Goal: Task Accomplishment & Management: Complete application form

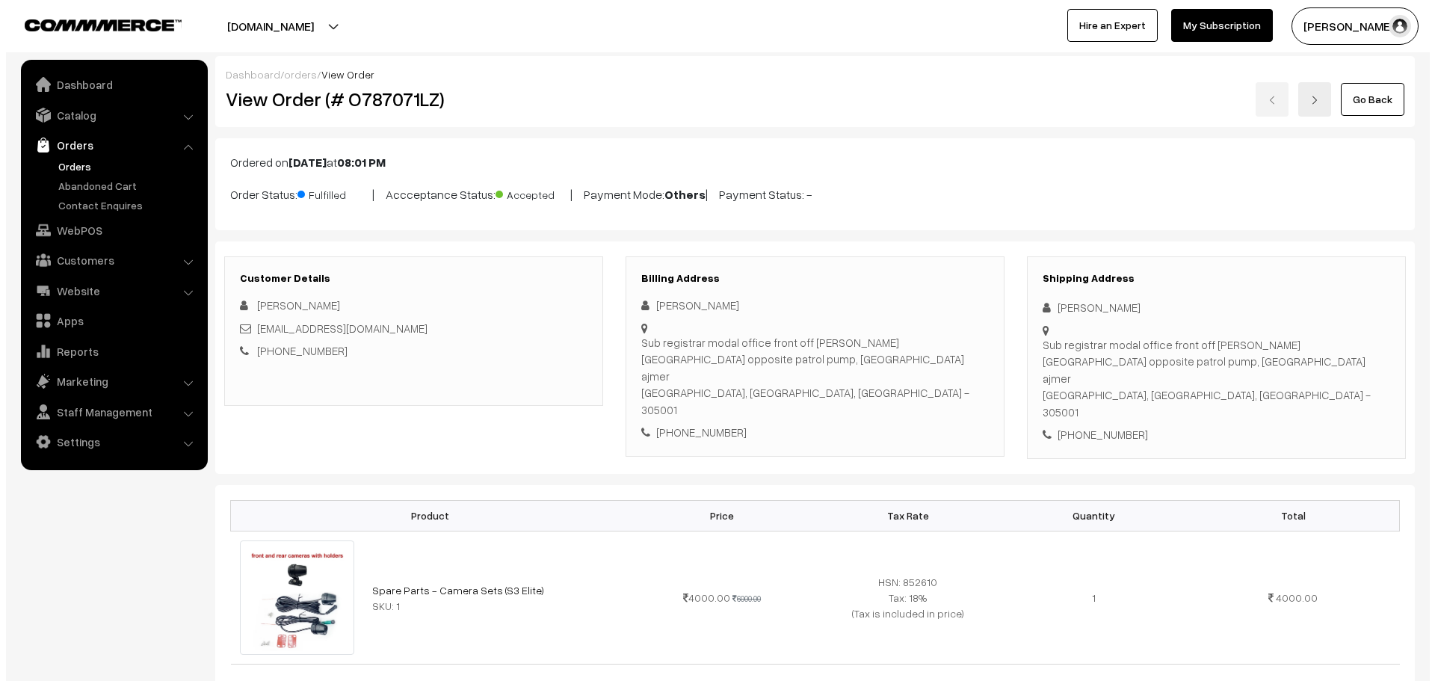
scroll to position [598, 0]
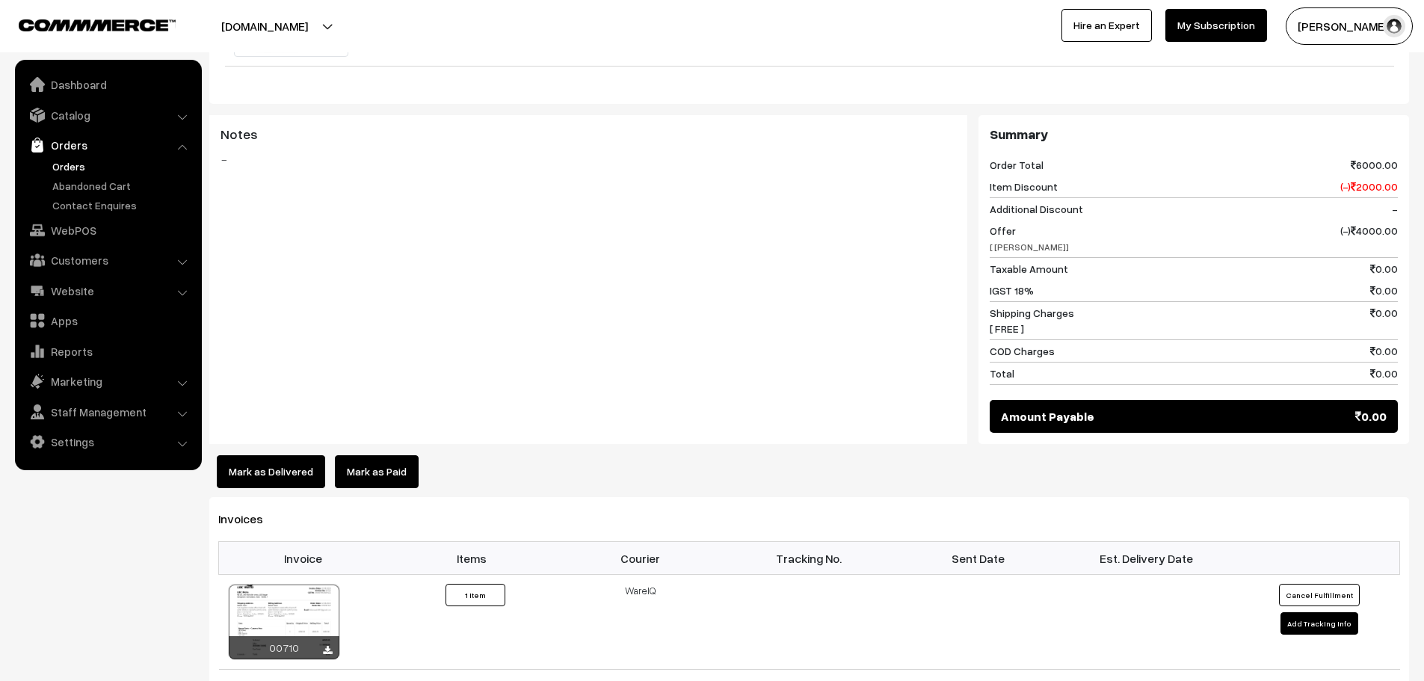
click at [377, 455] on div "Dashboard / orders / View Order View Order (# O787071LZ) Go Back Ordered on Aug…" at bounding box center [808, 218] width 1199 height 1521
click at [381, 455] on link "Mark as Paid" at bounding box center [377, 471] width 84 height 33
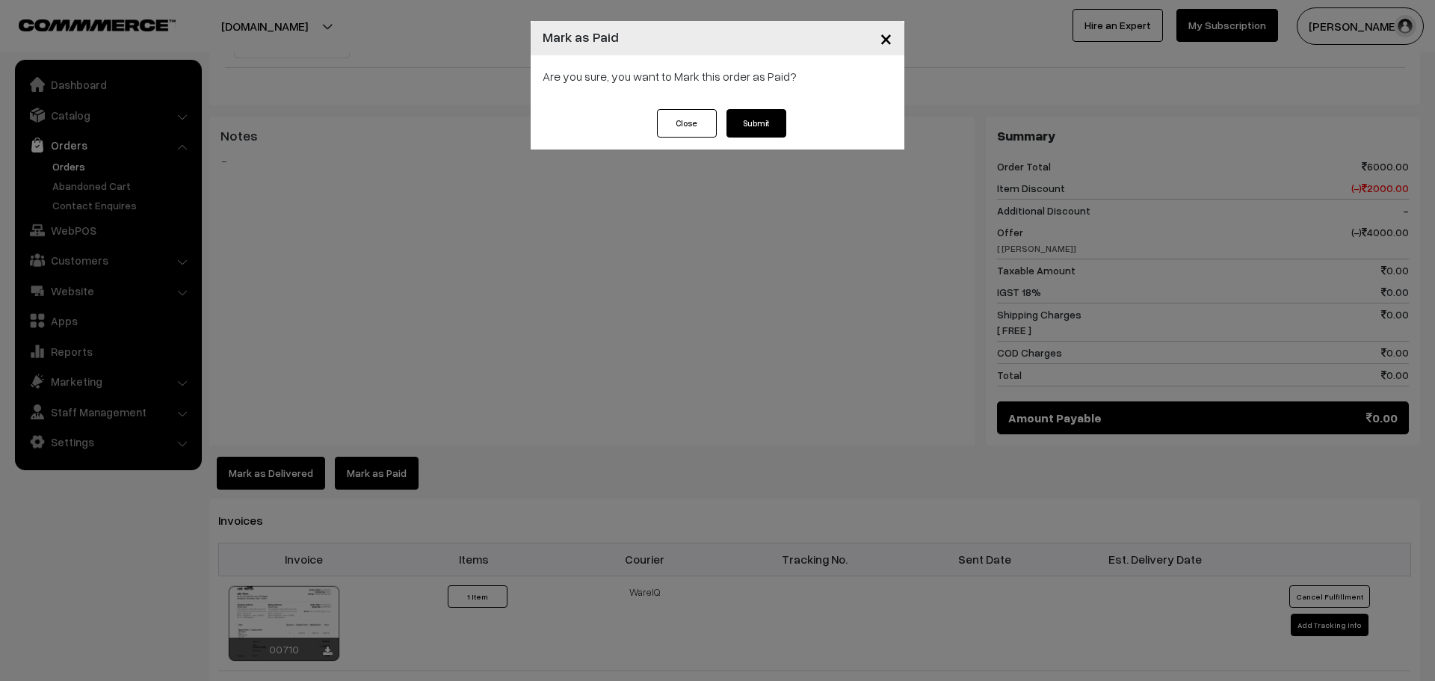
click at [773, 117] on button "Submit" at bounding box center [756, 123] width 60 height 28
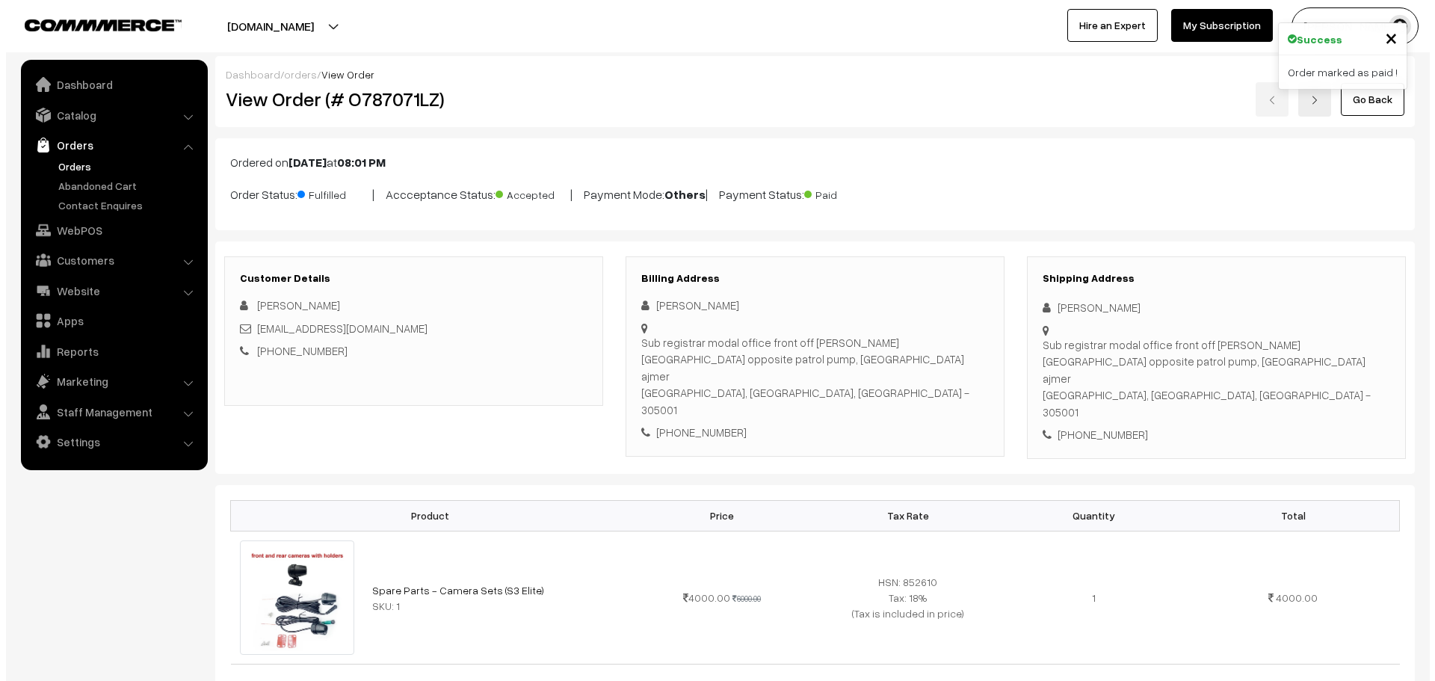
scroll to position [598, 0]
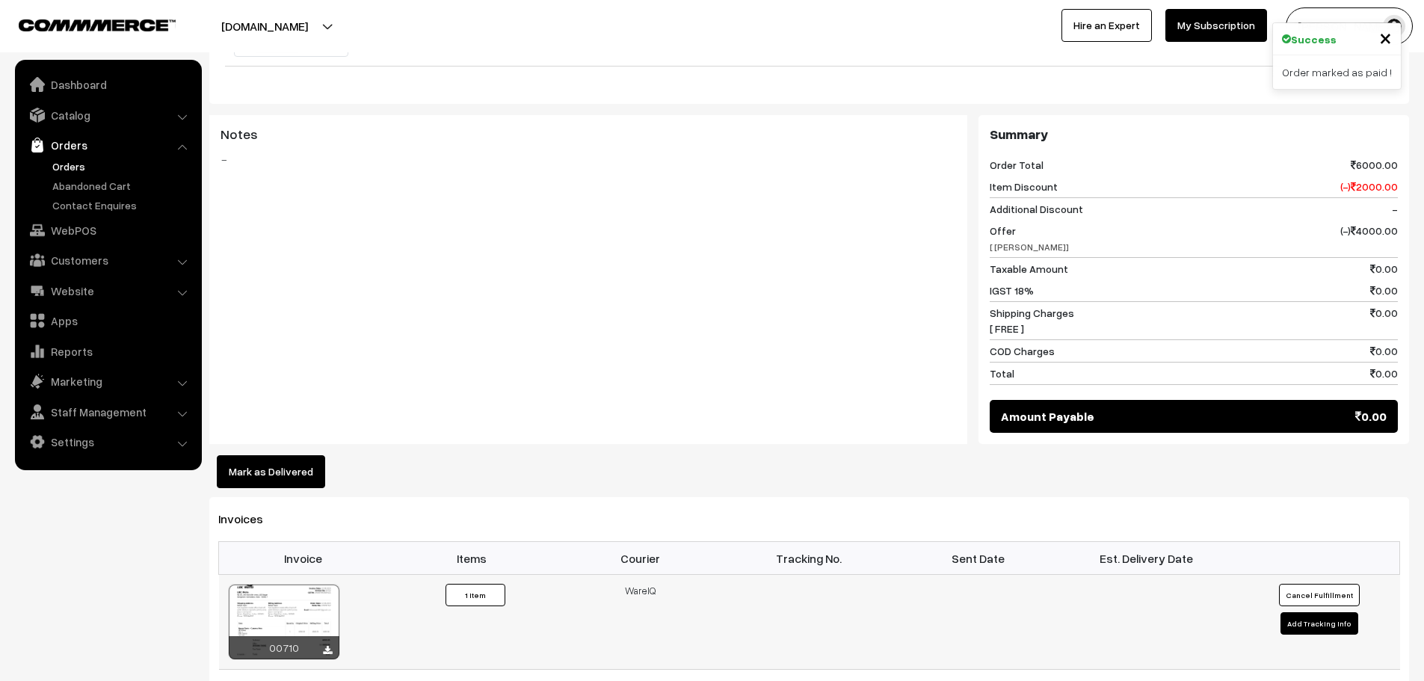
click at [1318, 584] on button "Cancel Fulfillment" at bounding box center [1319, 595] width 81 height 22
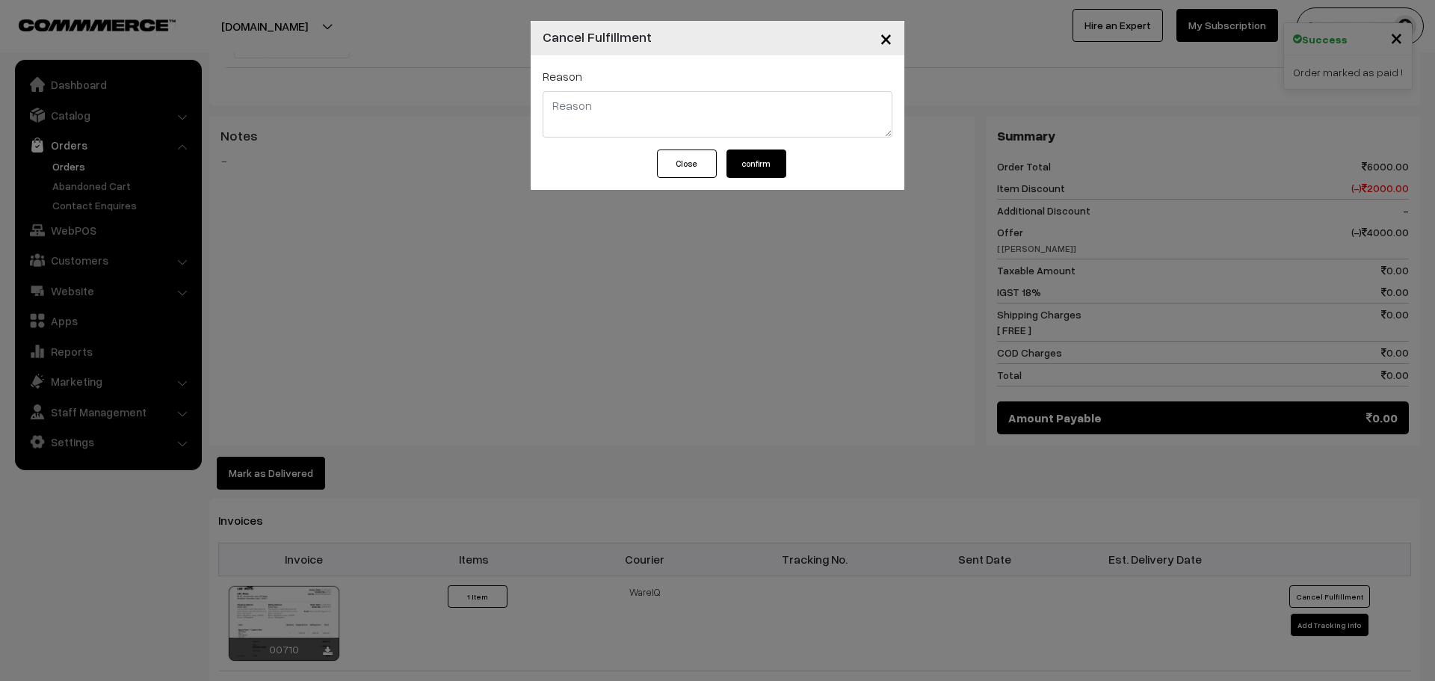
click at [779, 164] on button "confirm" at bounding box center [756, 163] width 60 height 28
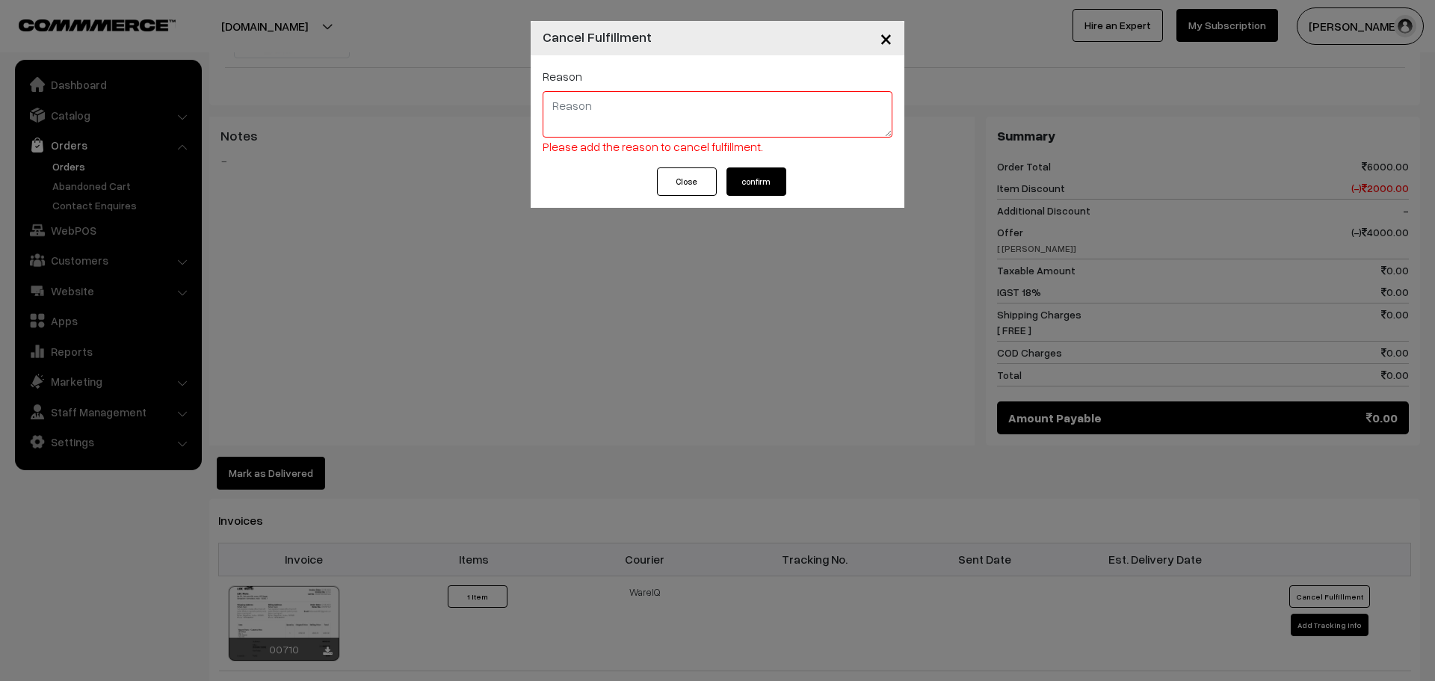
click at [705, 134] on textarea at bounding box center [718, 114] width 350 height 46
type textarea "NA"
click at [768, 174] on button "confirm" at bounding box center [756, 181] width 60 height 28
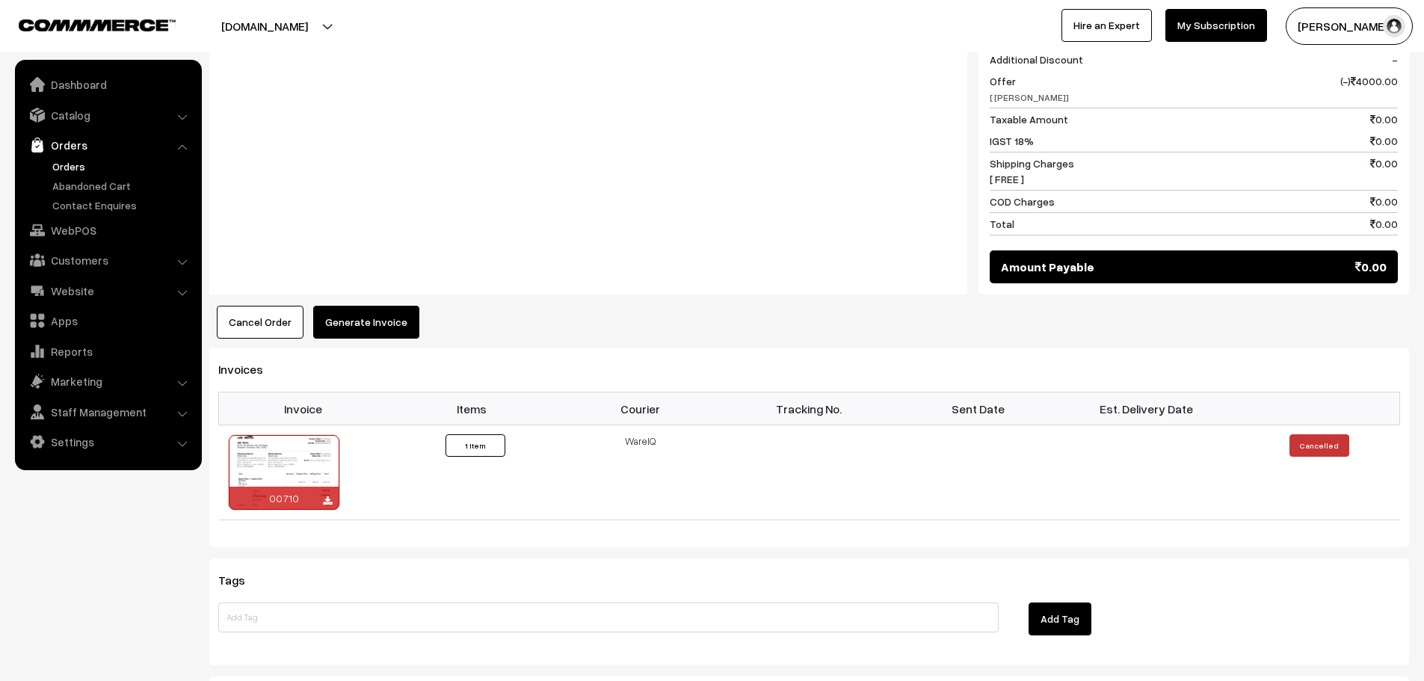
click at [398, 306] on button "Generate Invoice" at bounding box center [366, 322] width 106 height 33
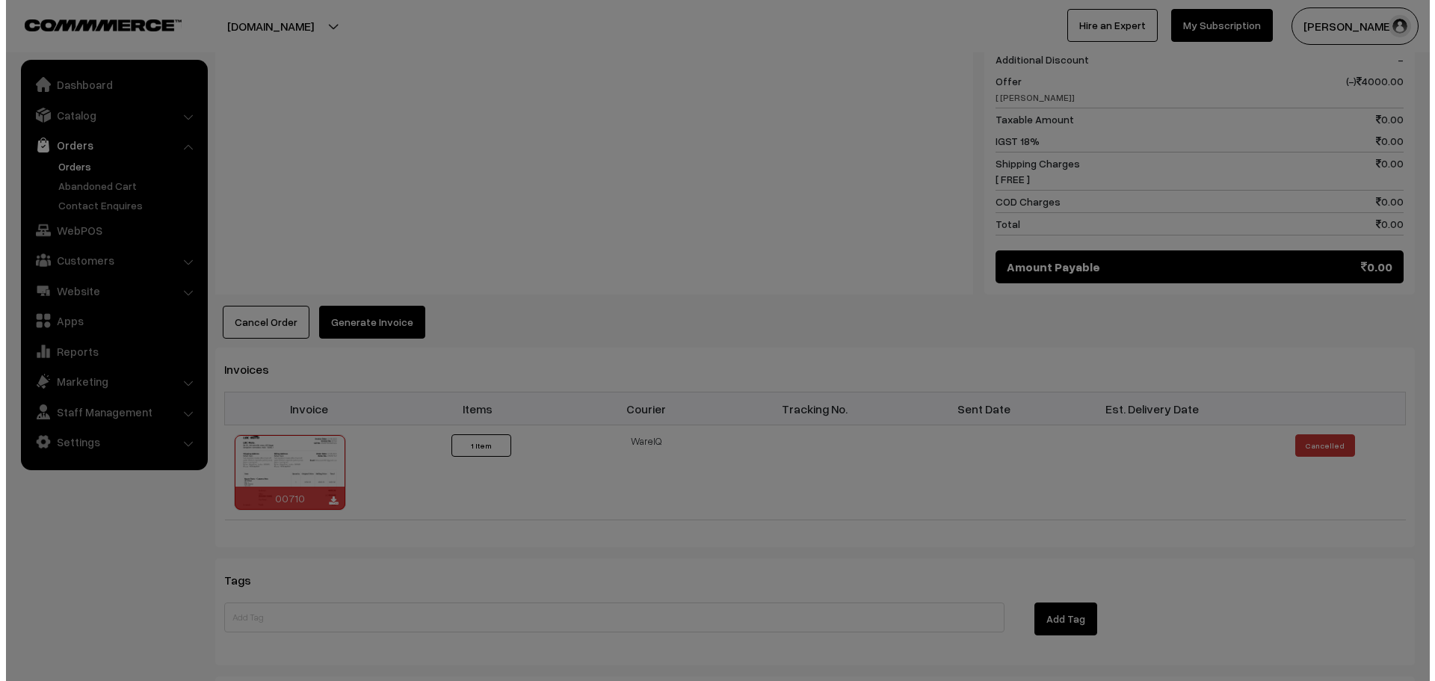
scroll to position [749, 0]
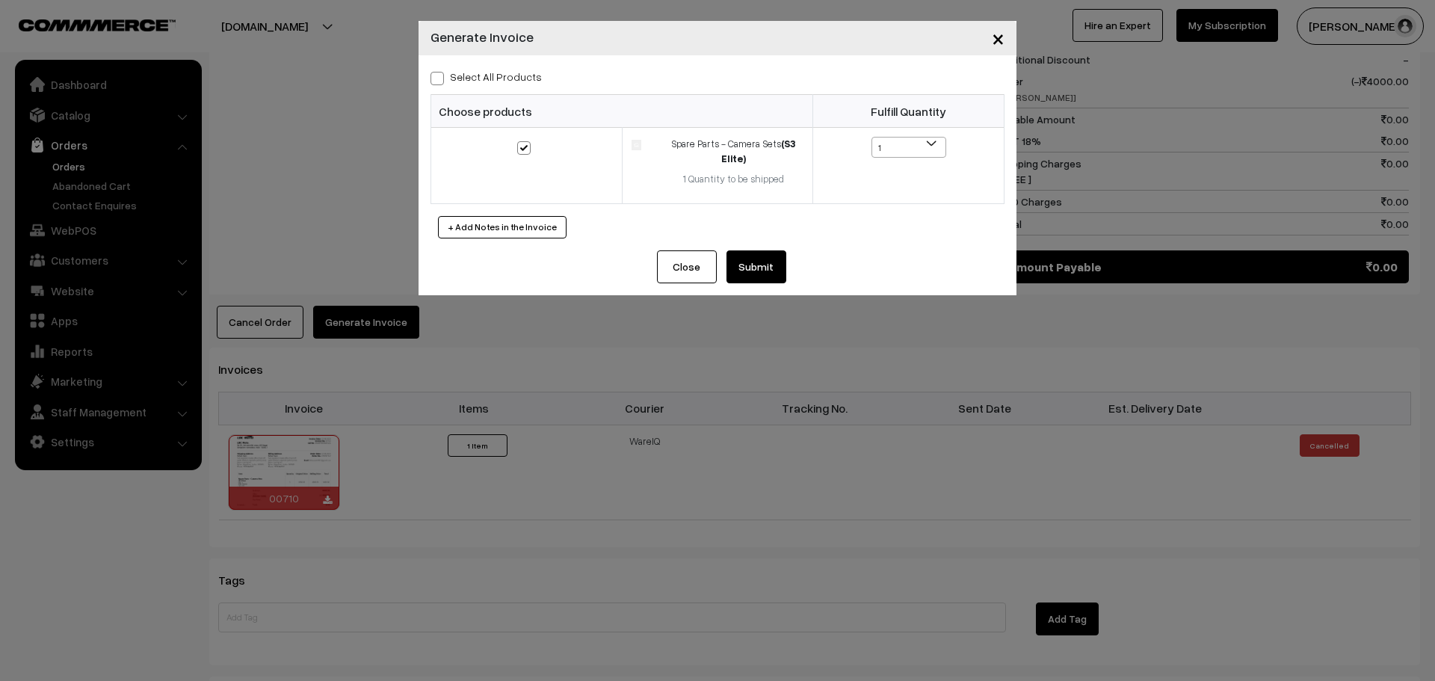
click at [779, 268] on button "Submit" at bounding box center [756, 266] width 60 height 33
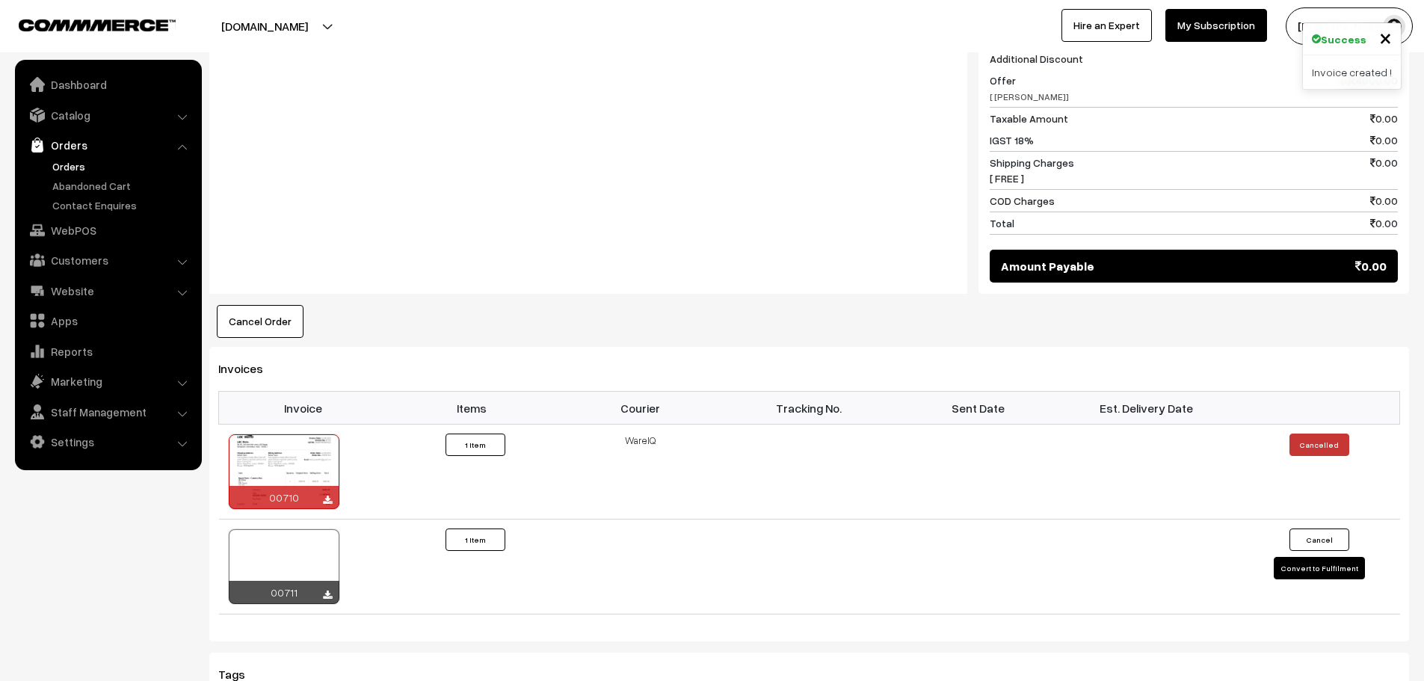
click at [1329, 557] on button "Convert to Fulfilment" at bounding box center [1318, 568] width 91 height 22
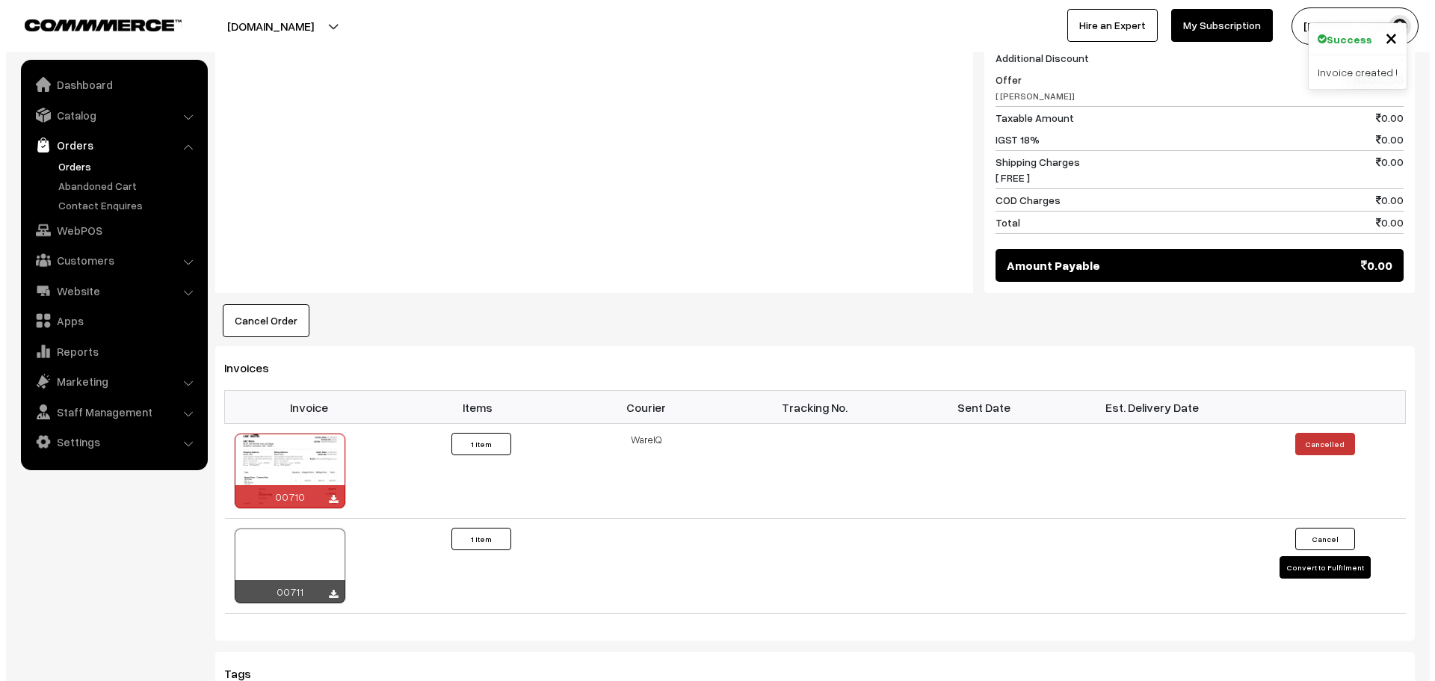
scroll to position [749, 0]
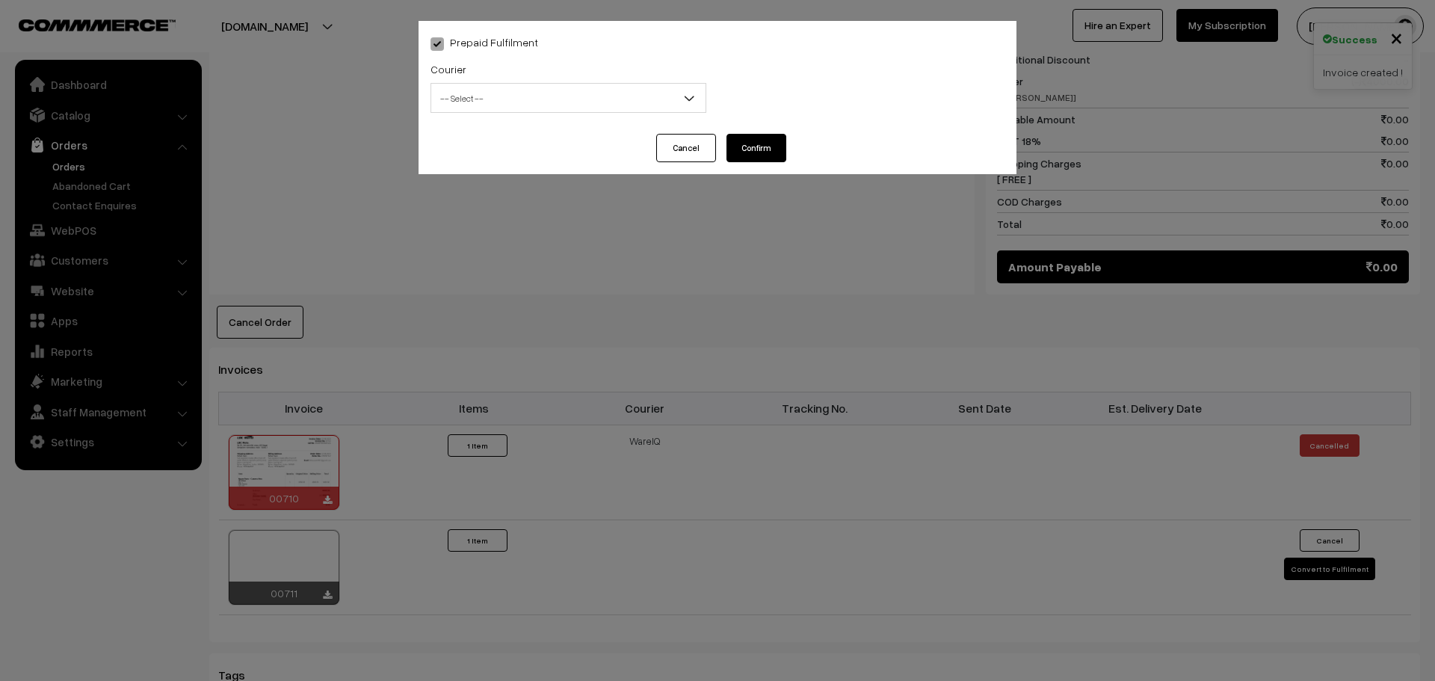
click at [640, 108] on span "-- Select --" at bounding box center [568, 98] width 274 height 26
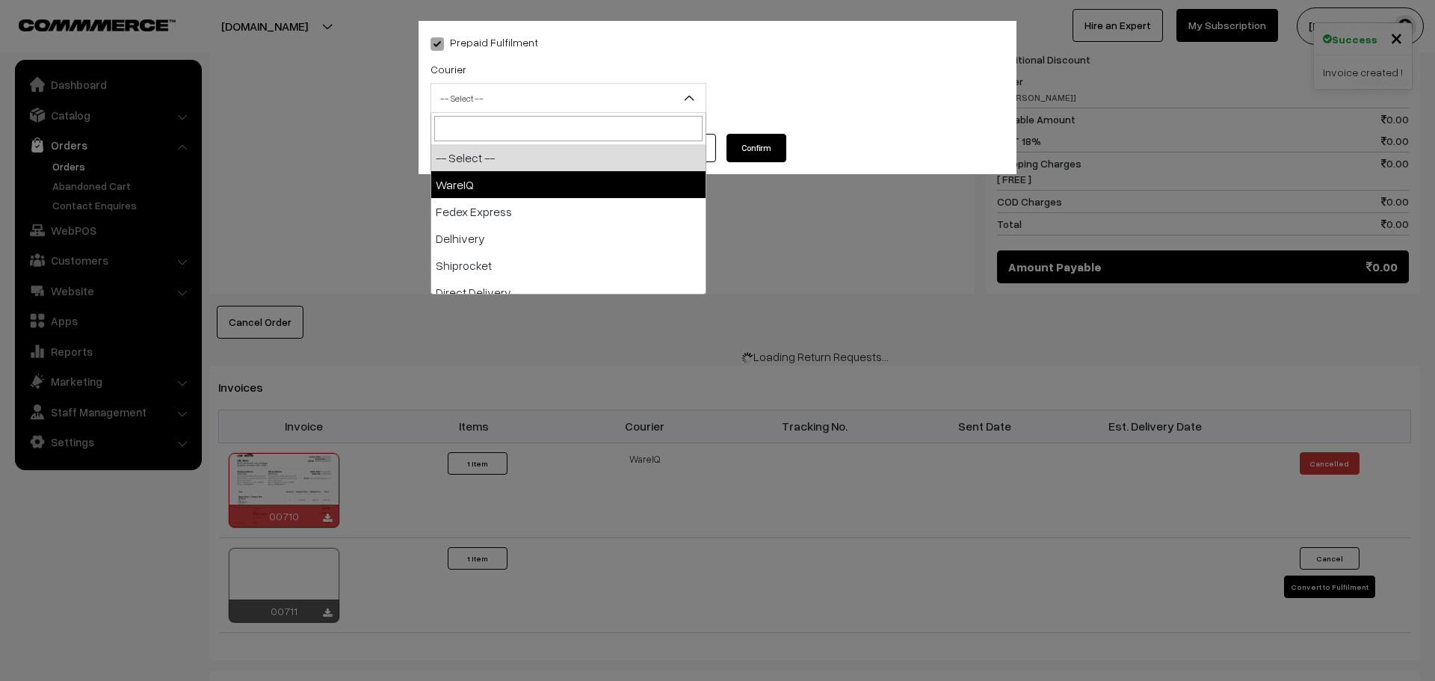
select select "1"
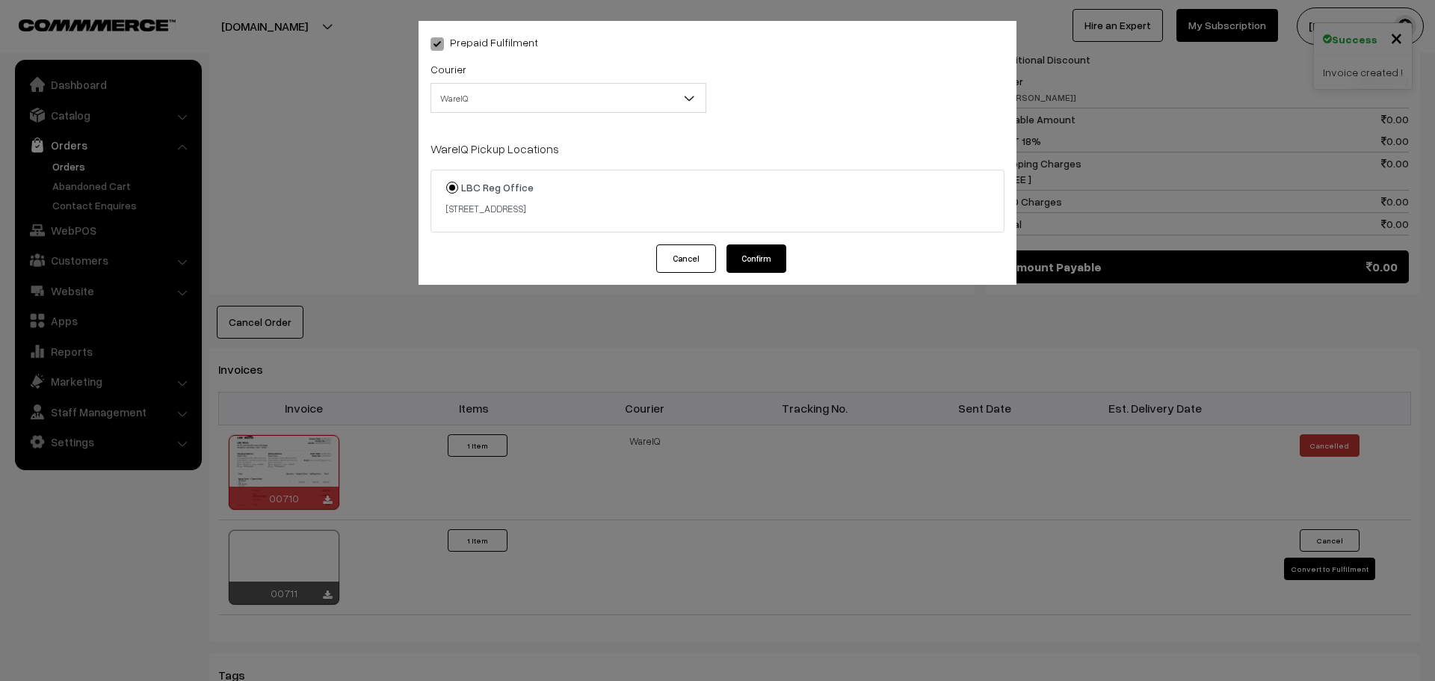
click at [766, 257] on button "Confirm" at bounding box center [756, 258] width 60 height 28
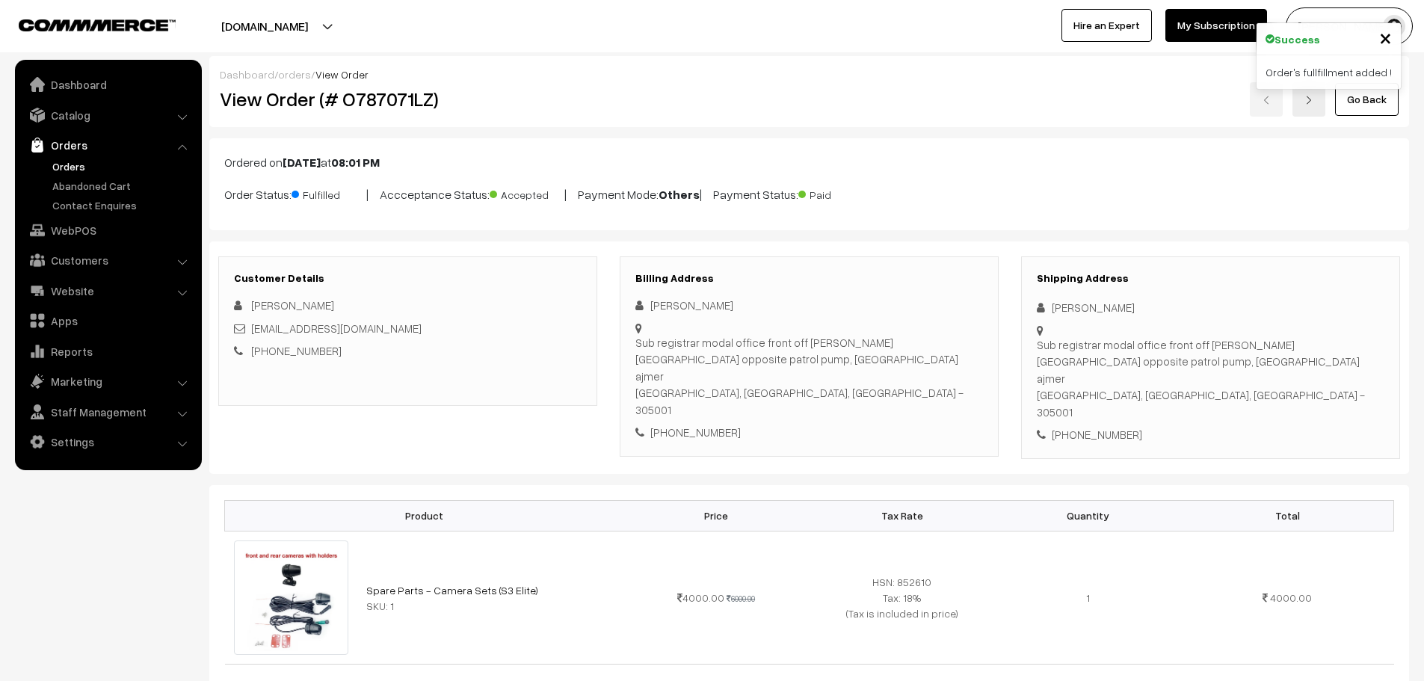
scroll to position [747, 0]
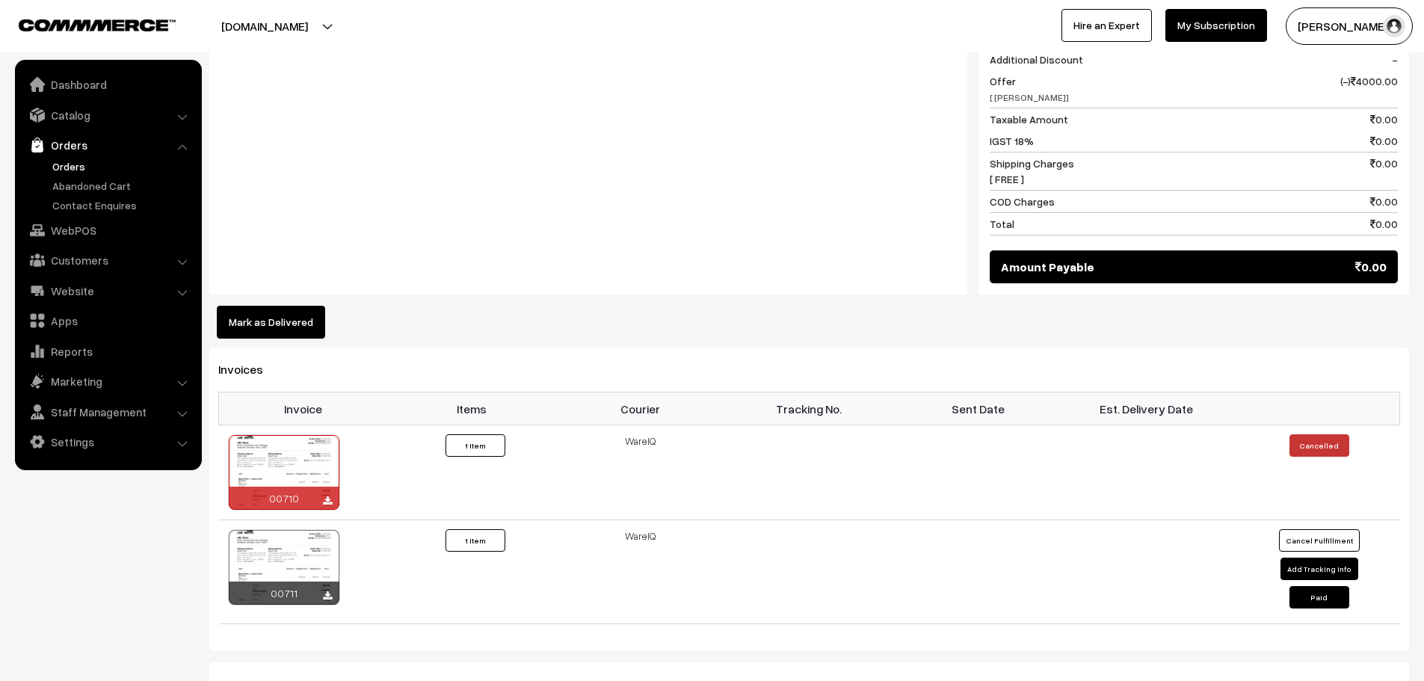
click at [87, 163] on link "Orders" at bounding box center [123, 166] width 148 height 16
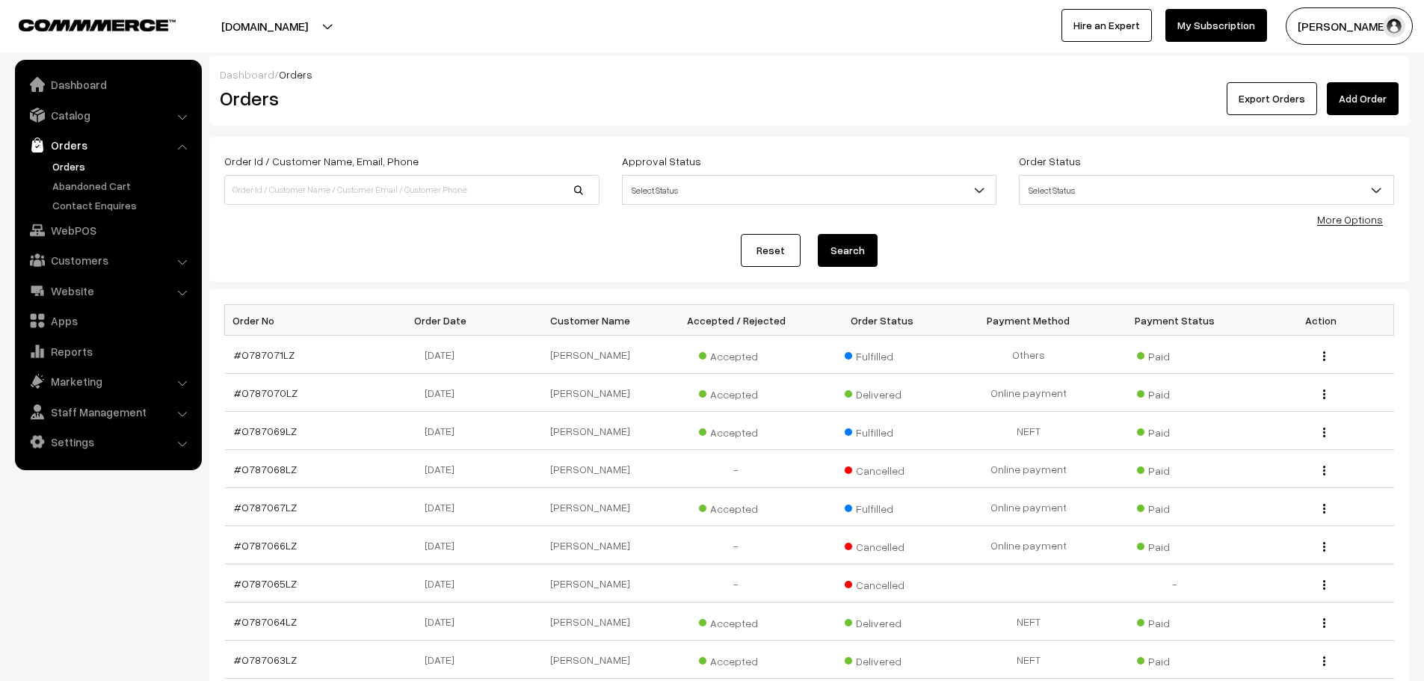
click at [1361, 97] on link "Add Order" at bounding box center [1363, 98] width 72 height 33
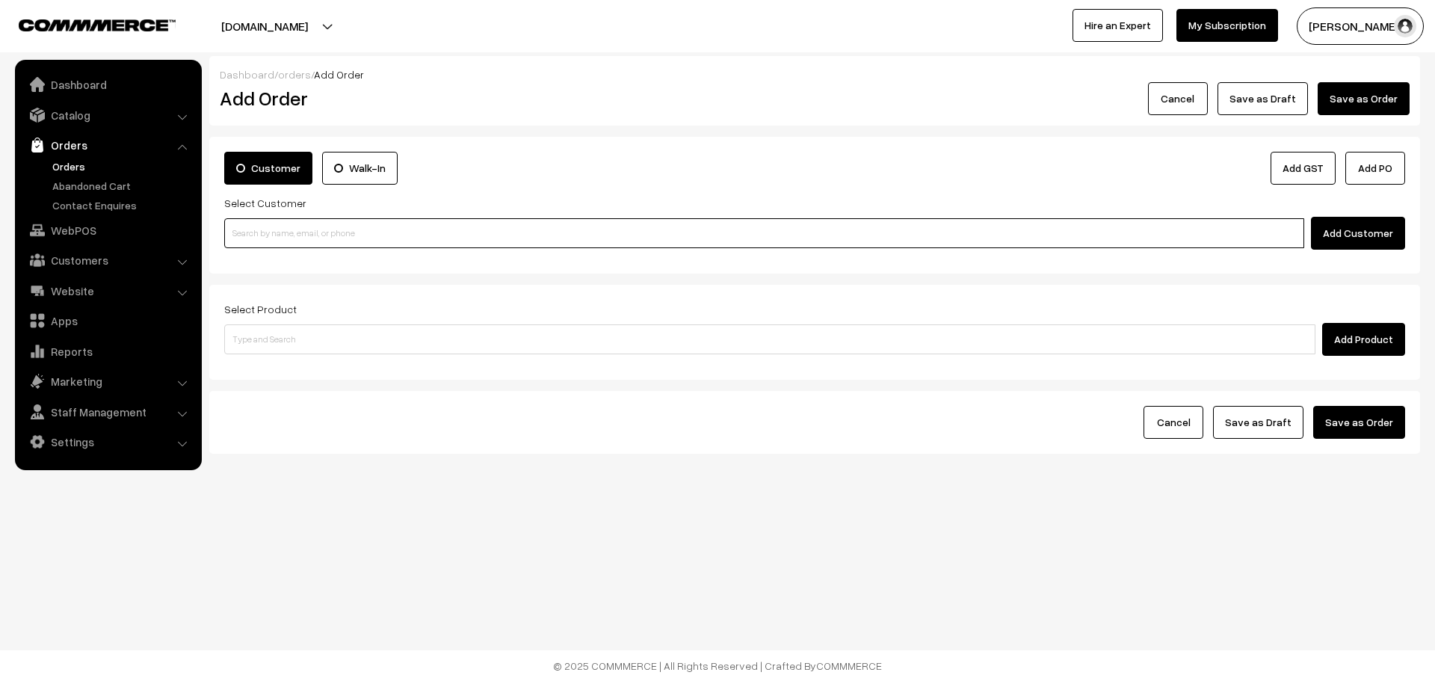
click at [454, 222] on input at bounding box center [764, 233] width 1080 height 30
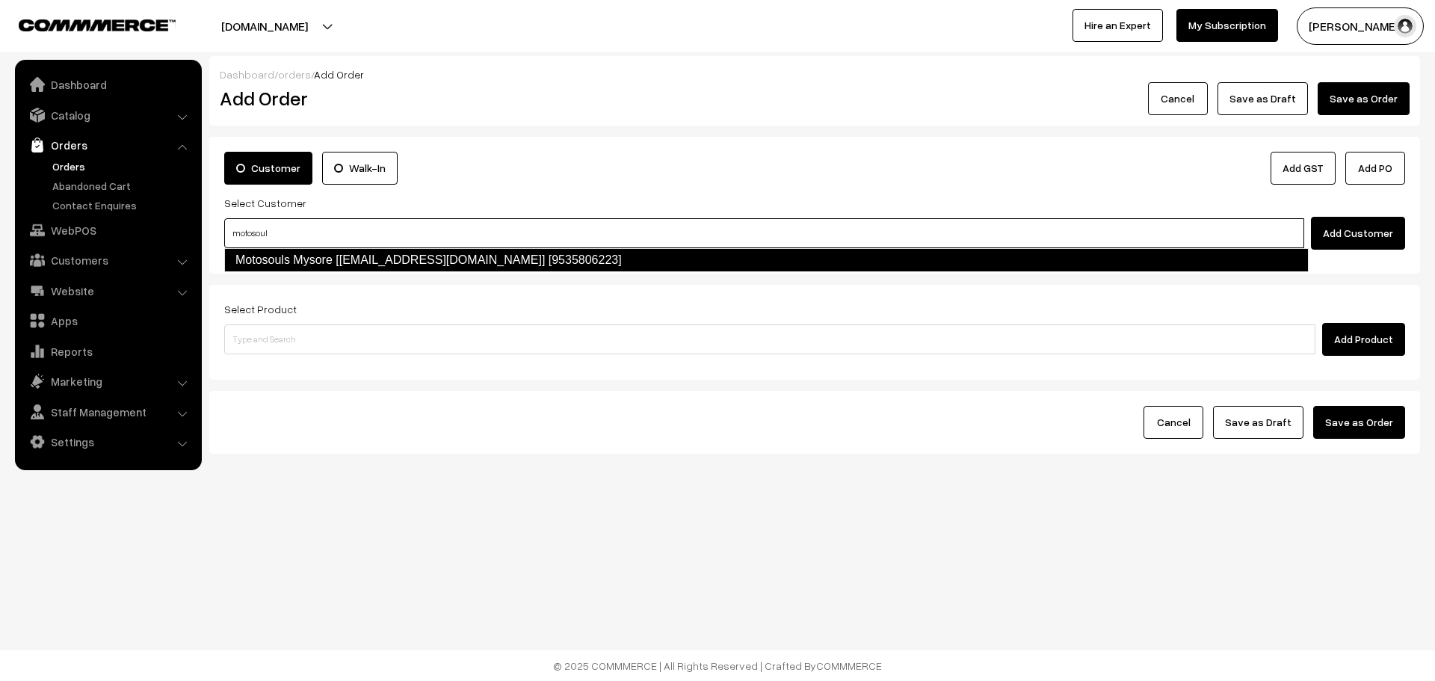
click at [558, 257] on link "Motosouls Mysore [motosoulsmysuru@gmail.com] [9535806223]" at bounding box center [766, 260] width 1084 height 24
type input "motosoul"
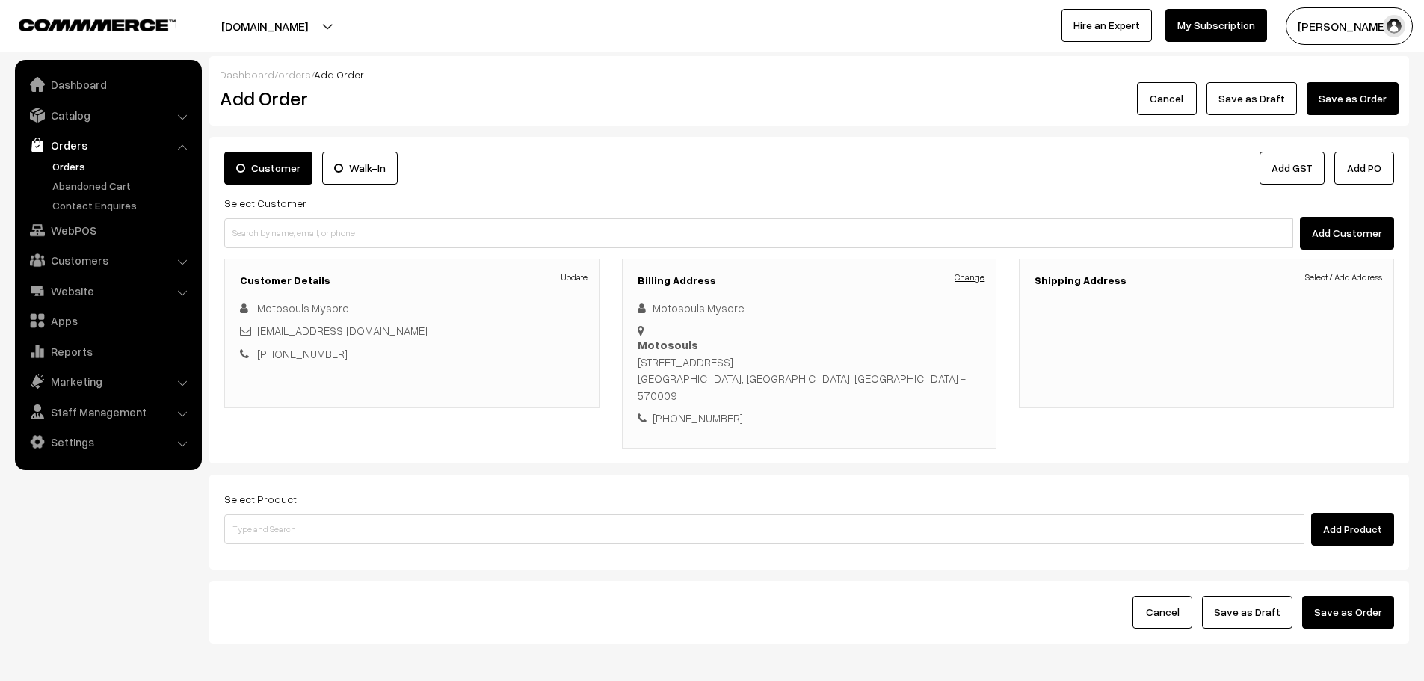
click at [977, 281] on link "Change" at bounding box center [969, 277] width 30 height 13
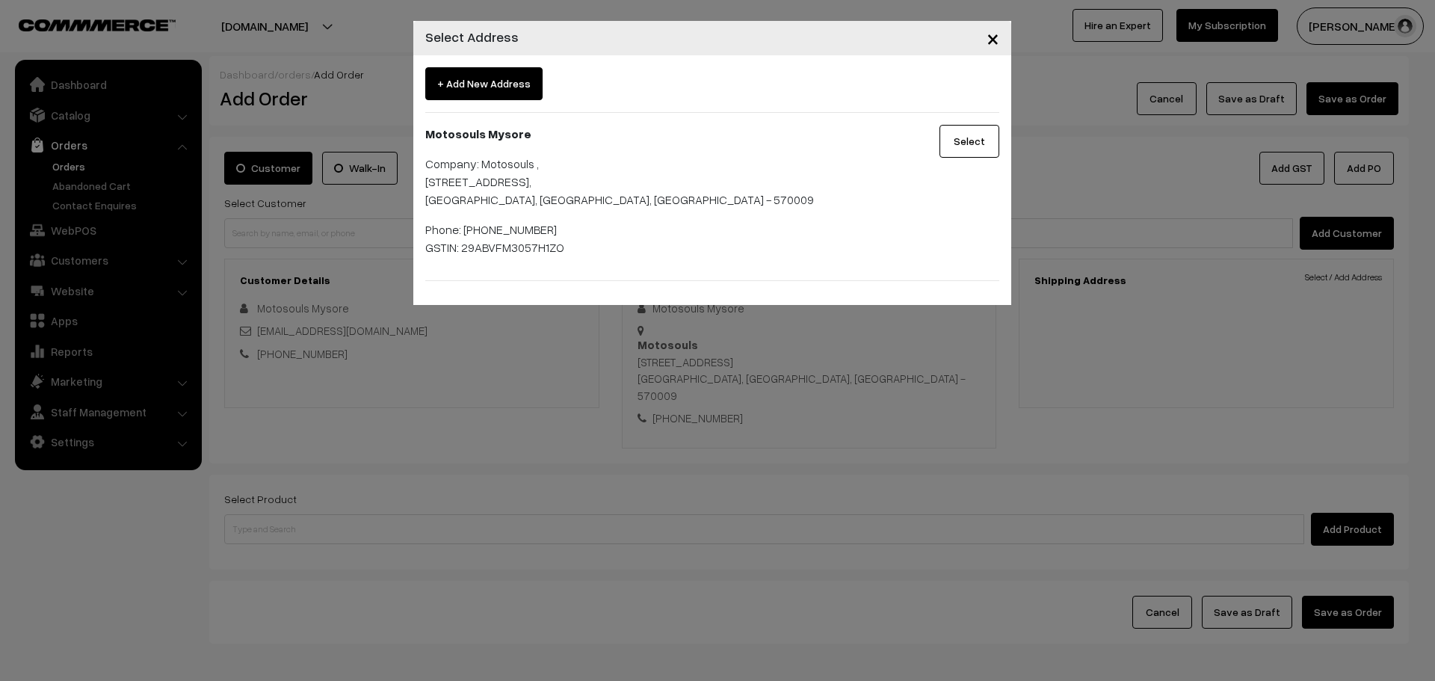
click at [975, 133] on button "Select" at bounding box center [969, 141] width 60 height 33
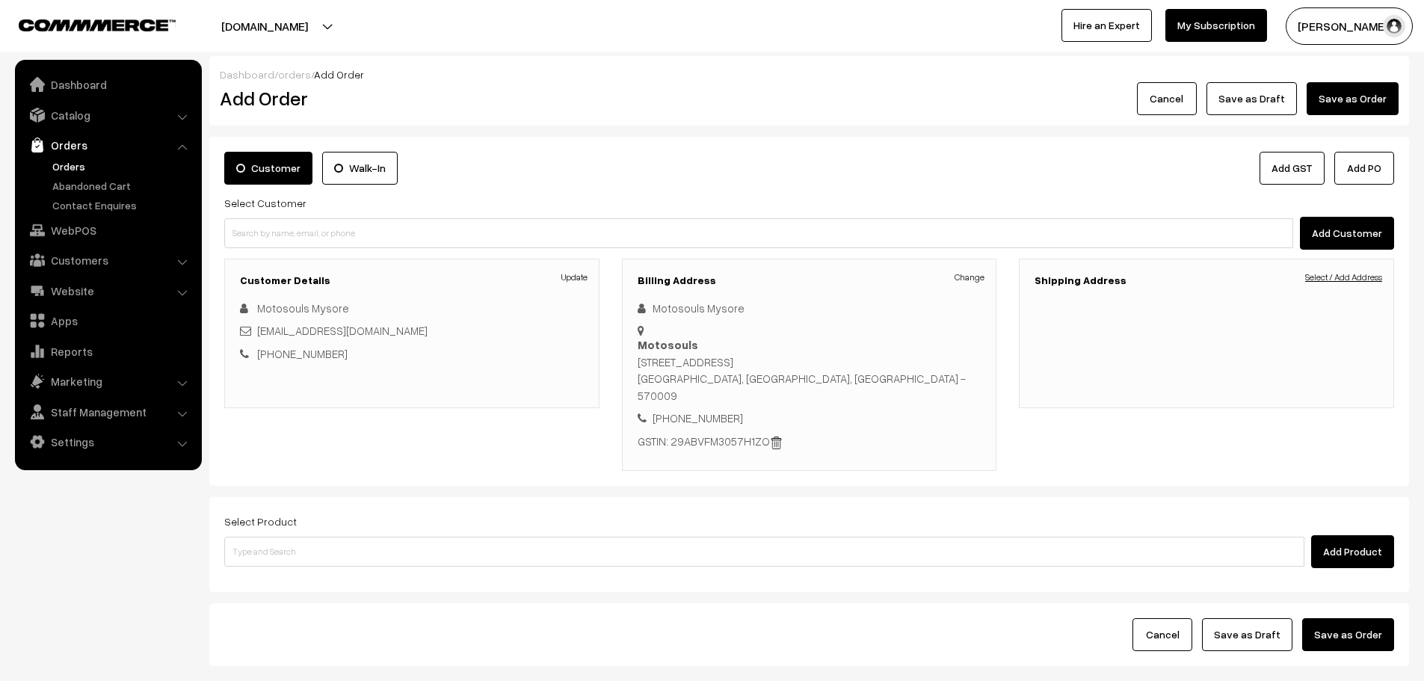
click at [1361, 281] on link "Select / Add Address" at bounding box center [1343, 277] width 77 height 13
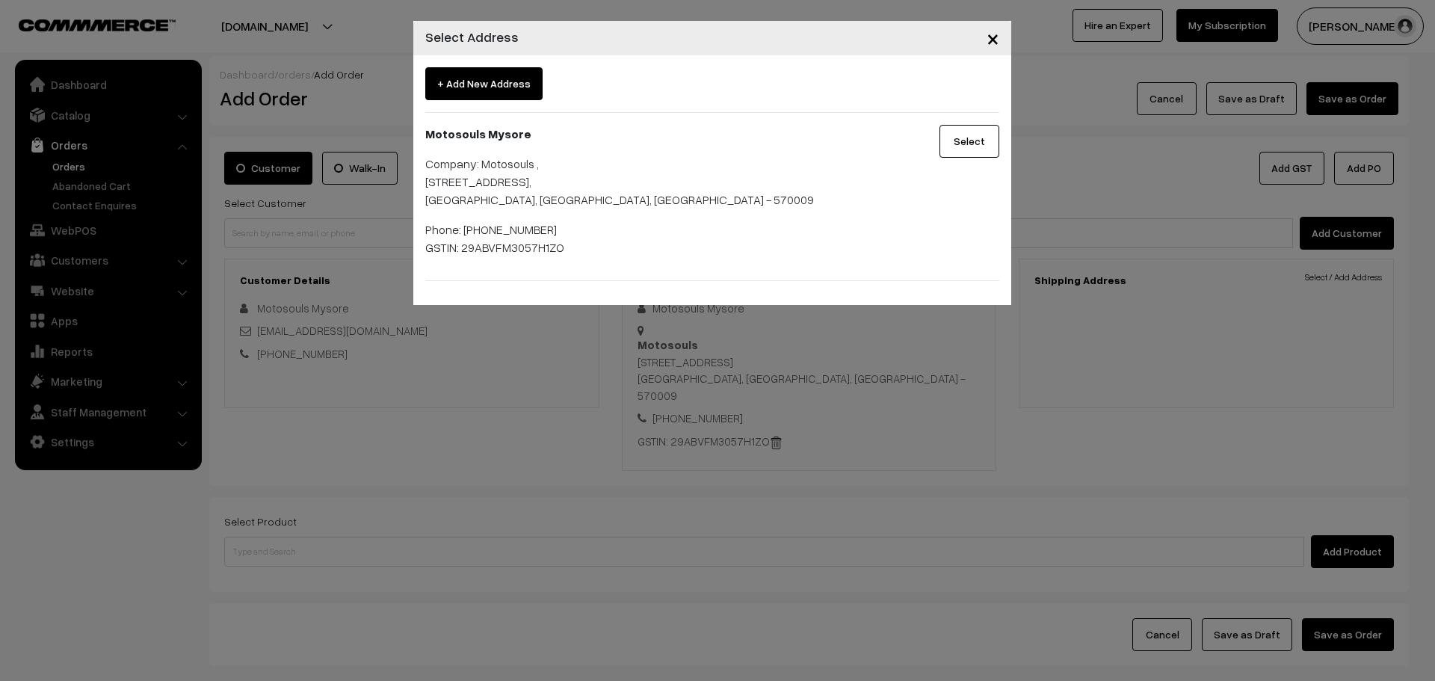
click at [957, 135] on button "Select" at bounding box center [969, 141] width 60 height 33
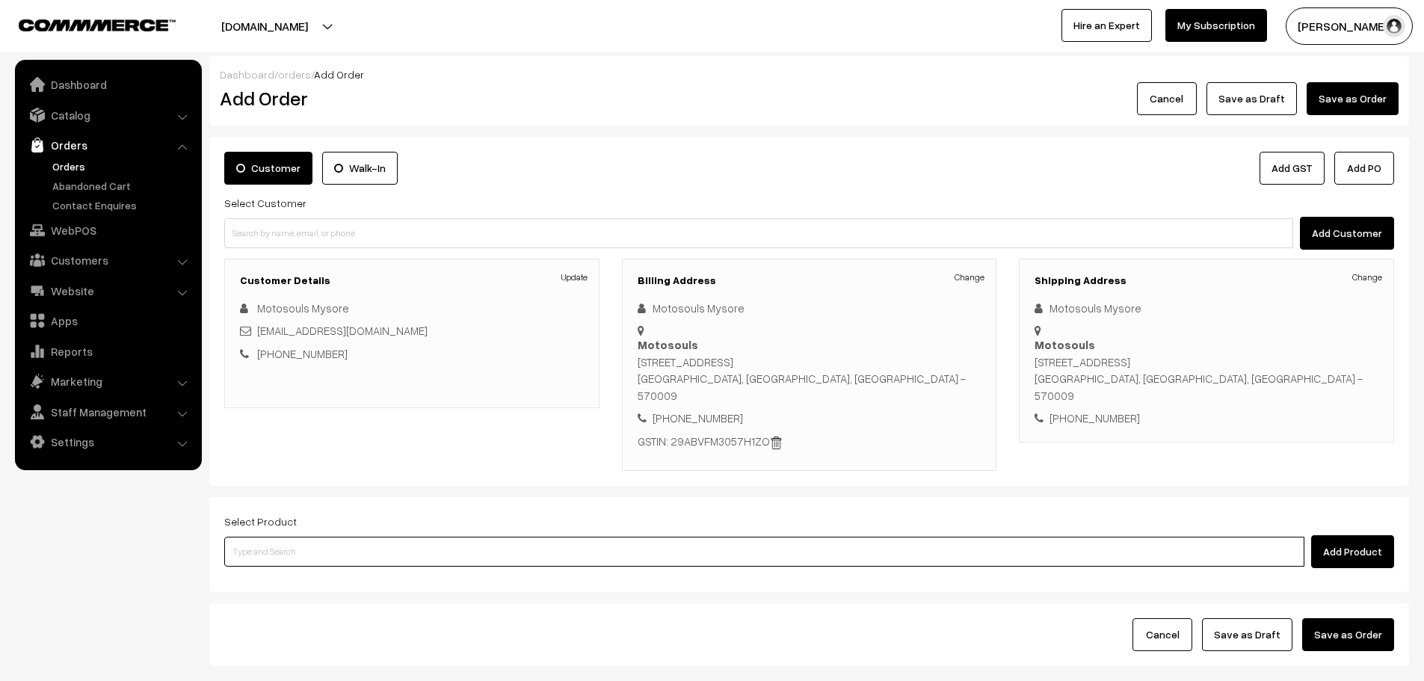
click at [411, 537] on input at bounding box center [764, 552] width 1080 height 30
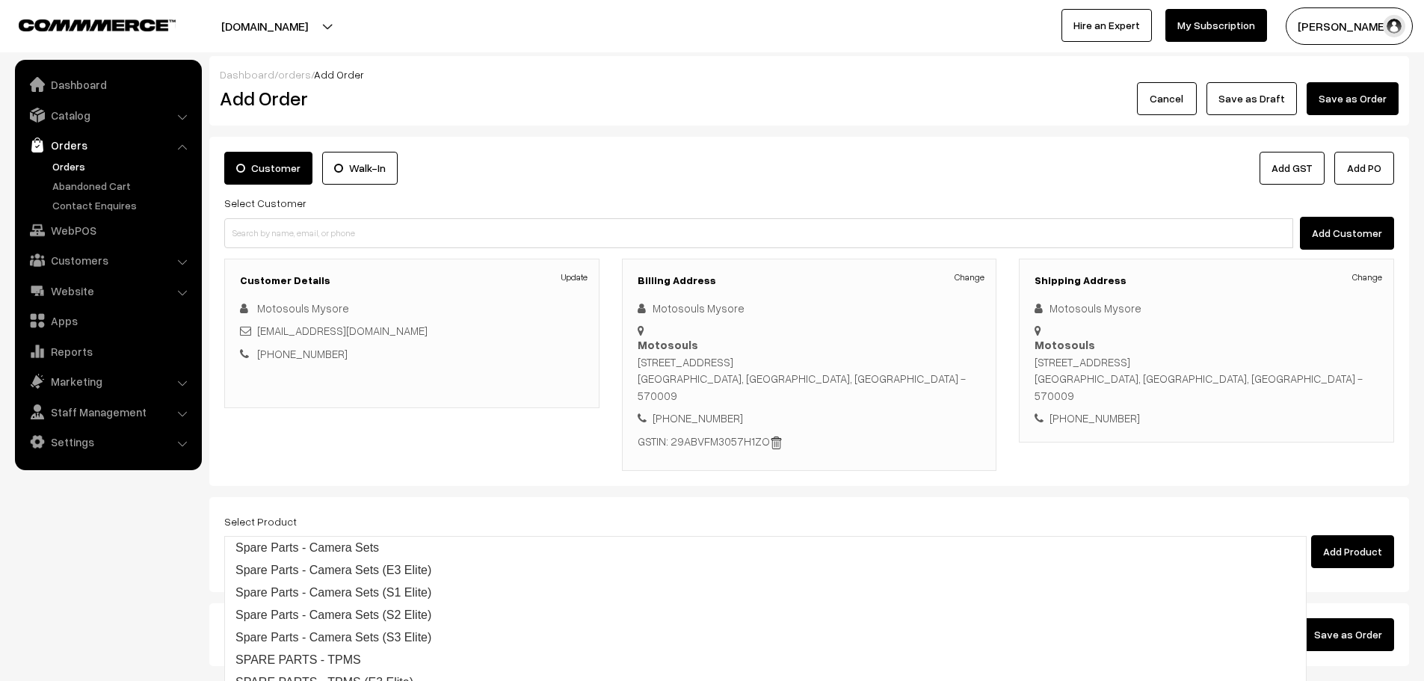
type input "S3 eli"
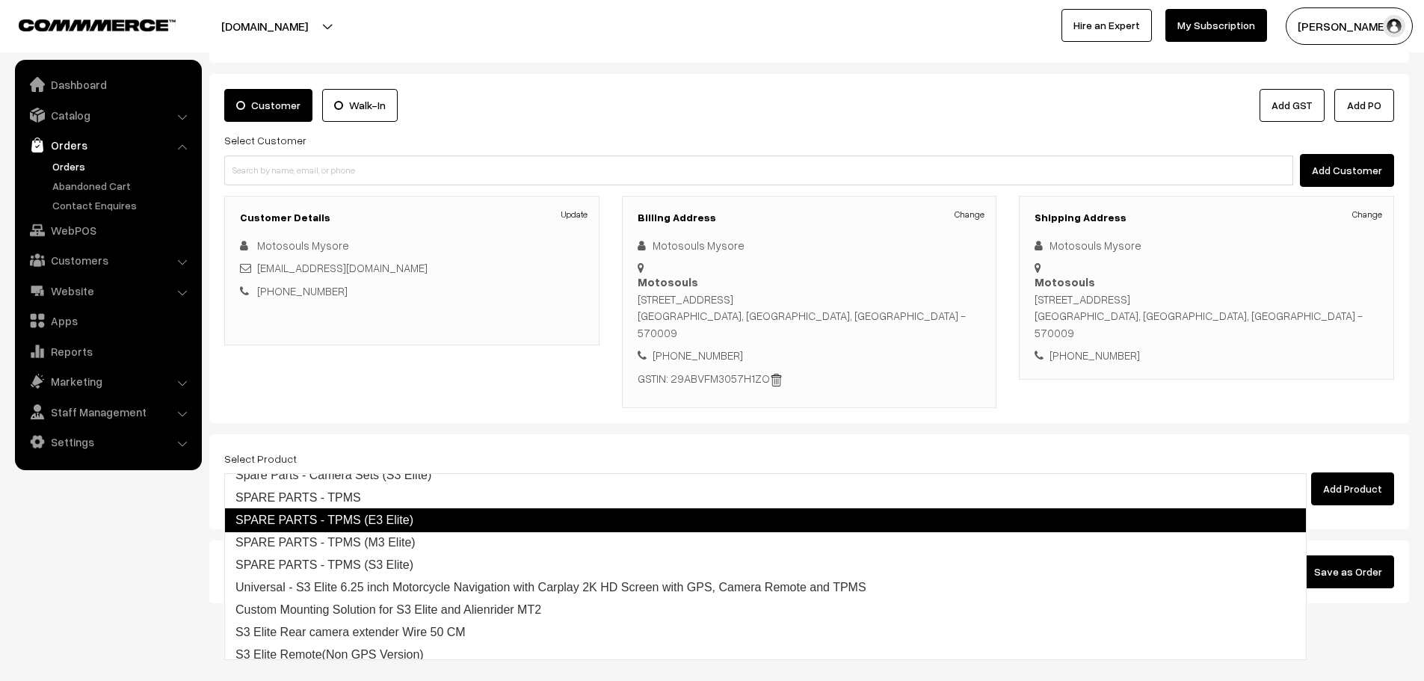
scroll to position [106, 0]
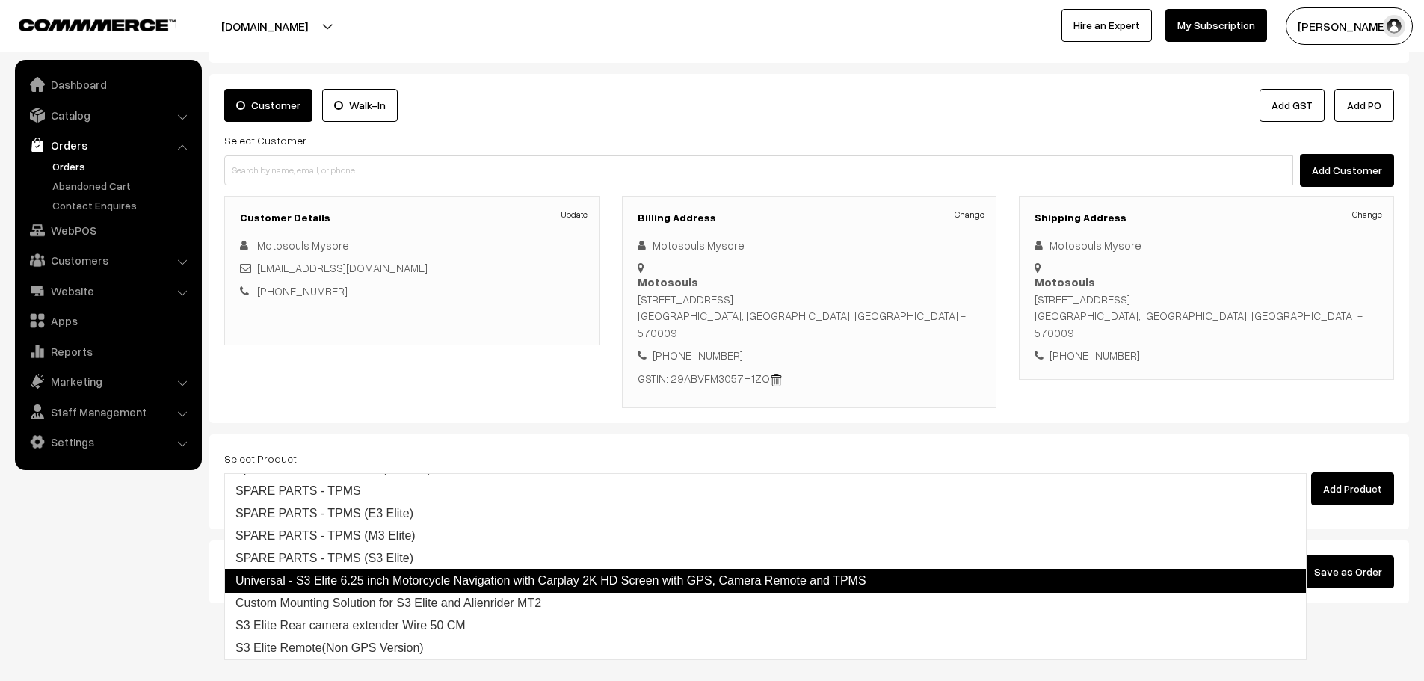
click at [484, 584] on link "Universal - S3 Elite 6.25 inch Motorcycle Navigation with Carplay 2K HD Screen …" at bounding box center [765, 581] width 1082 height 24
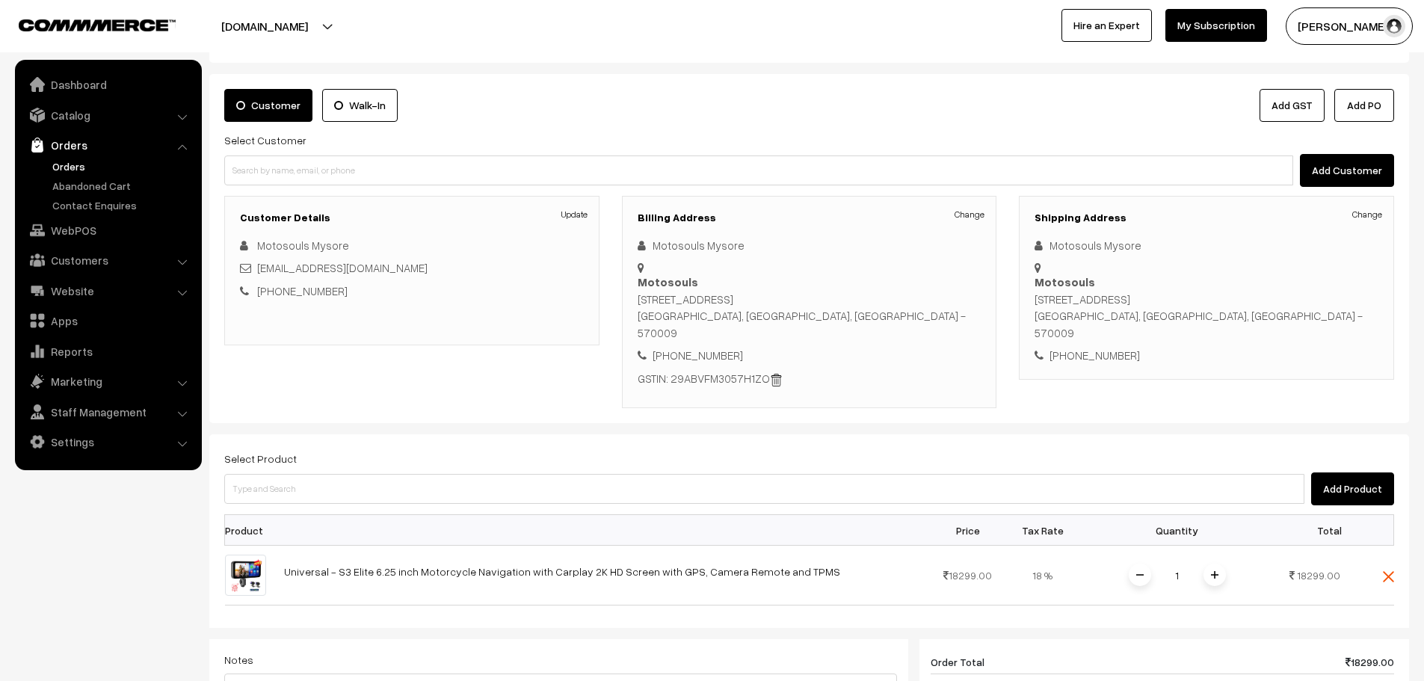
click at [317, 477] on div "Select Product Add Product Product Price Tax Rate Quantity Total 1" at bounding box center [808, 655] width 1199 height 442
click at [312, 474] on input at bounding box center [764, 489] width 1080 height 30
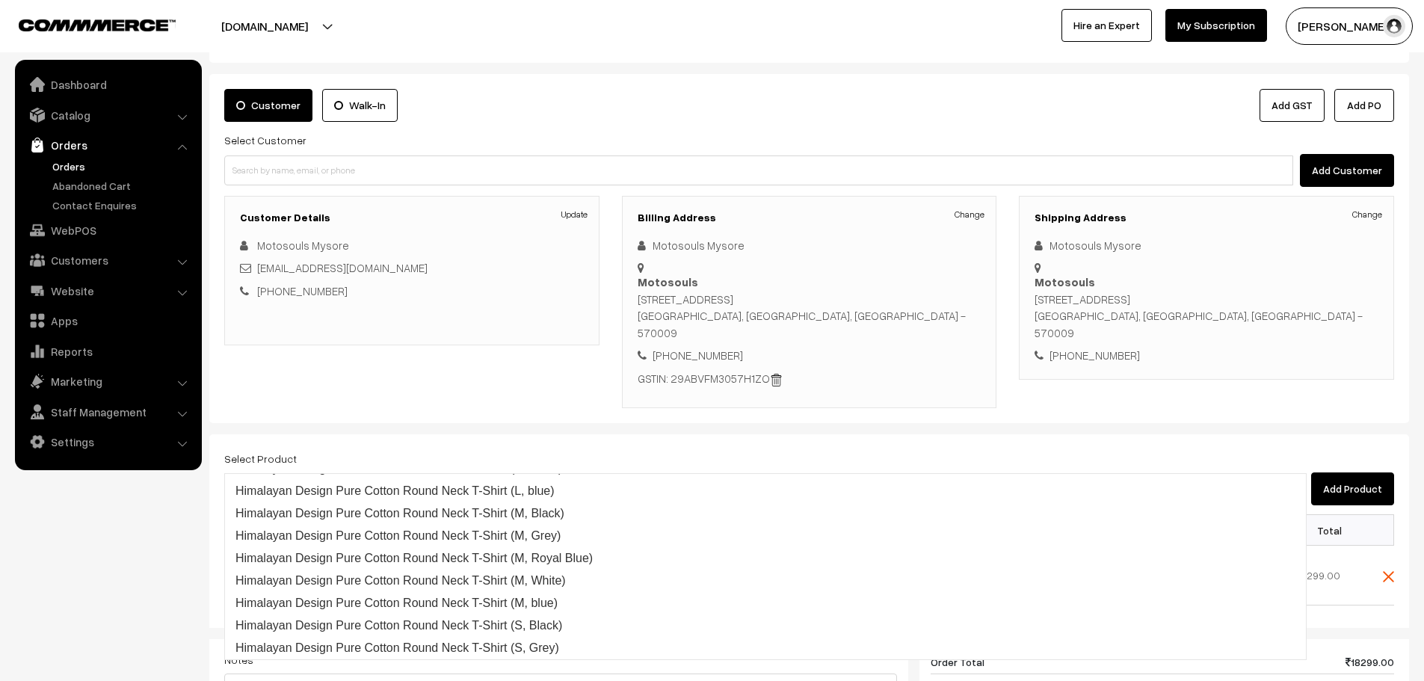
scroll to position [22, 0]
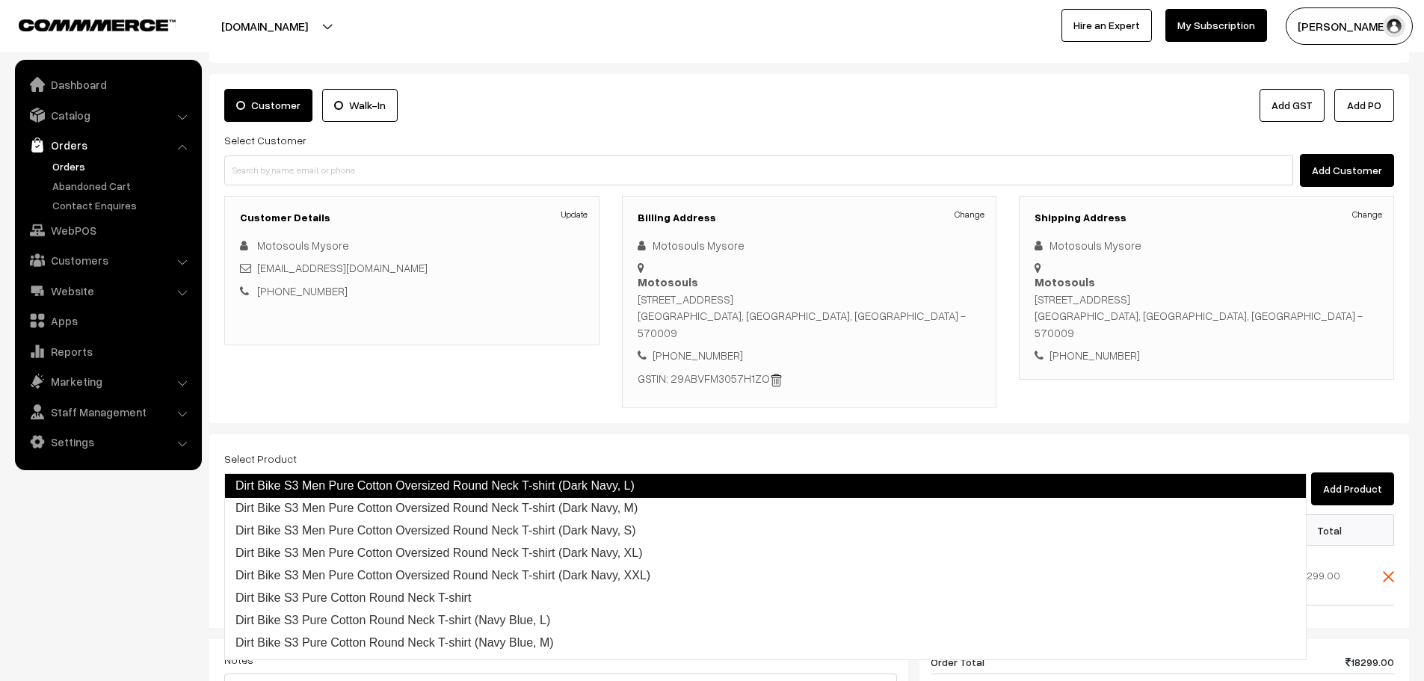
type input "S3P"
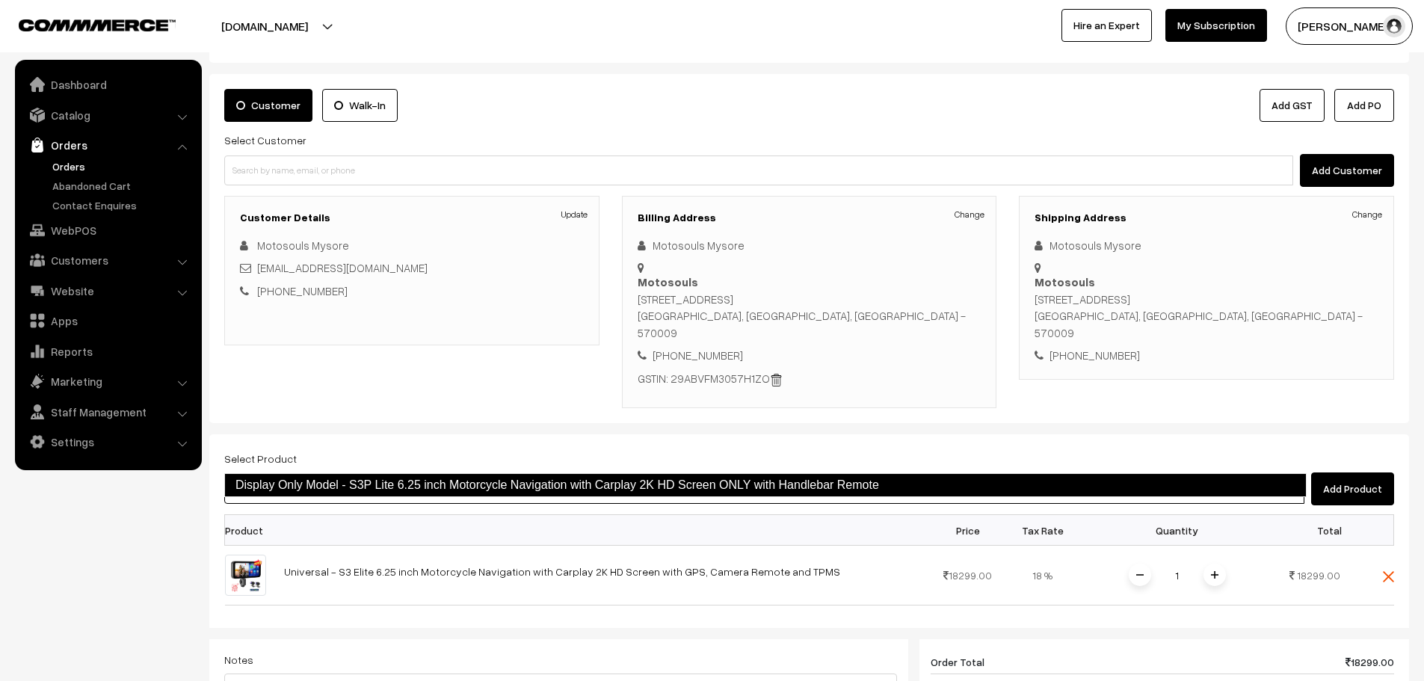
click at [419, 491] on link "Display Only Model - S3P Lite 6.25 inch Motorcycle Navigation with Carplay 2K H…" at bounding box center [765, 485] width 1082 height 24
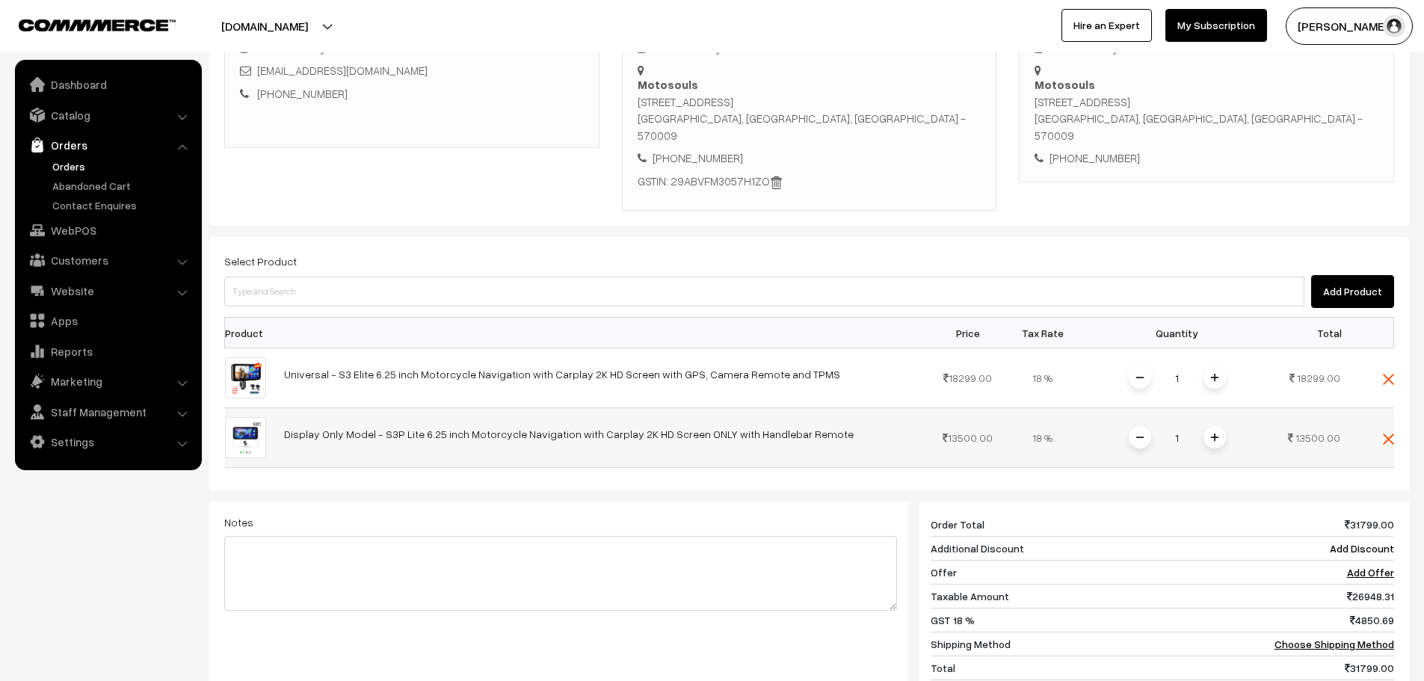
scroll to position [287, 0]
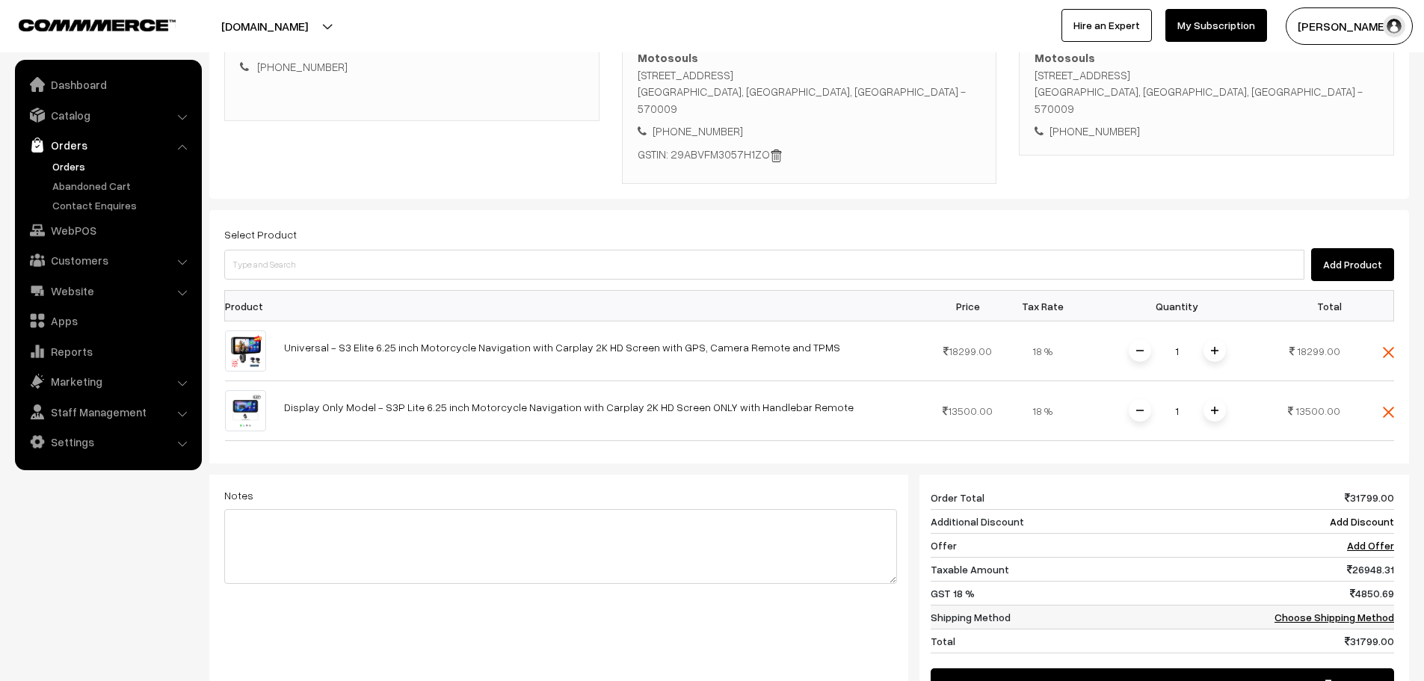
click at [1355, 611] on link "Choose Shipping Method" at bounding box center [1334, 617] width 120 height 13
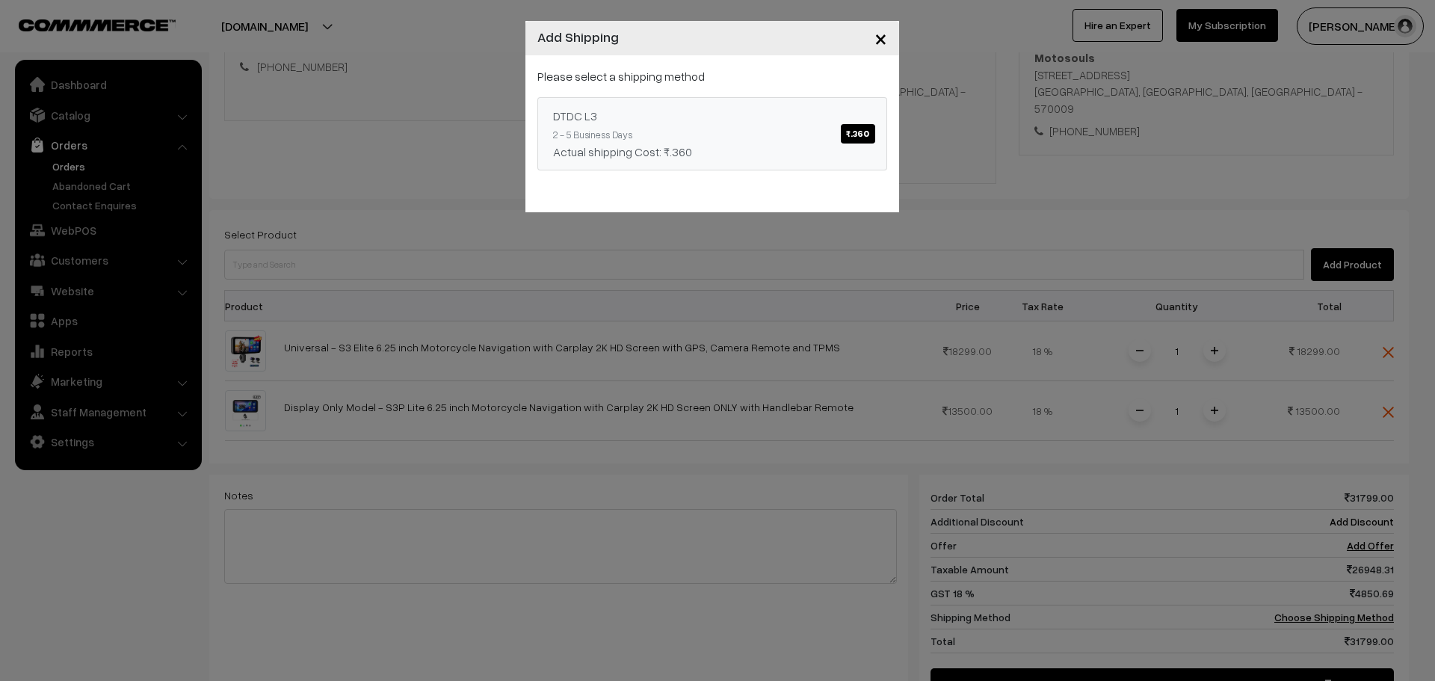
click at [868, 132] on span "₹.360" at bounding box center [858, 133] width 34 height 19
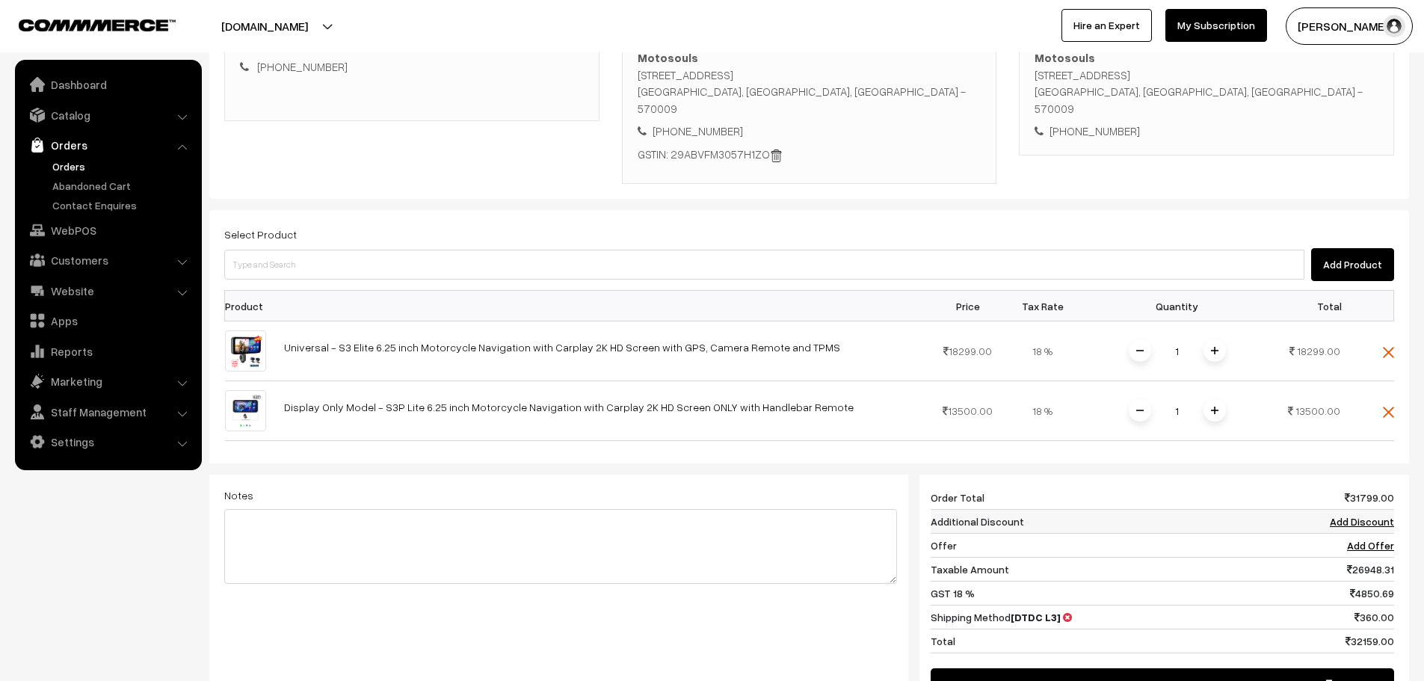
click at [1365, 515] on link "Add Discount" at bounding box center [1361, 521] width 64 height 13
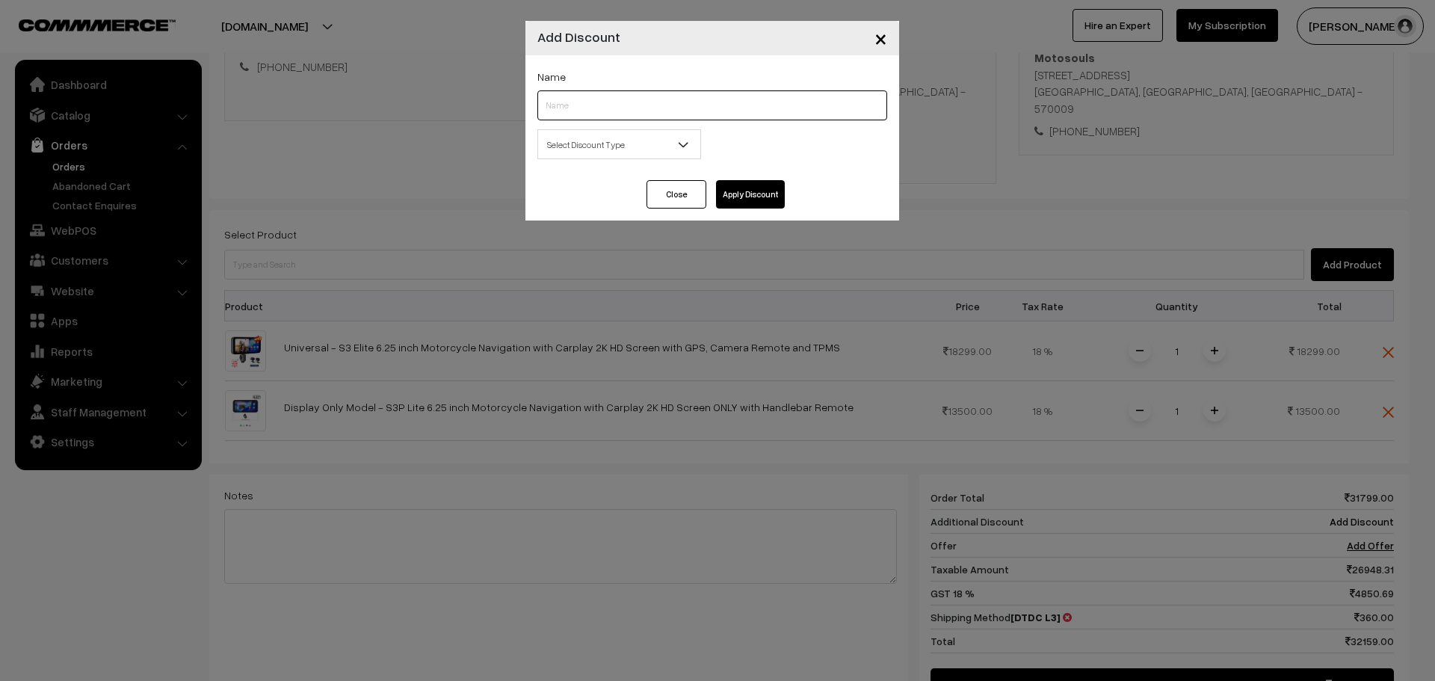
click at [579, 109] on input "text" at bounding box center [712, 105] width 350 height 30
type input "B2B"
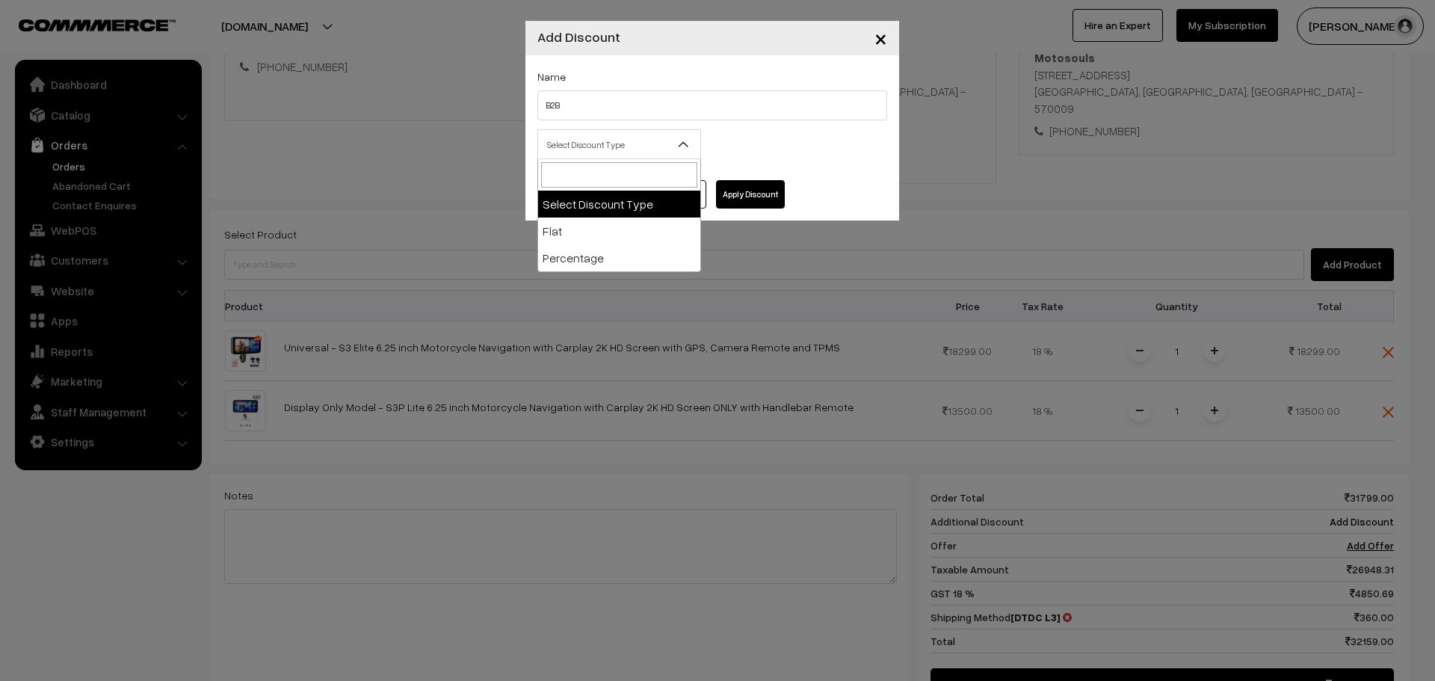
click at [563, 142] on span "Select Discount Type" at bounding box center [619, 145] width 162 height 26
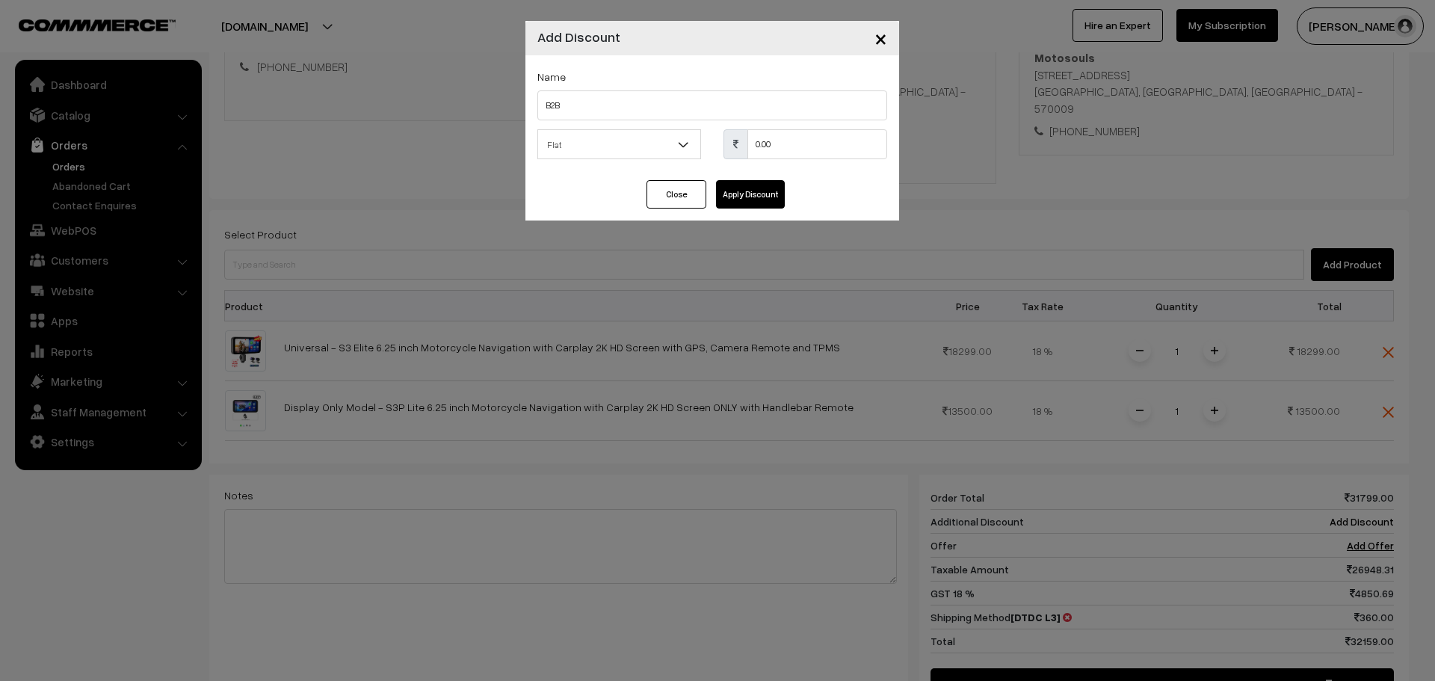
select select "flat"
drag, startPoint x: 792, startPoint y: 154, endPoint x: 710, endPoint y: 142, distance: 83.1
click at [710, 142] on div "Select Discount Type Flat Percentage Flat 0.00 % 0.00" at bounding box center [712, 148] width 372 height 39
type input "8359"
click at [757, 202] on button "Apply Discount" at bounding box center [750, 194] width 69 height 28
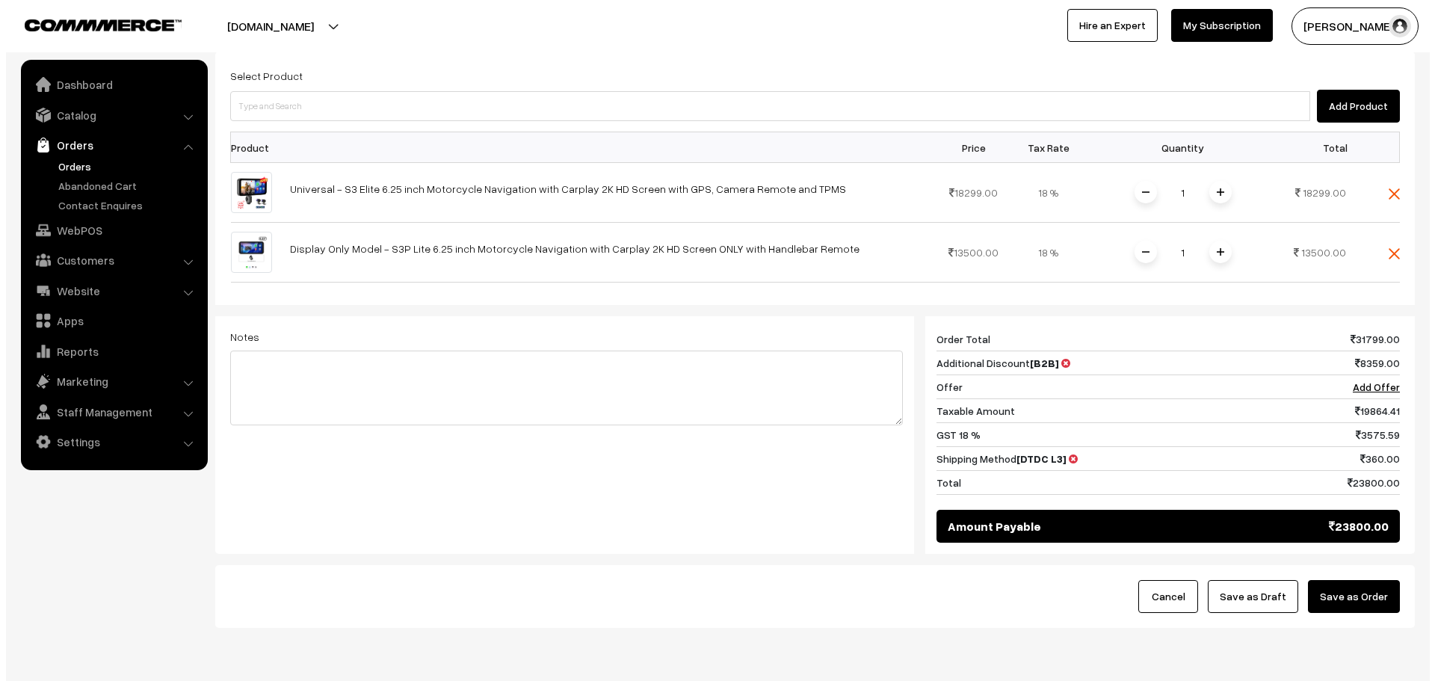
scroll to position [470, 0]
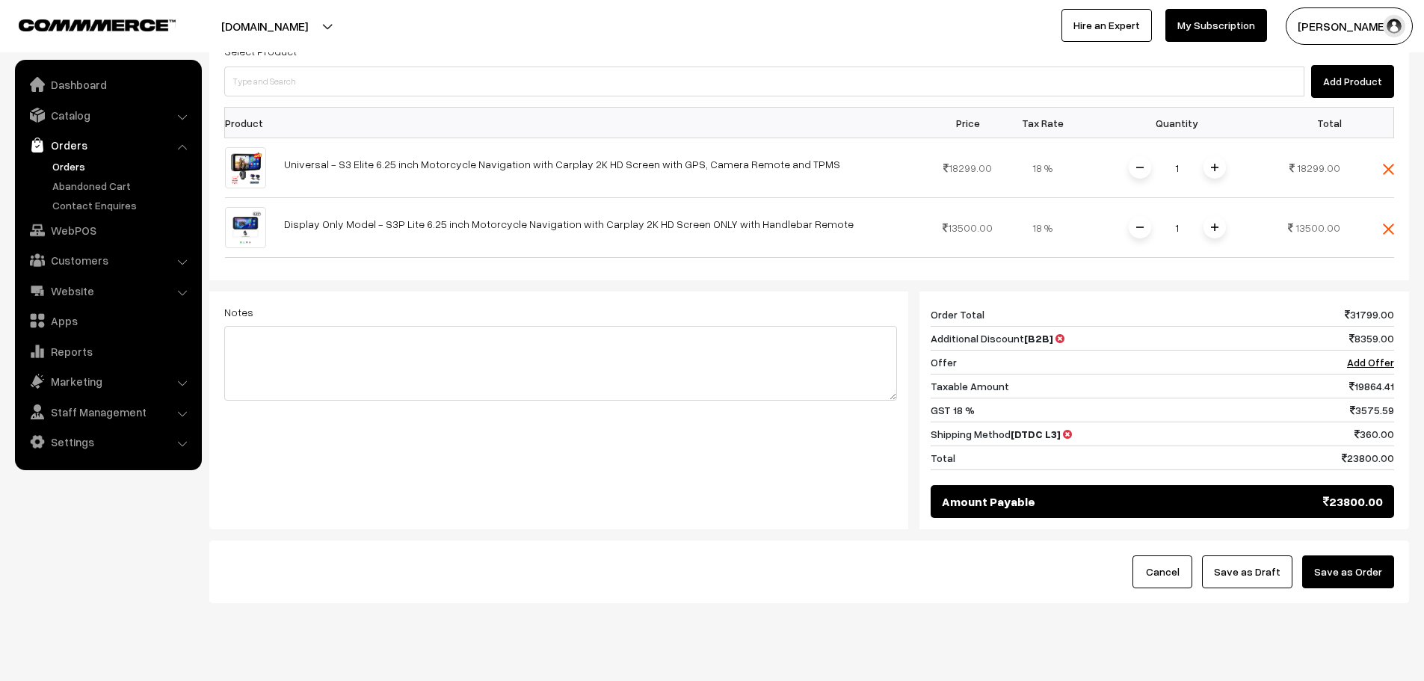
click at [1361, 555] on button "Save as Order" at bounding box center [1348, 571] width 92 height 33
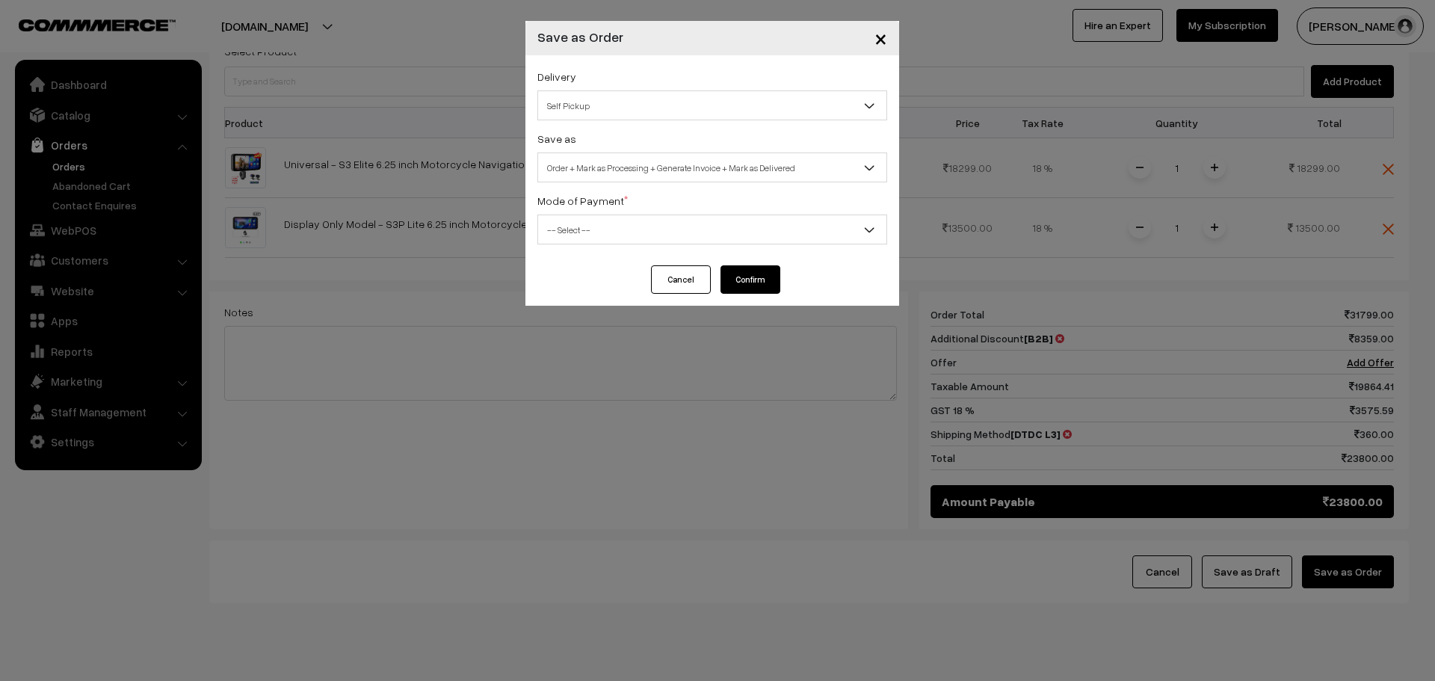
click at [628, 106] on span "Self Pickup" at bounding box center [712, 106] width 348 height 26
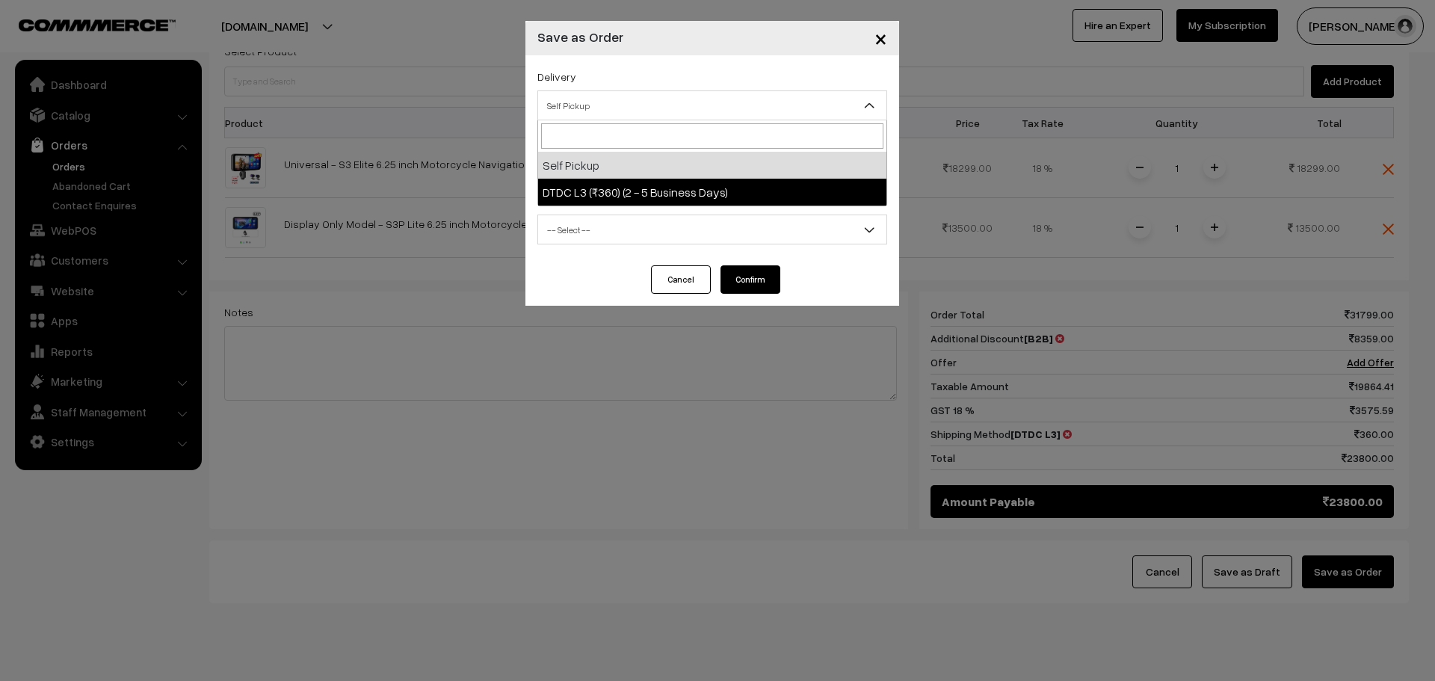
select select "DL2"
select select "3"
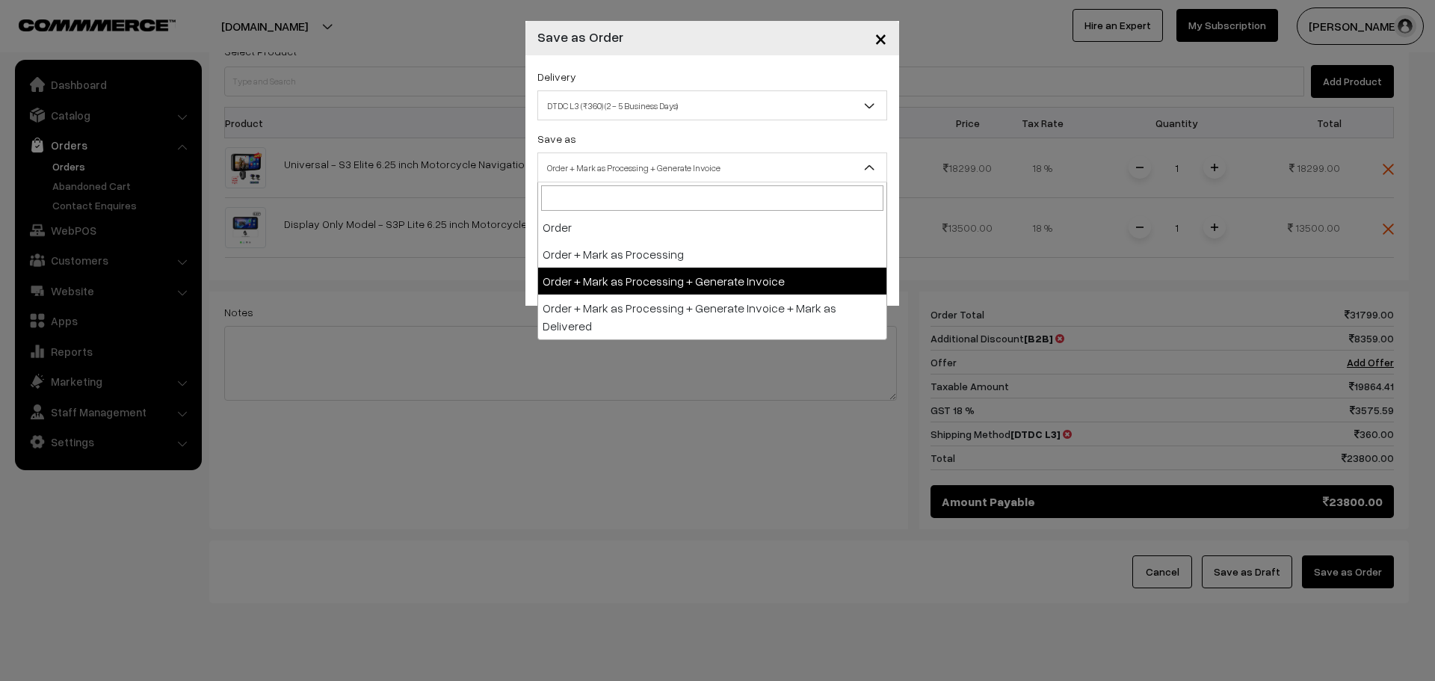
click at [620, 163] on span "Order + Mark as Processing + Generate Invoice" at bounding box center [712, 168] width 348 height 26
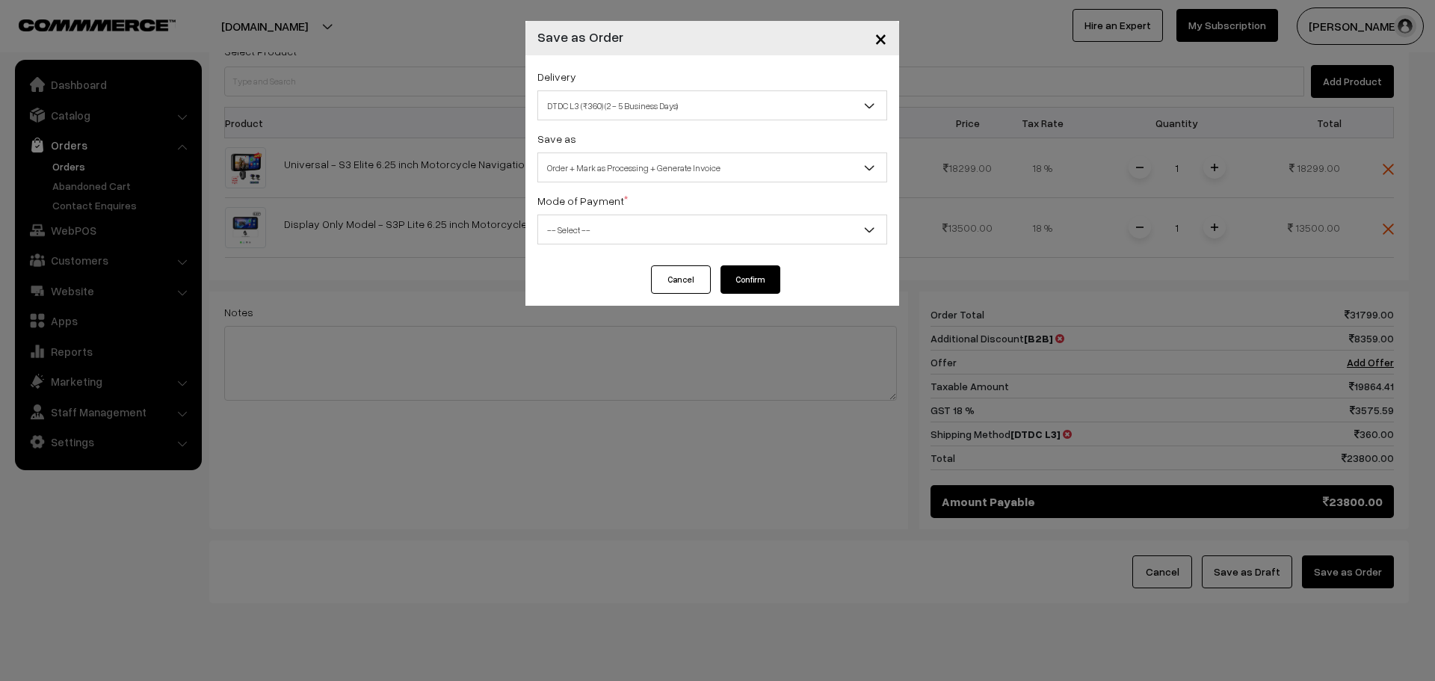
click at [629, 216] on span "-- Select --" at bounding box center [712, 229] width 350 height 30
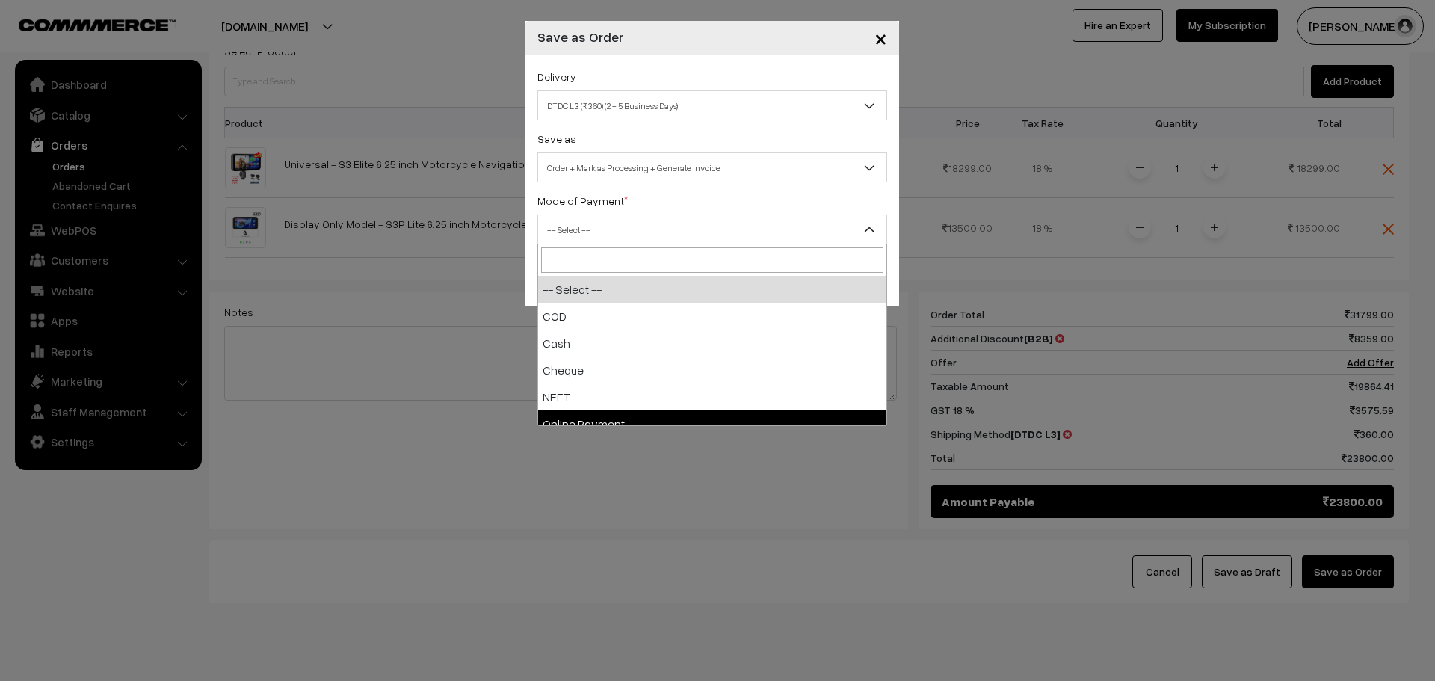
select select "5"
checkbox input "true"
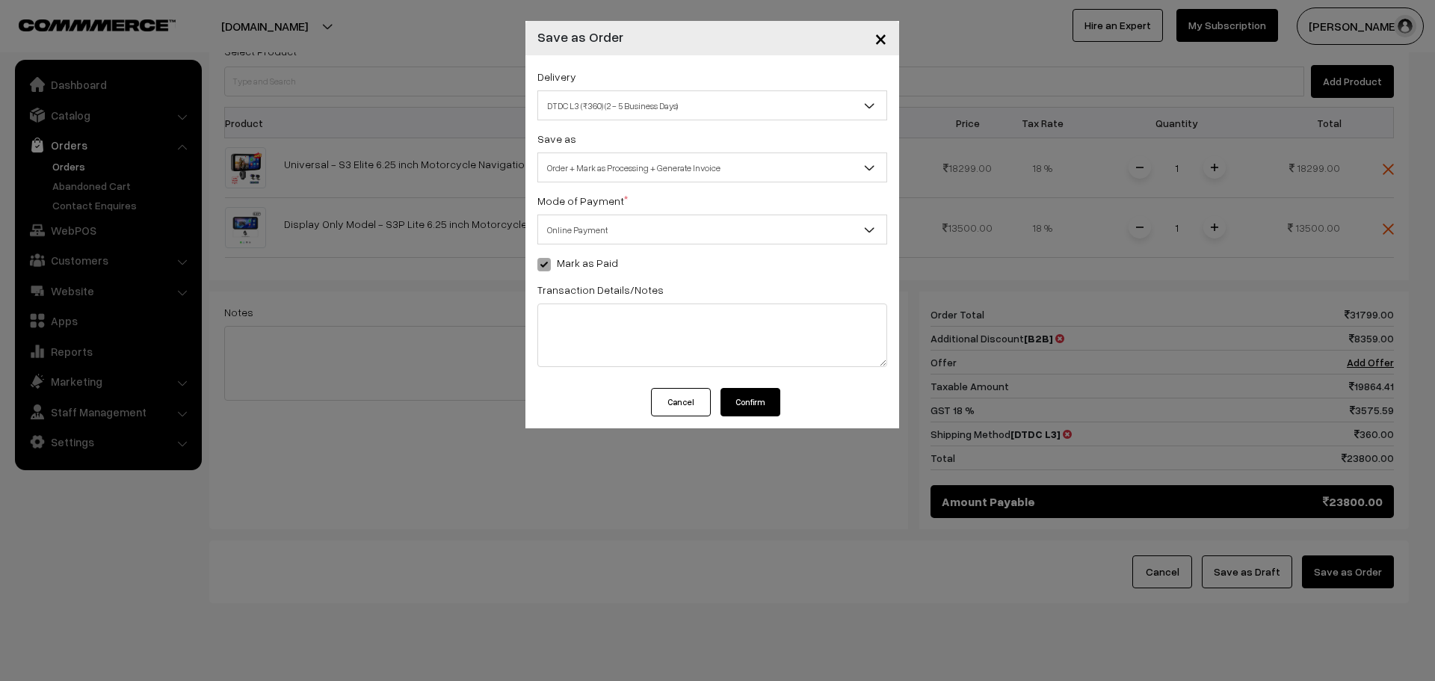
click at [766, 398] on button "Confirm" at bounding box center [750, 402] width 60 height 28
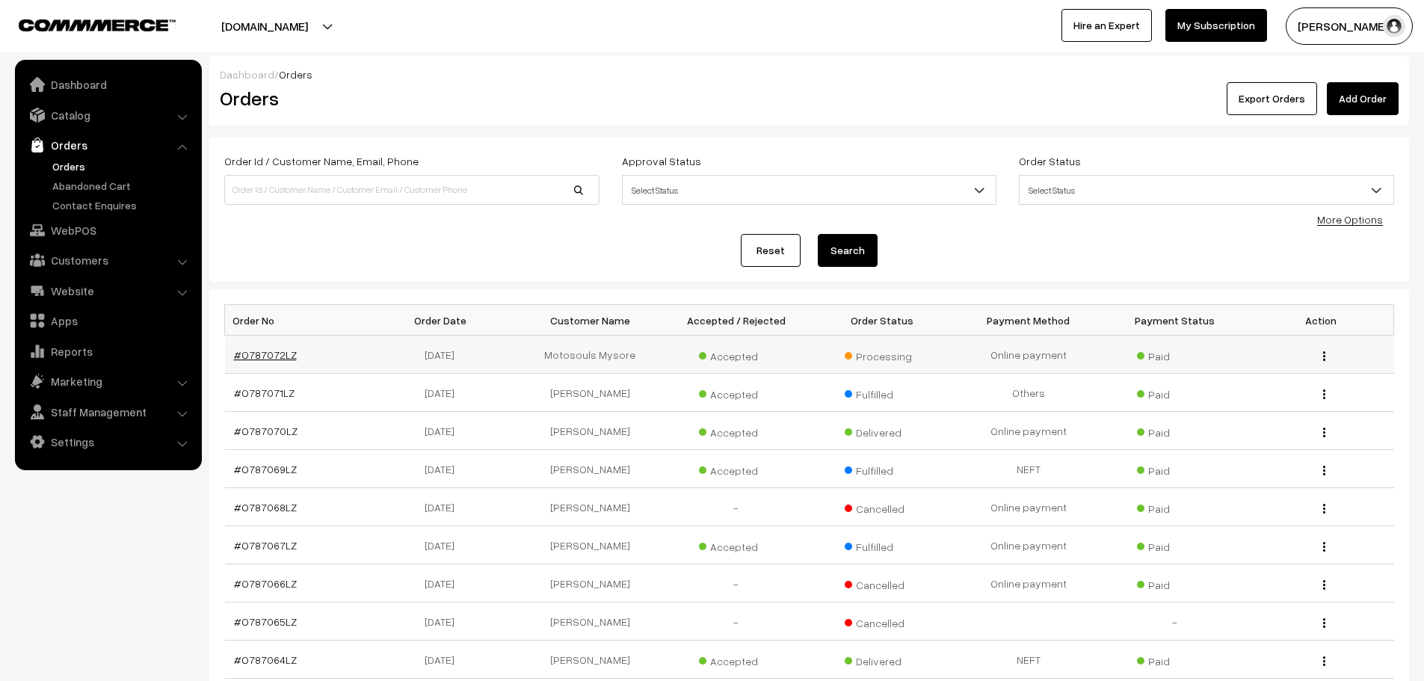
click at [270, 352] on link "#O787072LZ" at bounding box center [265, 354] width 63 height 13
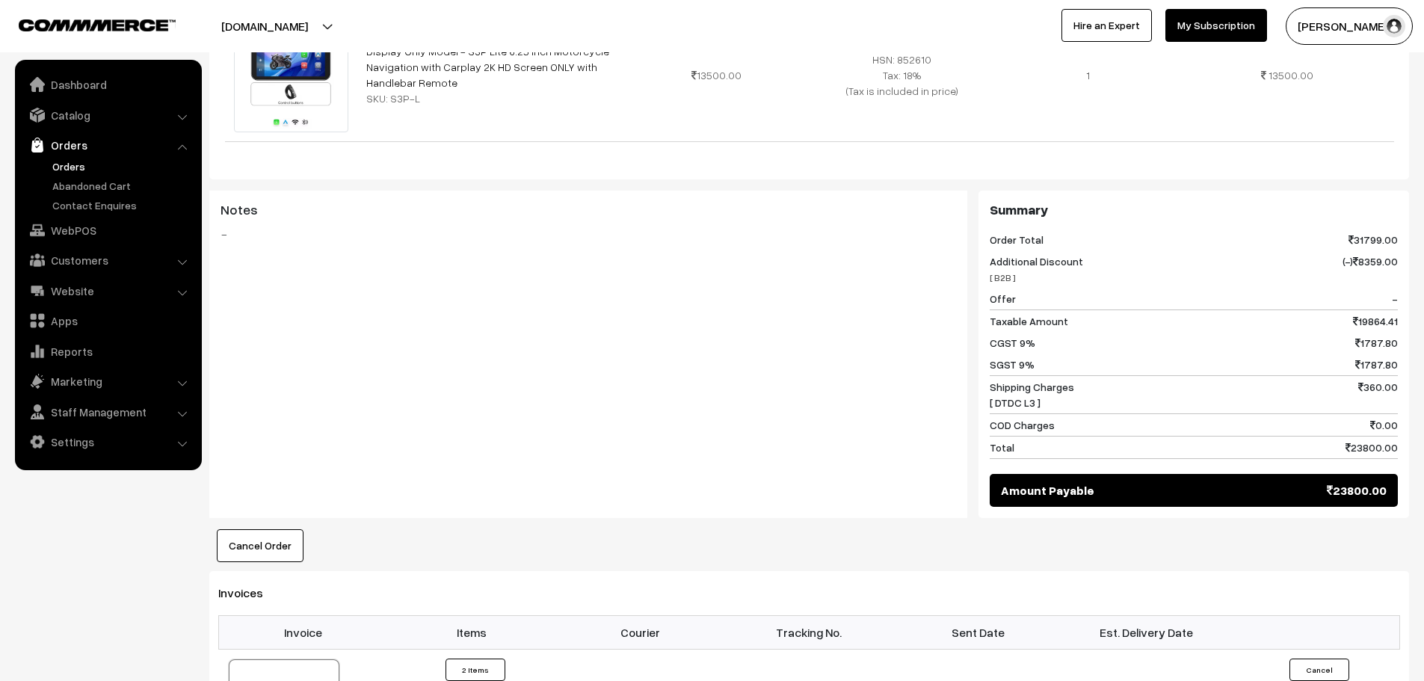
scroll to position [747, 0]
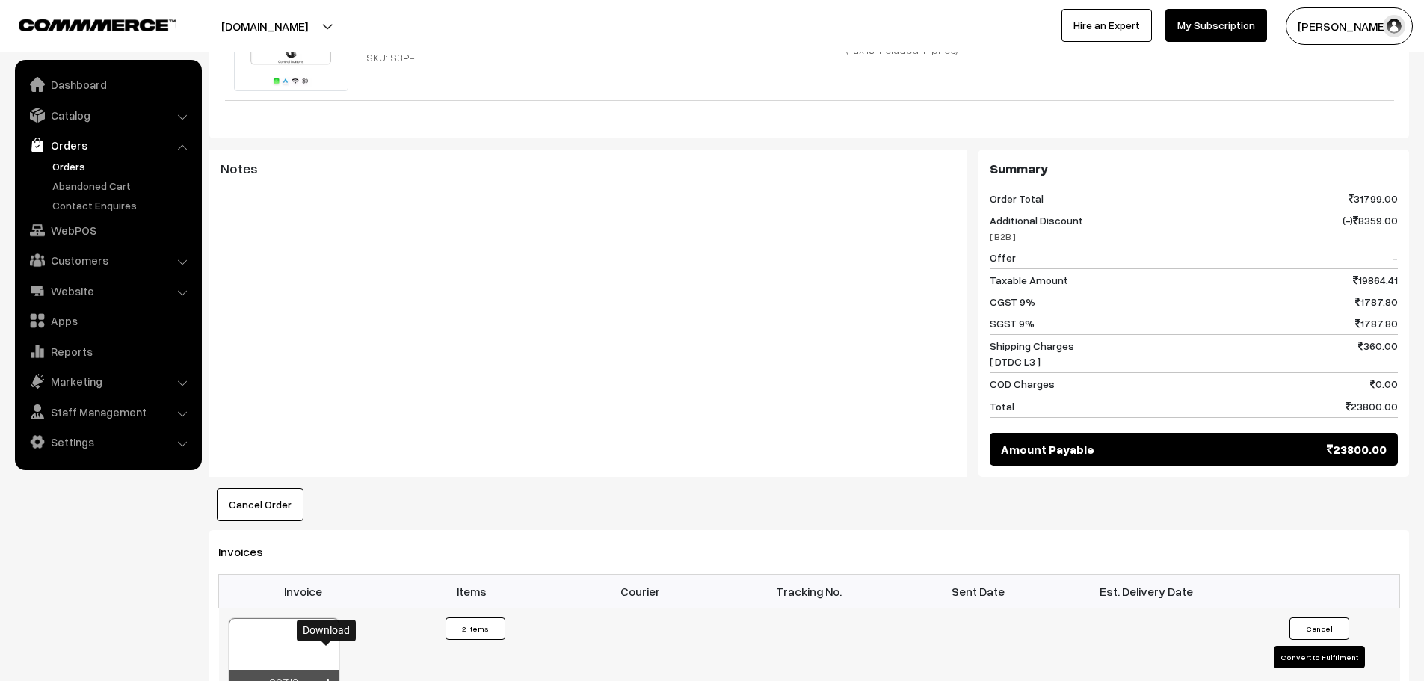
click at [331, 679] on icon at bounding box center [327, 684] width 9 height 10
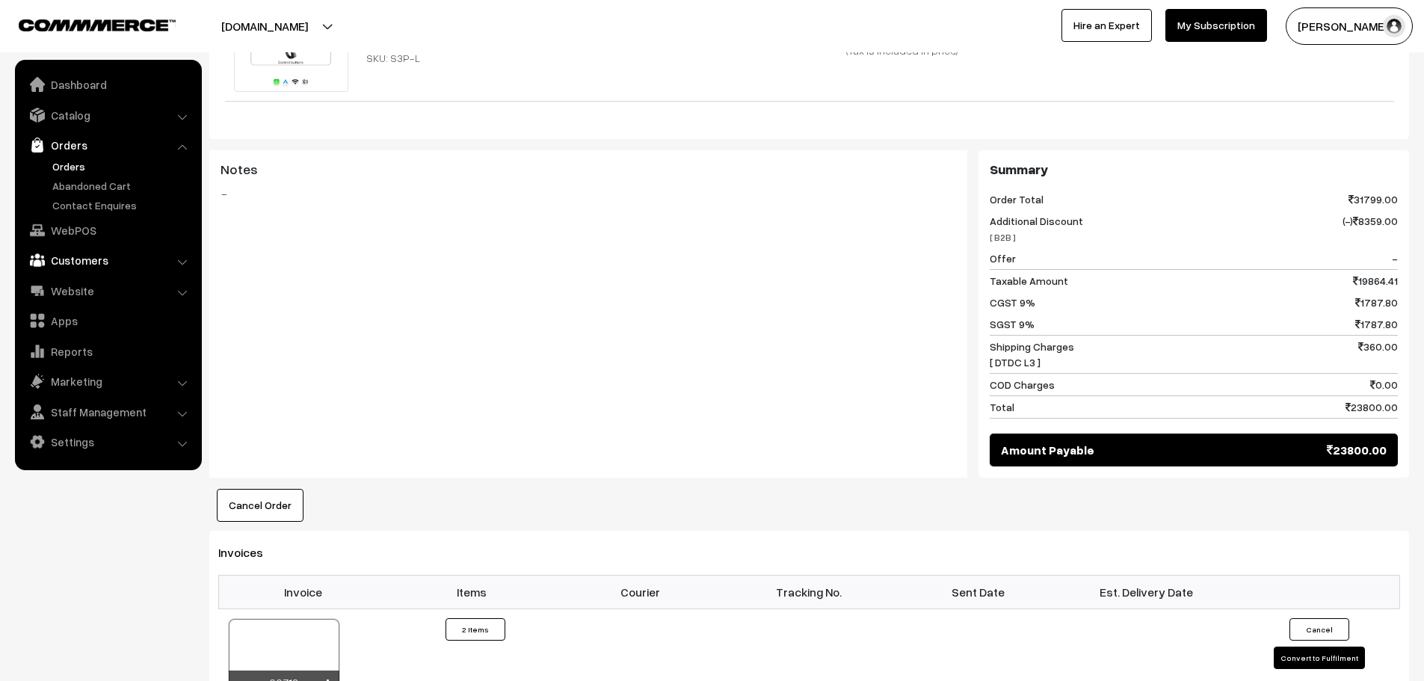
click at [84, 259] on link "Customers" at bounding box center [108, 260] width 178 height 27
click at [81, 219] on link "Customers" at bounding box center [123, 227] width 148 height 16
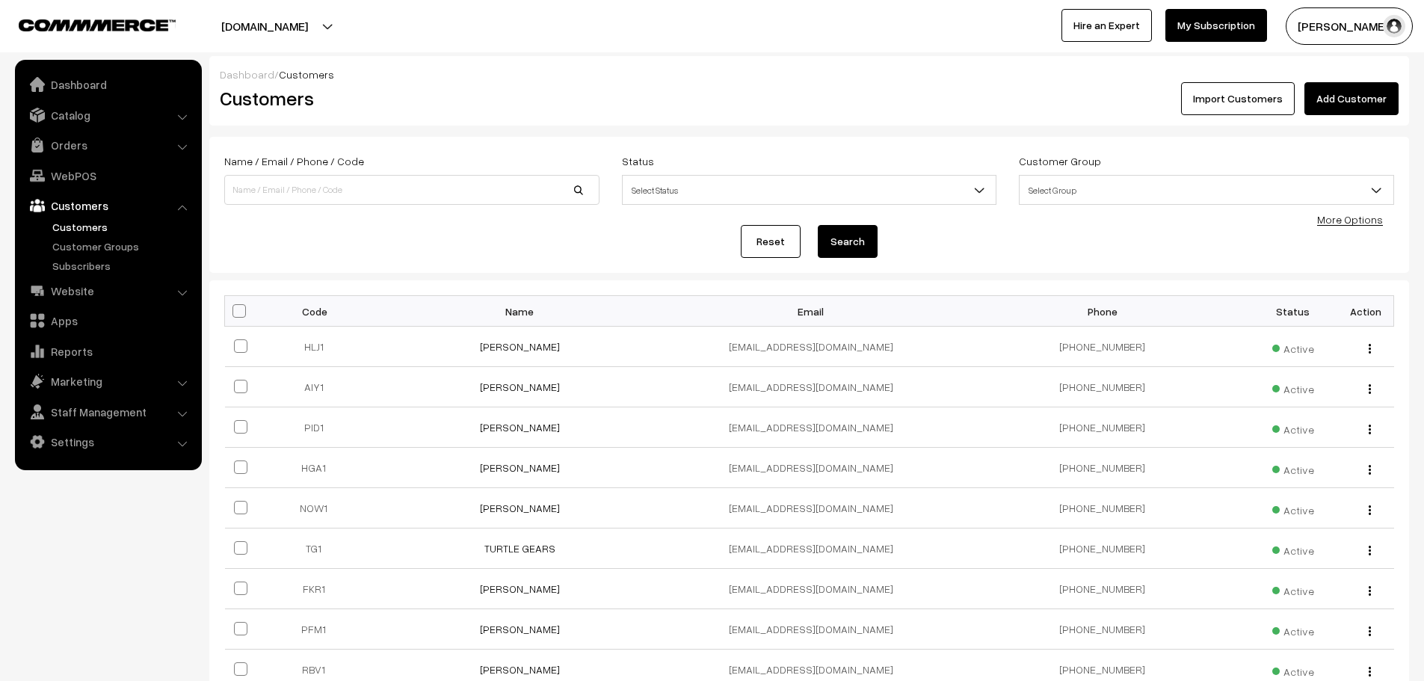
click at [1374, 91] on link "Add Customer" at bounding box center [1351, 98] width 94 height 33
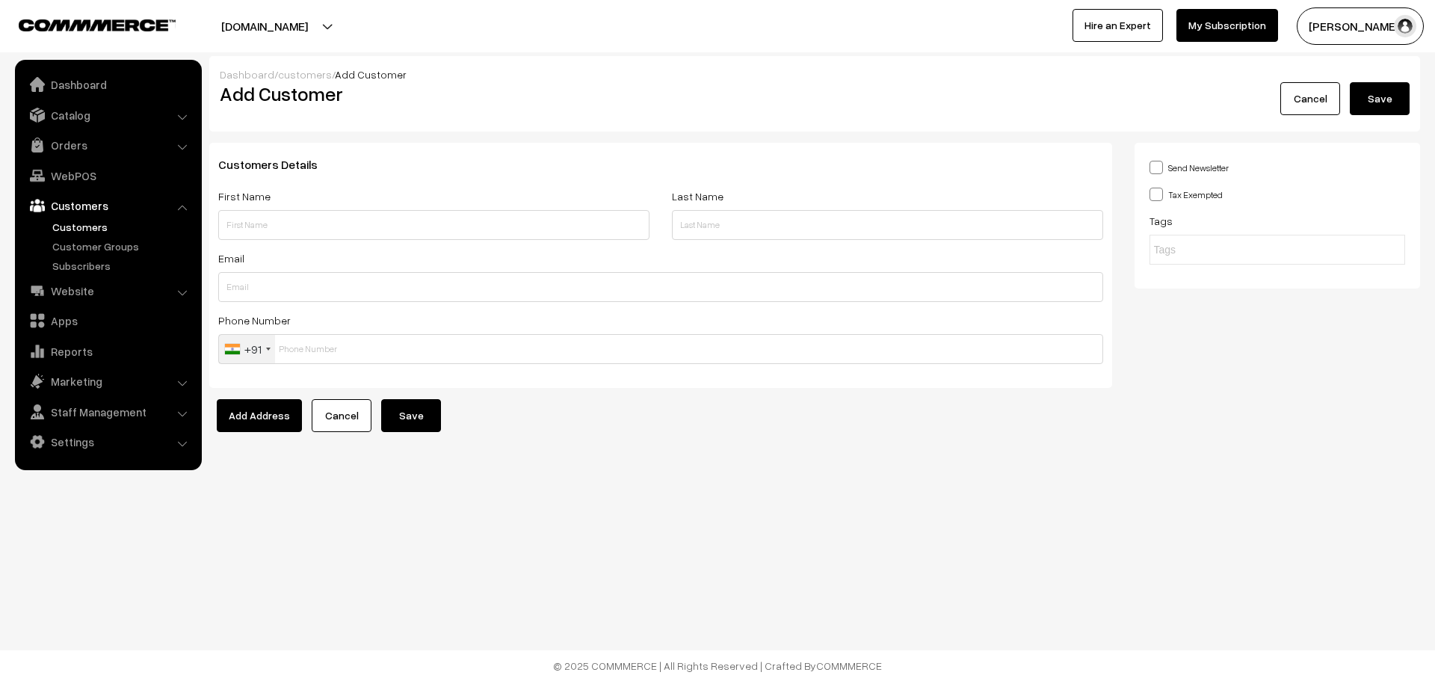
click at [315, 243] on div "First Name" at bounding box center [434, 218] width 454 height 62
click at [316, 233] on input "text" at bounding box center [433, 225] width 431 height 30
paste input "REAL ACCESSOIRES"
click at [265, 226] on input "REAL ACCESSOIRES" at bounding box center [433, 225] width 431 height 30
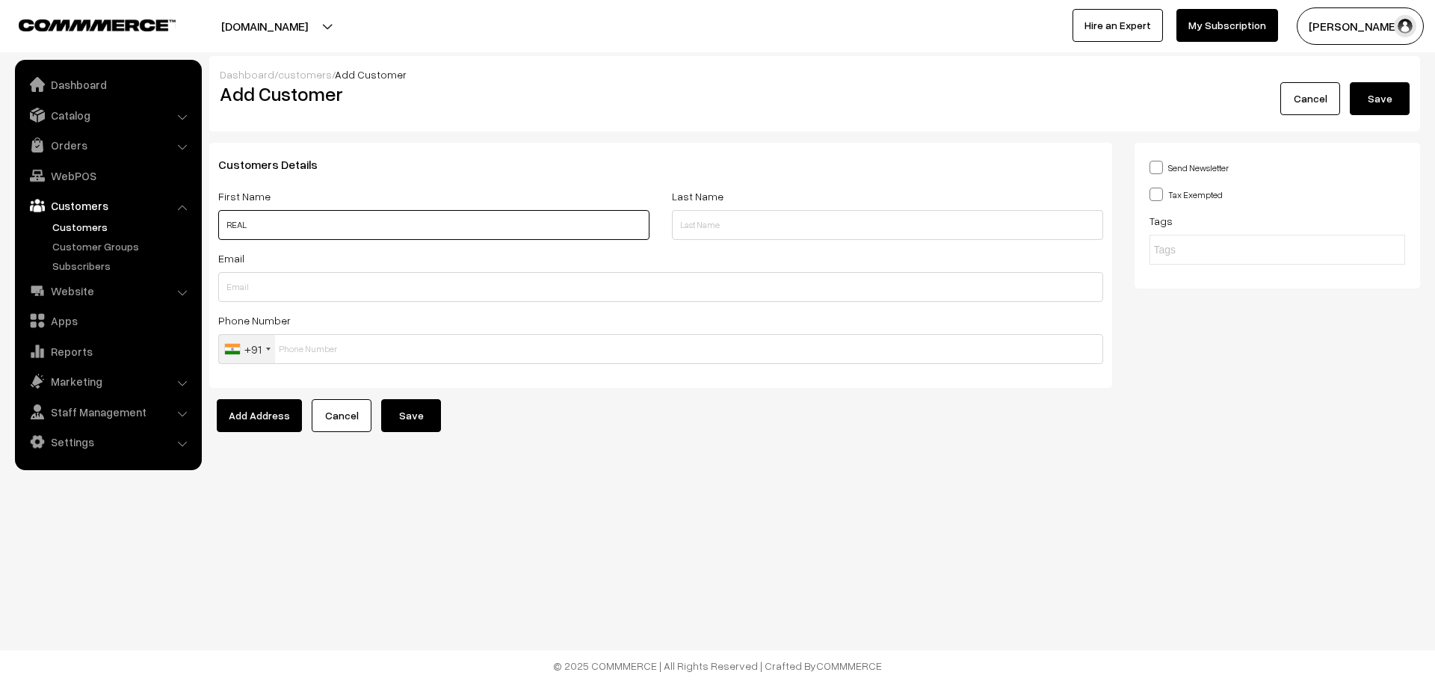
type input "REAL"
click at [721, 214] on input "text" at bounding box center [887, 225] width 431 height 30
paste input "ACCESSOIRES"
type input "ACCESSOIRES"
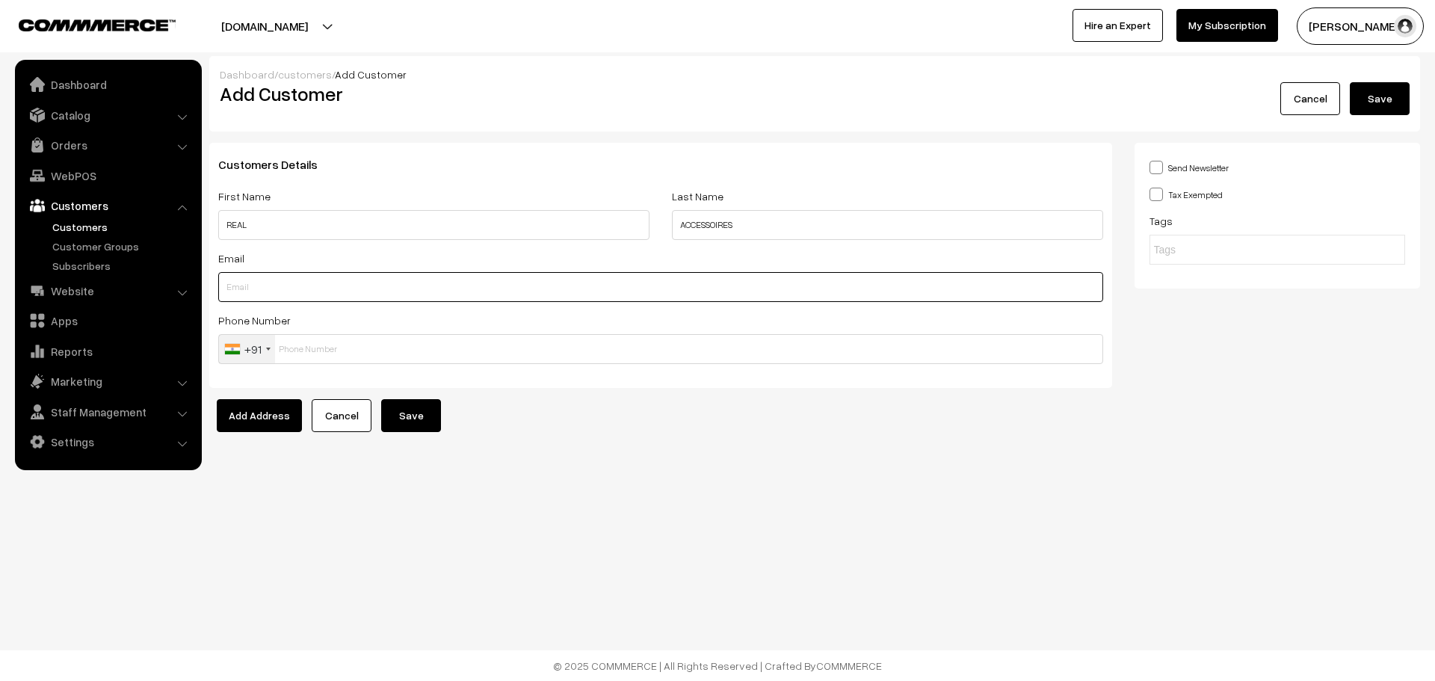
click at [274, 295] on input "text" at bounding box center [660, 287] width 885 height 30
paste input "[EMAIL_ADDRESS][DOMAIN_NAME]"
type input "[EMAIL_ADDRESS][DOMAIN_NAME]"
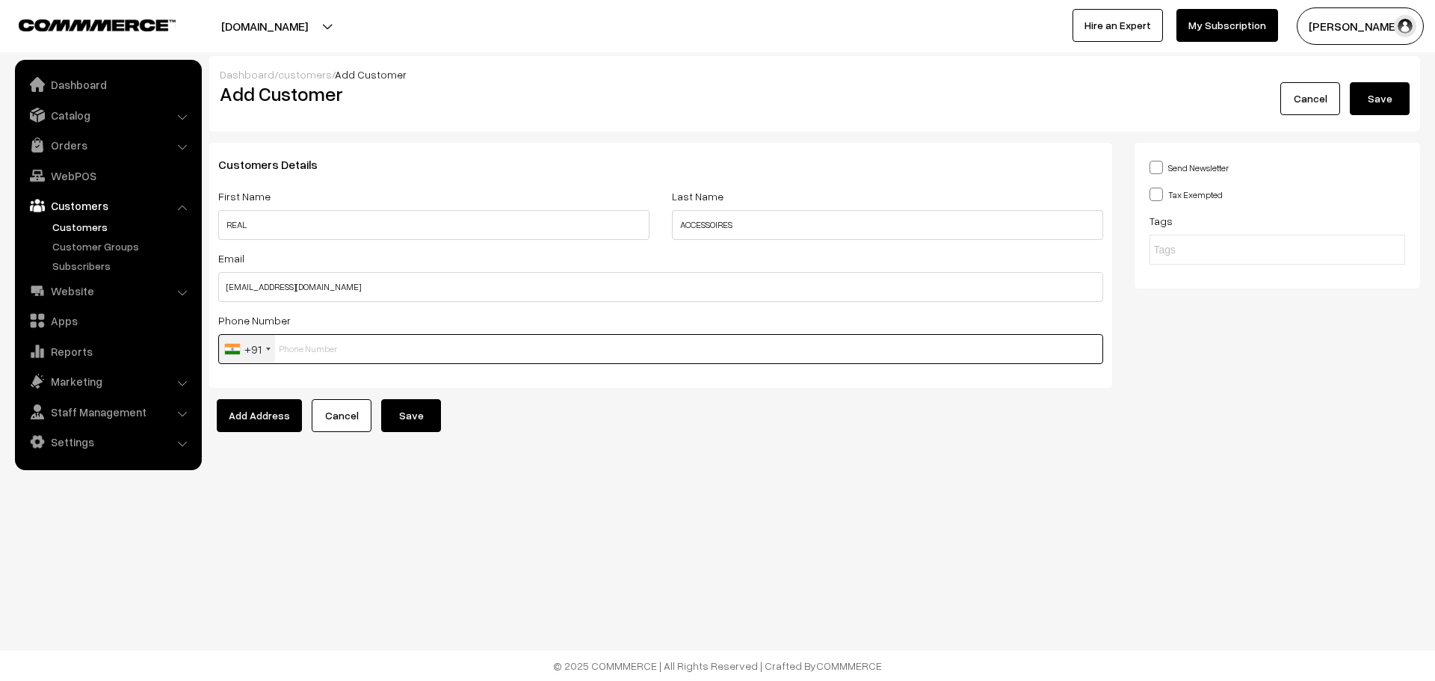
click at [500, 348] on input "text" at bounding box center [660, 349] width 885 height 30
paste input "9895097858"
type input "9895097858"
click at [417, 422] on button "Save" at bounding box center [411, 415] width 60 height 33
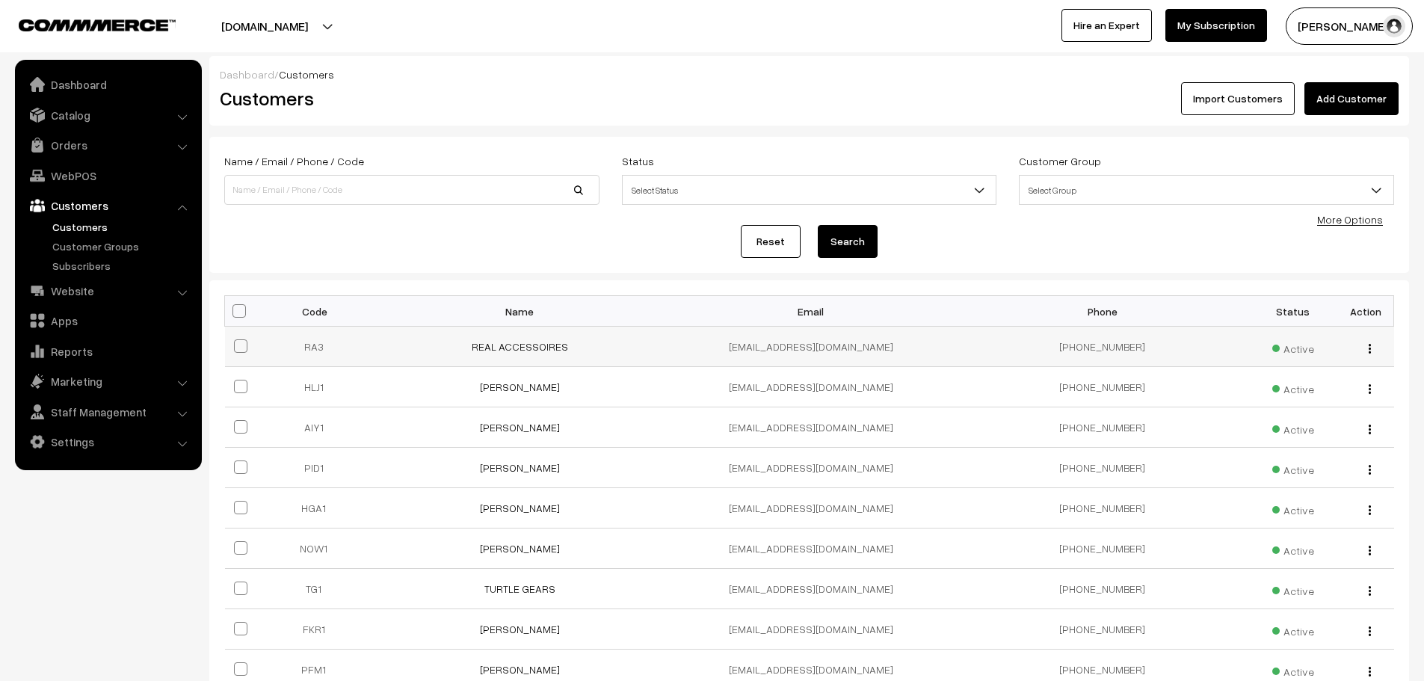
click at [1370, 353] on button "button" at bounding box center [1370, 348] width 4 height 12
click at [1269, 395] on link "Edit" at bounding box center [1302, 402] width 127 height 33
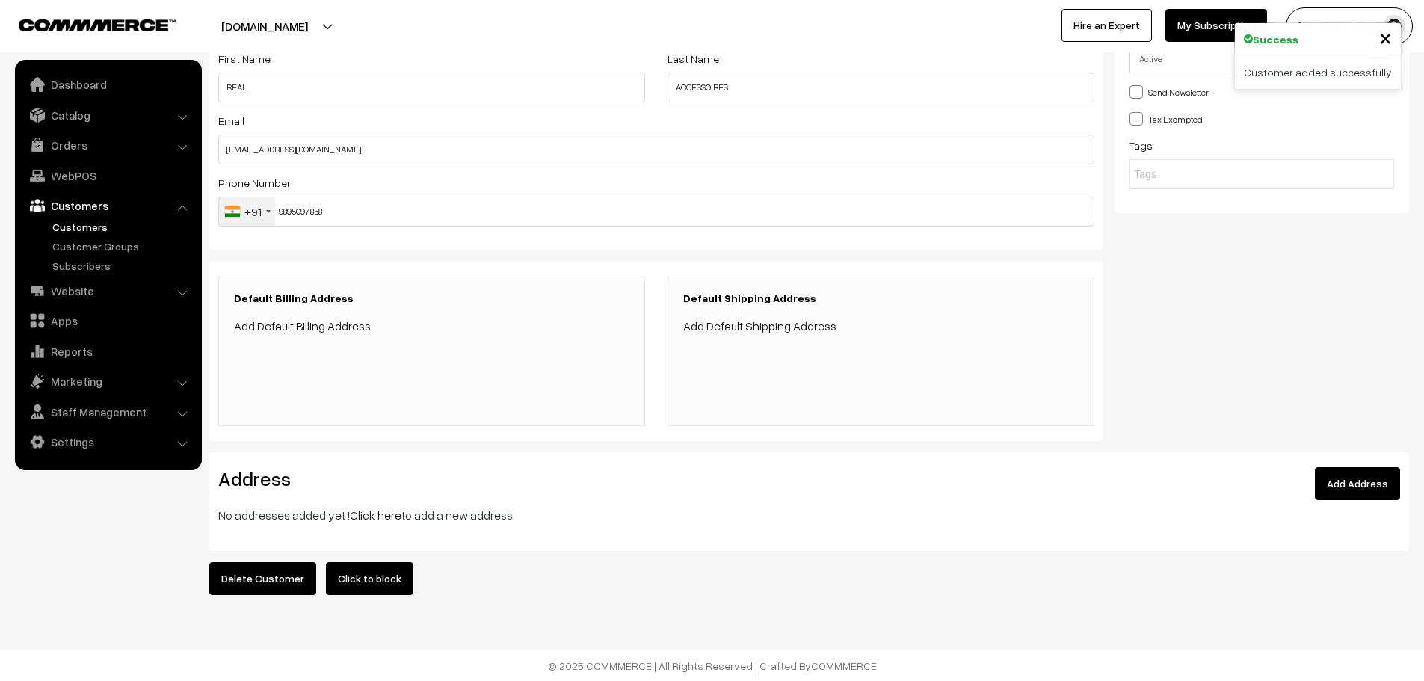
scroll to position [144, 0]
click at [1373, 475] on link "Add Address" at bounding box center [1357, 483] width 85 height 33
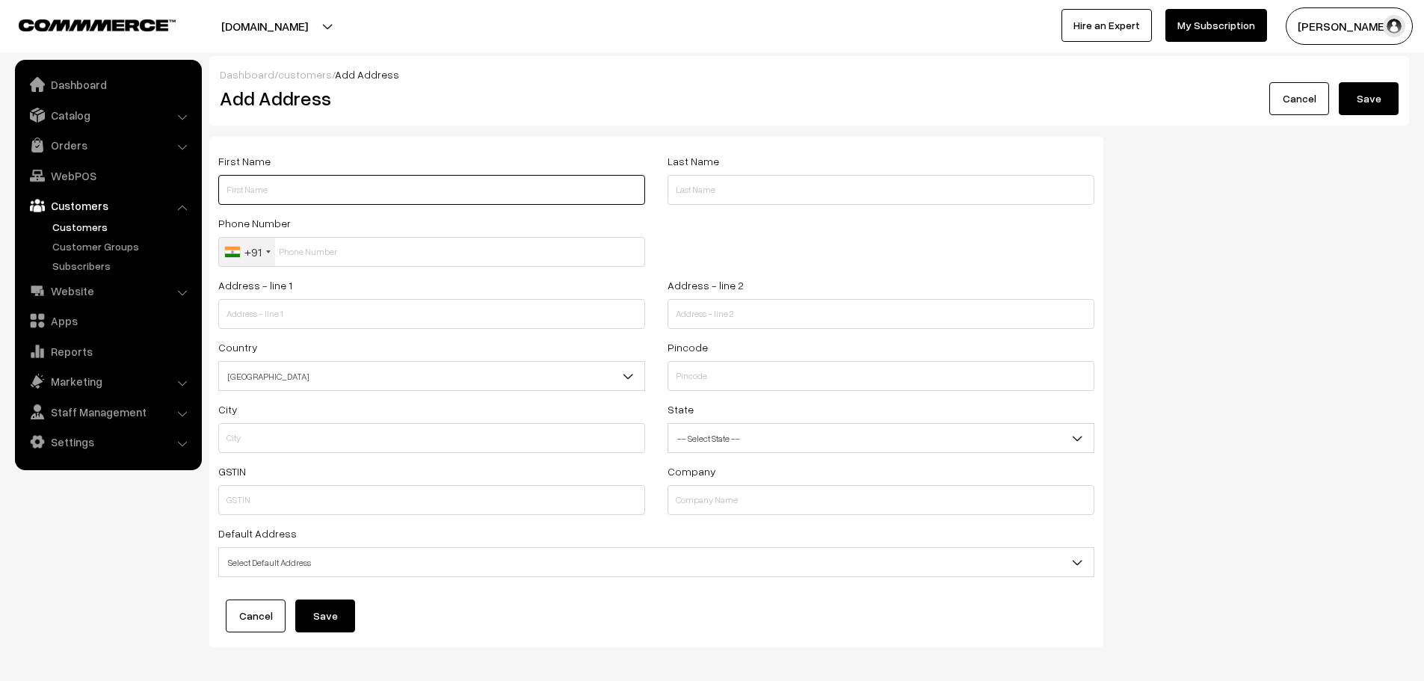
click at [315, 192] on input "text" at bounding box center [431, 190] width 427 height 30
type input "REAL"
click at [759, 203] on input "text" at bounding box center [880, 190] width 427 height 30
type input "ACCESSORIES"
click at [368, 256] on input "text" at bounding box center [431, 252] width 427 height 30
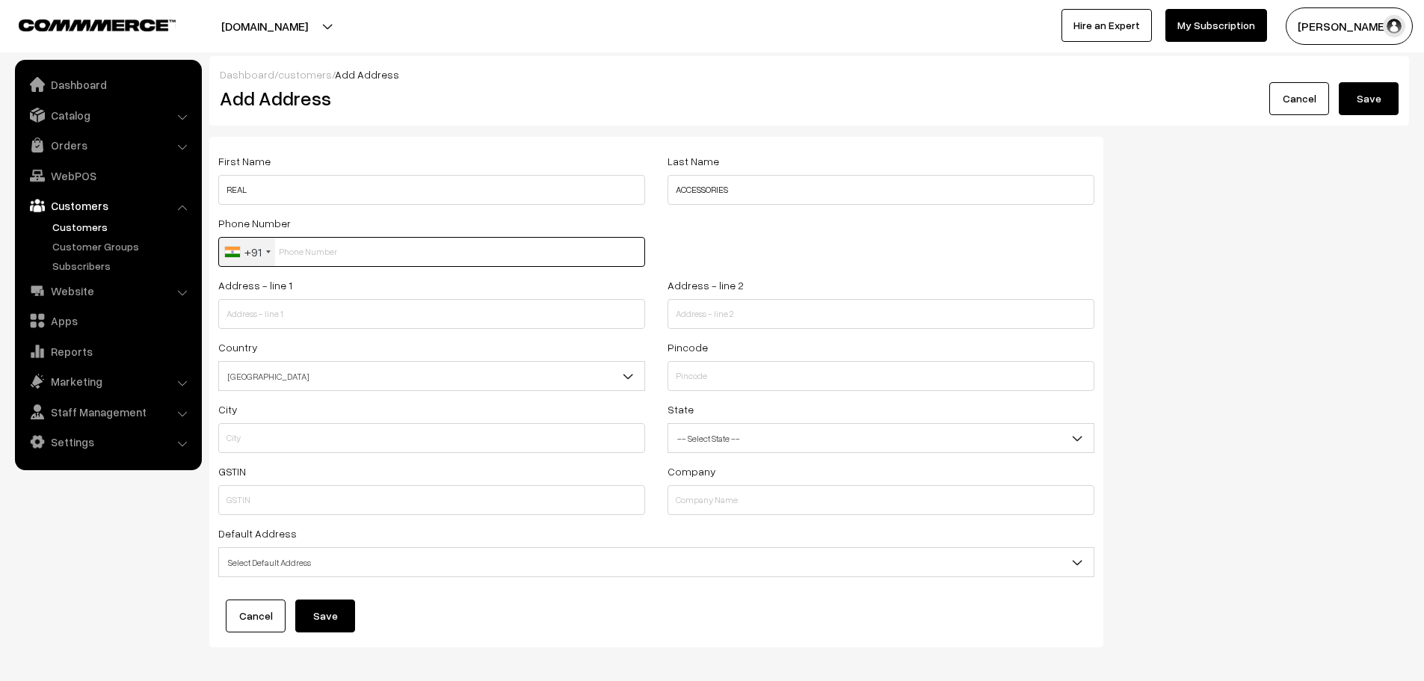
paste input "9895097858"
type input "9895097858"
click at [454, 298] on div "Address - line 1" at bounding box center [431, 302] width 427 height 53
click at [453, 318] on input "text" at bounding box center [431, 314] width 427 height 30
paste input "MCA ROAD NEAR KTC HONDA"
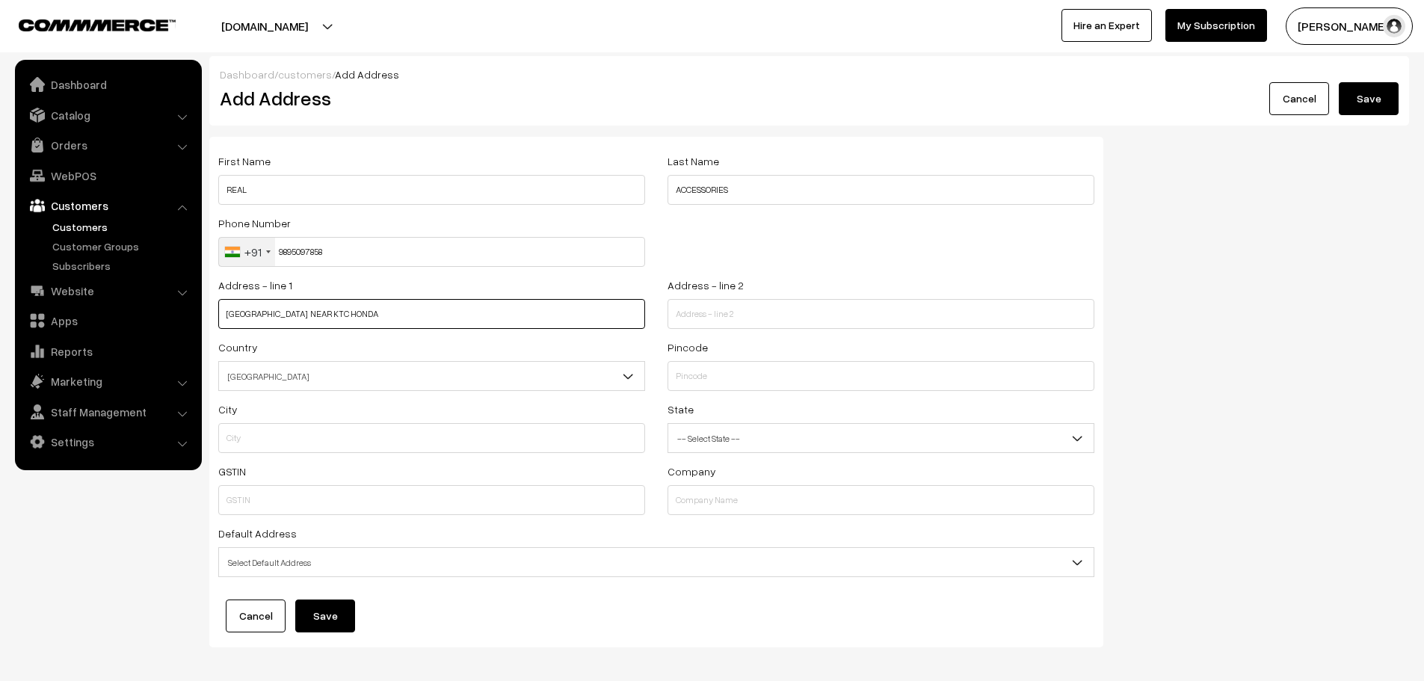
click at [226, 312] on input "MCA ROAD NEAR KTC HONDA" at bounding box center [431, 314] width 427 height 30
click at [274, 318] on input "YMCA ROAD NEAR KTC HONDA" at bounding box center [431, 314] width 427 height 30
type input "[GEOGRAPHIC_DATA], NEAR KTC HONDA"
drag, startPoint x: 691, startPoint y: 356, endPoint x: 694, endPoint y: 363, distance: 8.0
click at [691, 356] on div "Pincode" at bounding box center [880, 364] width 427 height 53
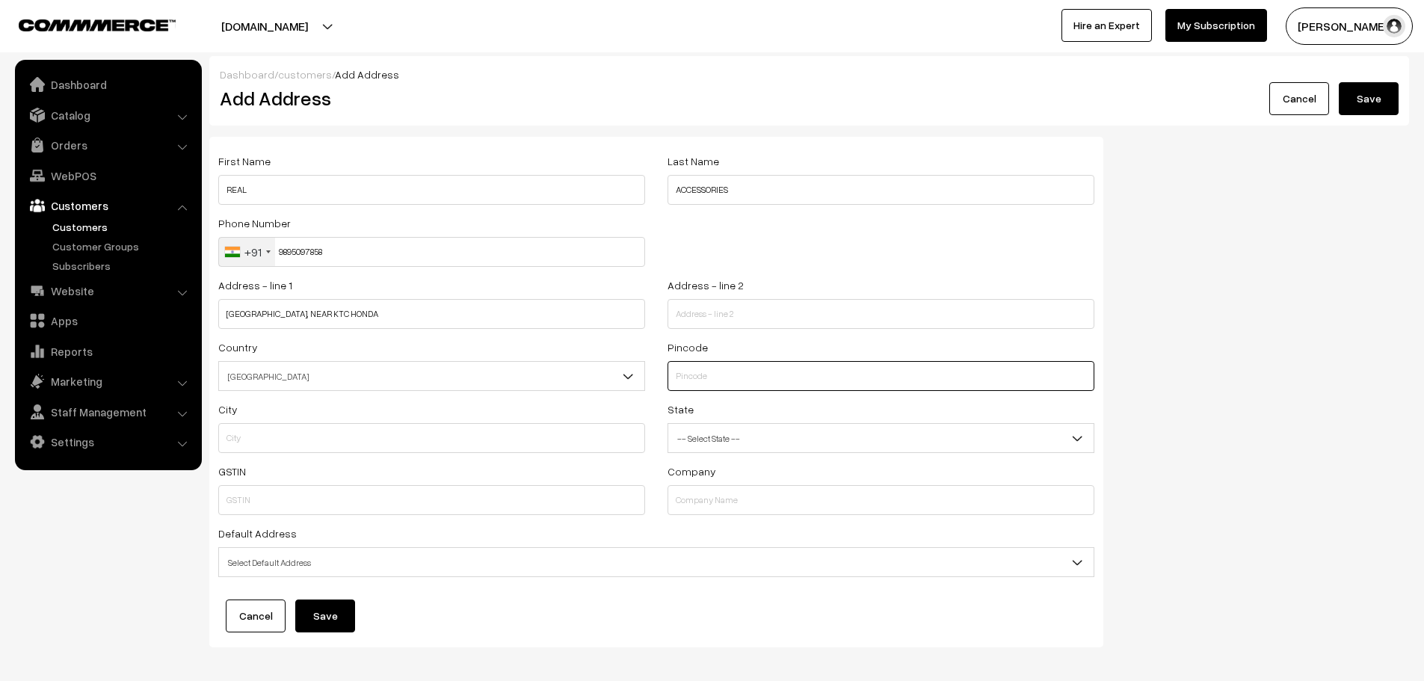
click at [699, 387] on input "text" at bounding box center [880, 376] width 427 height 30
paste input "673001"
type input "673001"
type input "Kozhikode"
select select "Kerala"
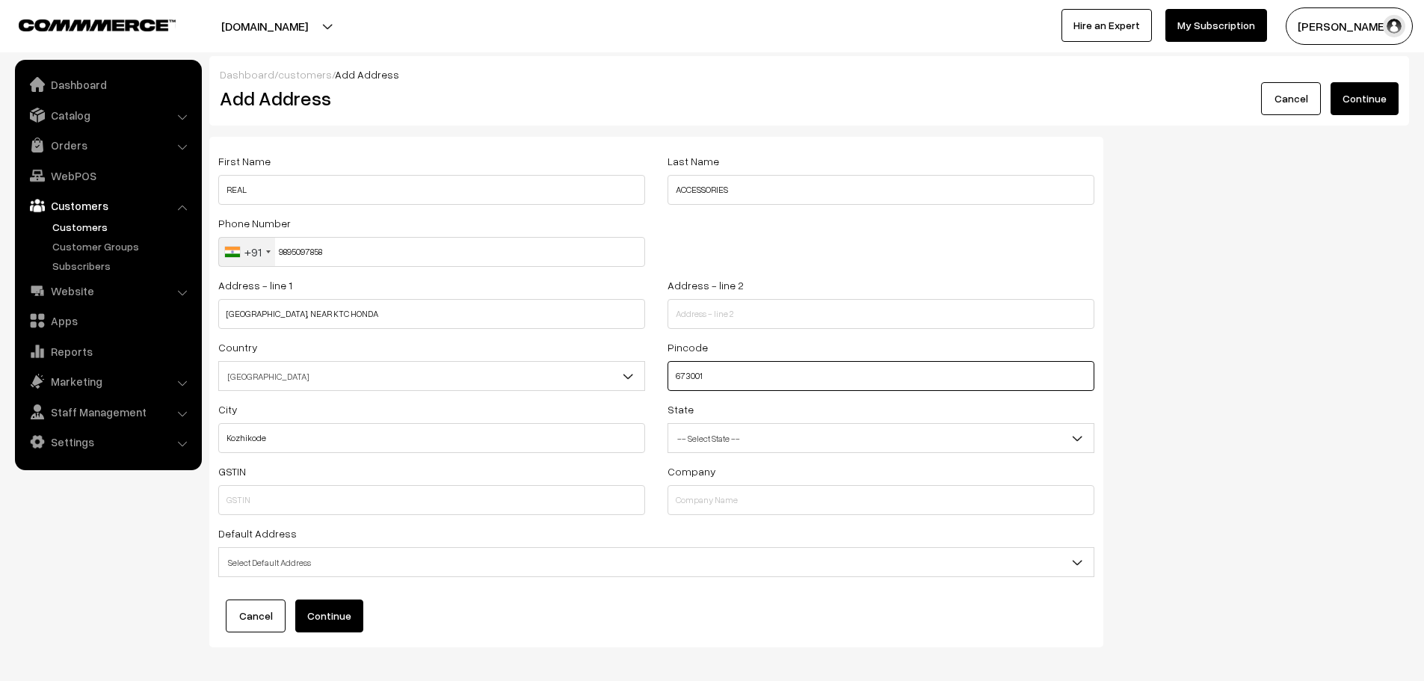
type input "673001"
click at [1196, 377] on div "First Name REAL Last Name ACCESSORIES Phone Number +91 United States +1 United …" at bounding box center [809, 398] width 1222 height 522
click at [343, 501] on input "text" at bounding box center [431, 500] width 427 height 30
paste input "32AAJFR2383L1ZY"
type input "32AAJFR2383L1ZY"
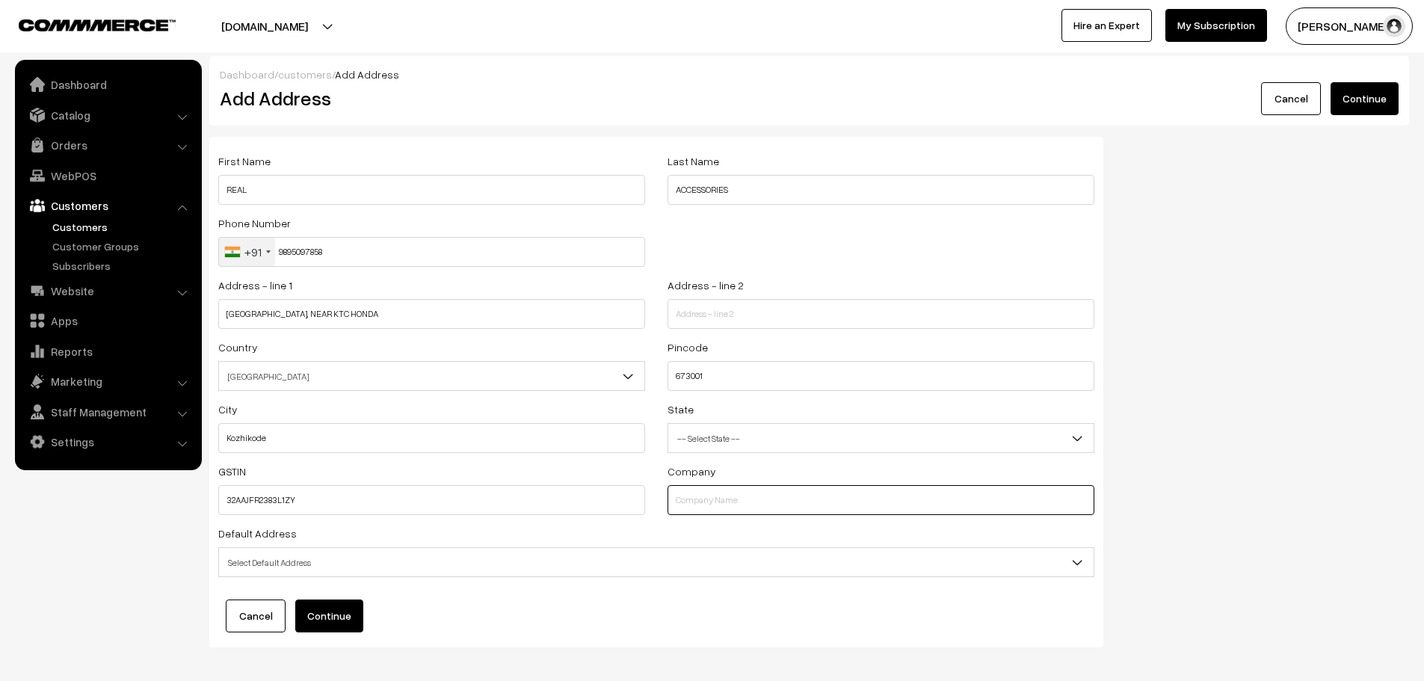
click at [703, 498] on input "text" at bounding box center [880, 500] width 427 height 30
paste input "REAL ACCESSOIRES"
type input "REAL ACCESSOIRES"
click at [413, 562] on span "Select Default Address" at bounding box center [656, 562] width 874 height 26
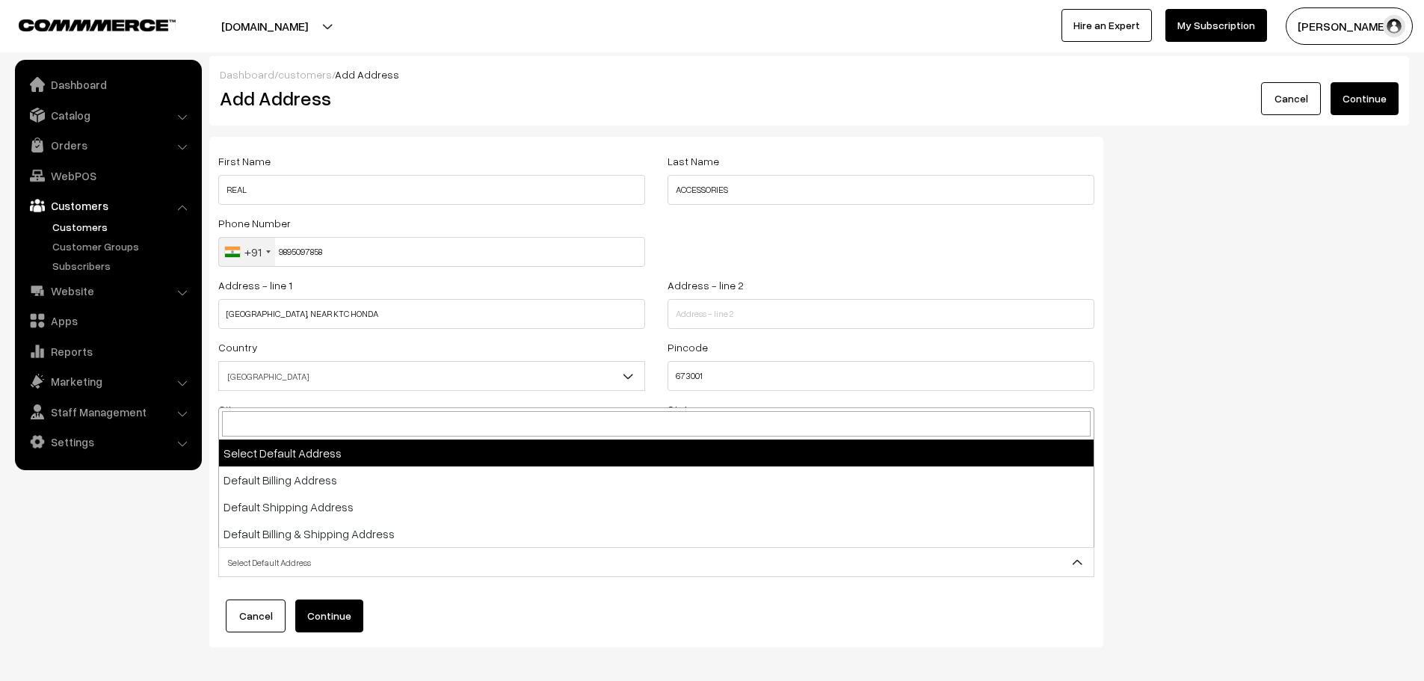
select select "3"
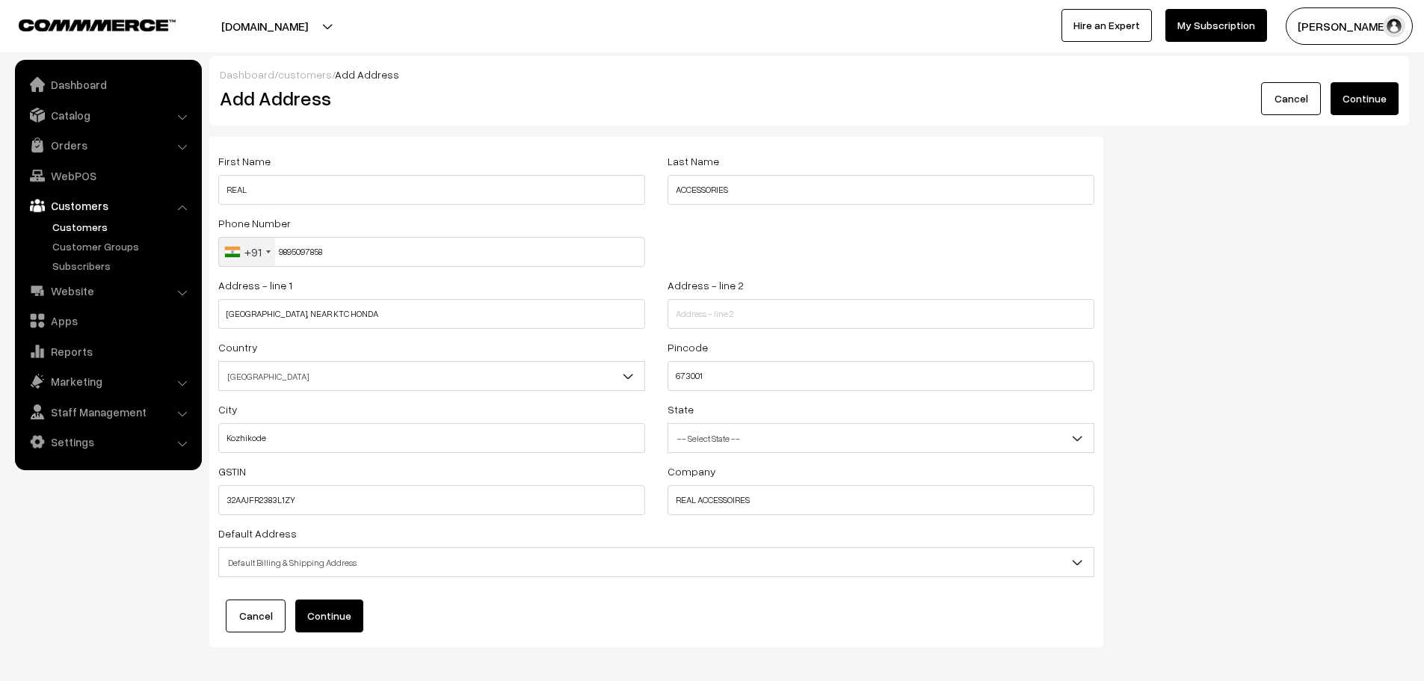
click at [331, 609] on button "Continue" at bounding box center [329, 615] width 68 height 33
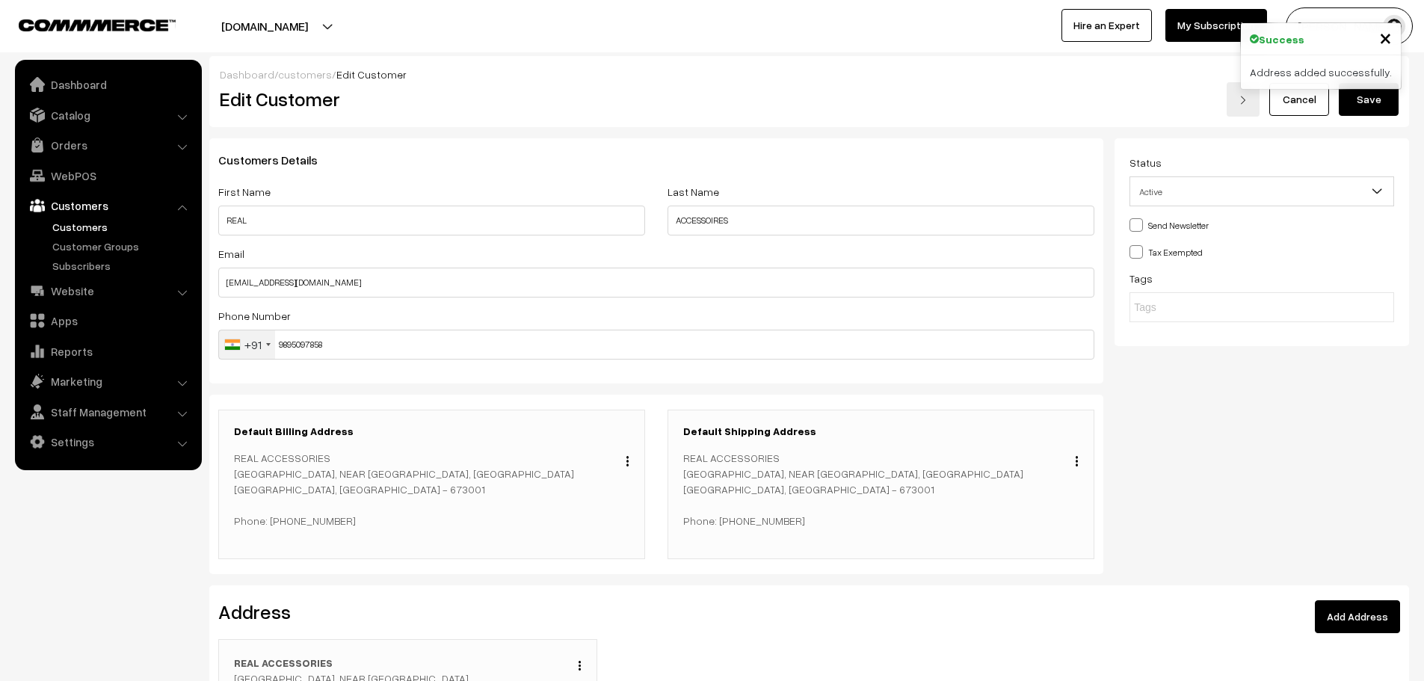
click at [1379, 111] on button "Save" at bounding box center [1368, 99] width 60 height 33
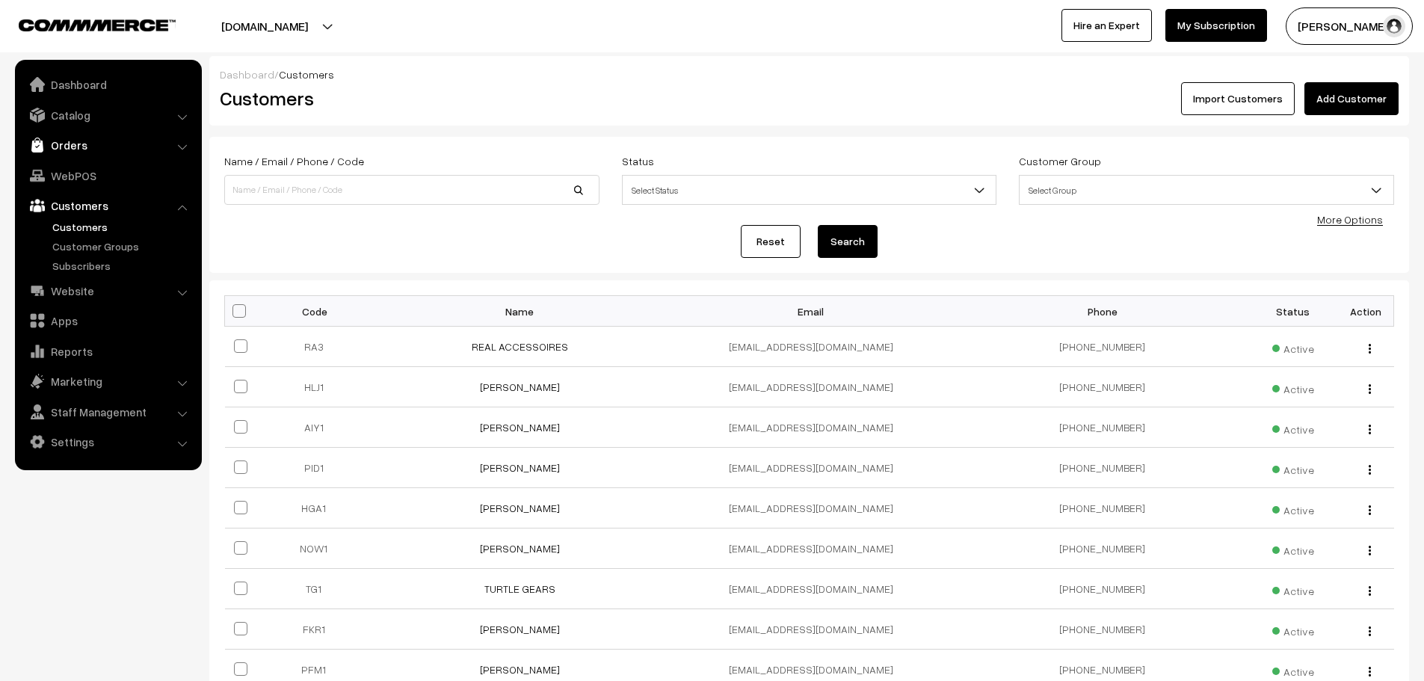
click at [72, 136] on link "Orders" at bounding box center [108, 145] width 178 height 27
click at [77, 158] on link "Orders" at bounding box center [123, 166] width 148 height 16
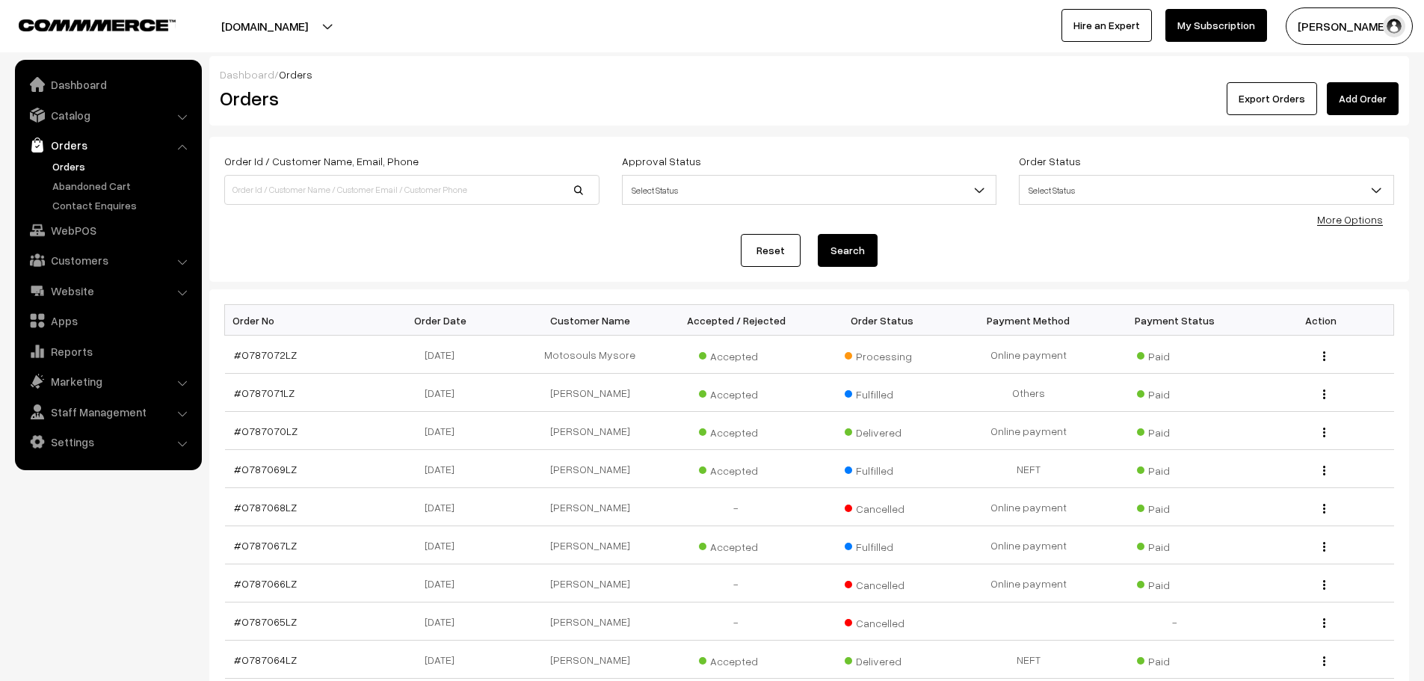
click at [1353, 99] on link "Add Order" at bounding box center [1363, 98] width 72 height 33
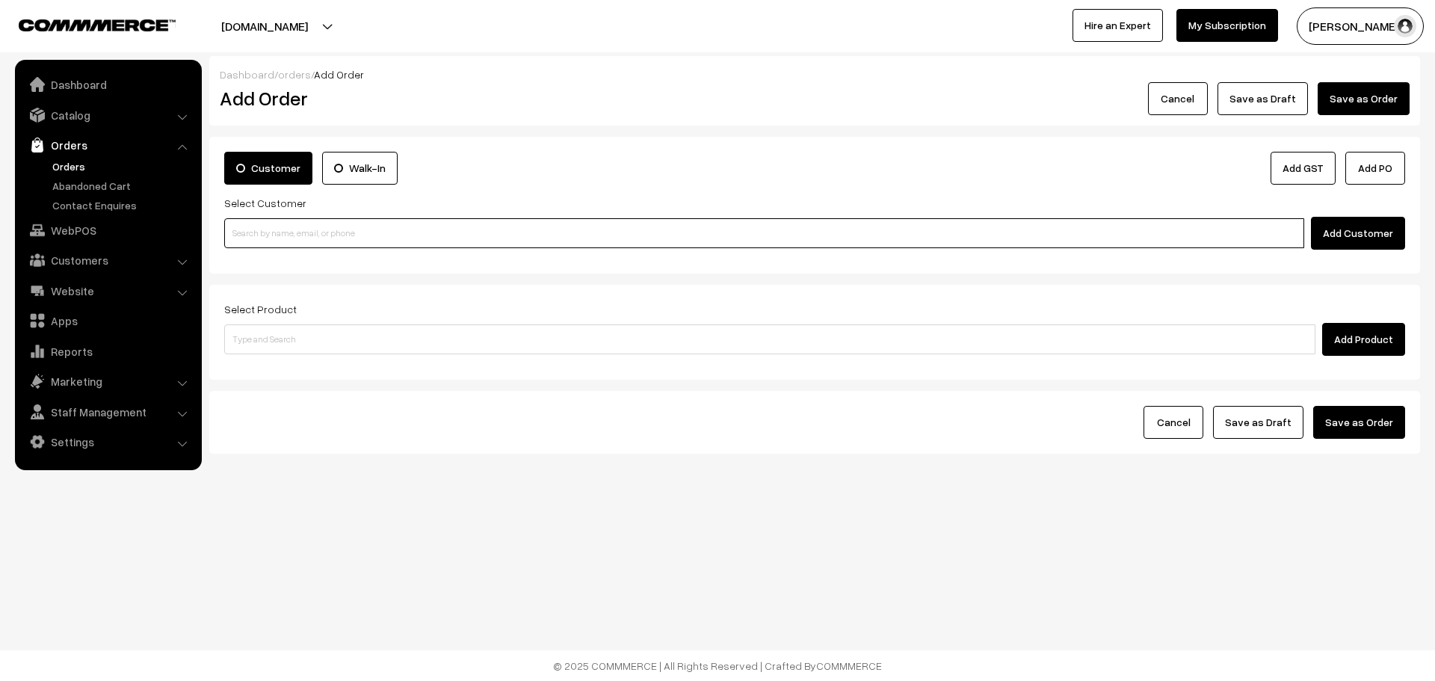
click at [362, 238] on input at bounding box center [764, 233] width 1080 height 30
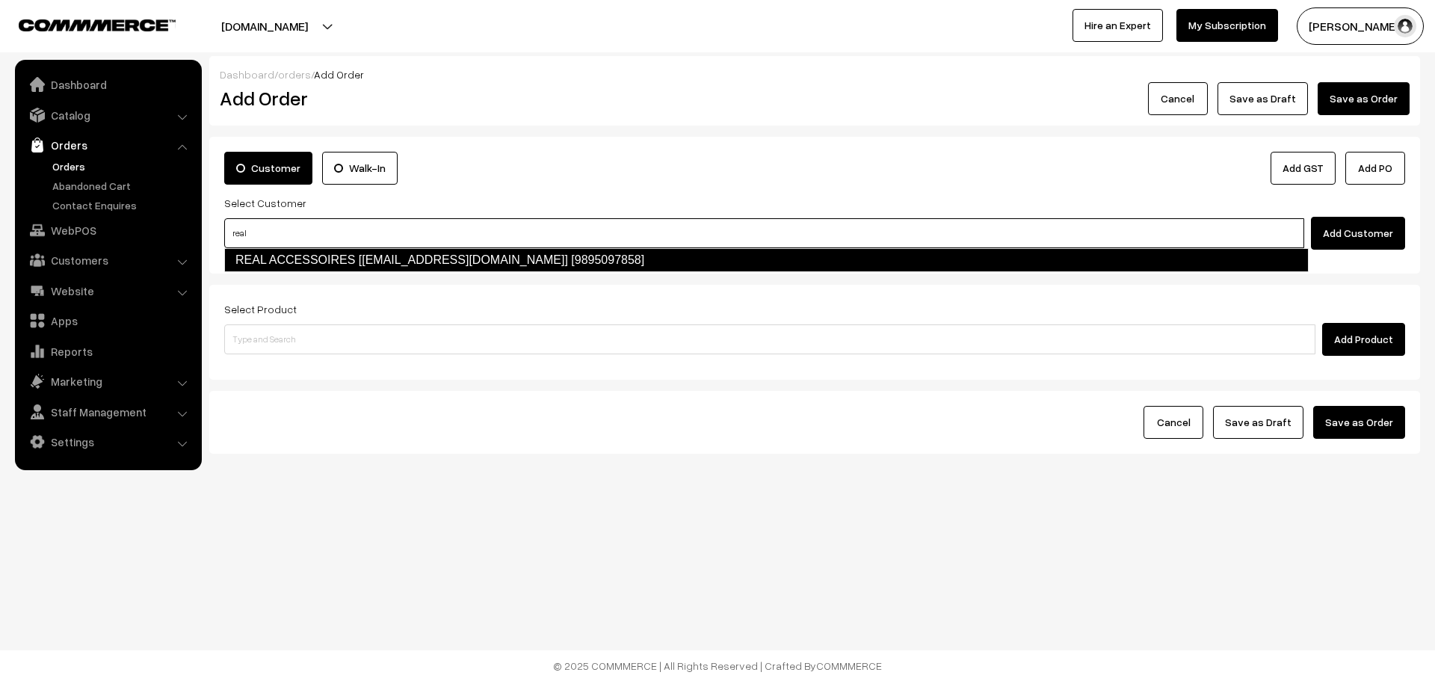
click at [392, 267] on link "REAL ACCESSOIRES [[EMAIL_ADDRESS][DOMAIN_NAME]] [9895097858]" at bounding box center [766, 260] width 1084 height 24
type input "real"
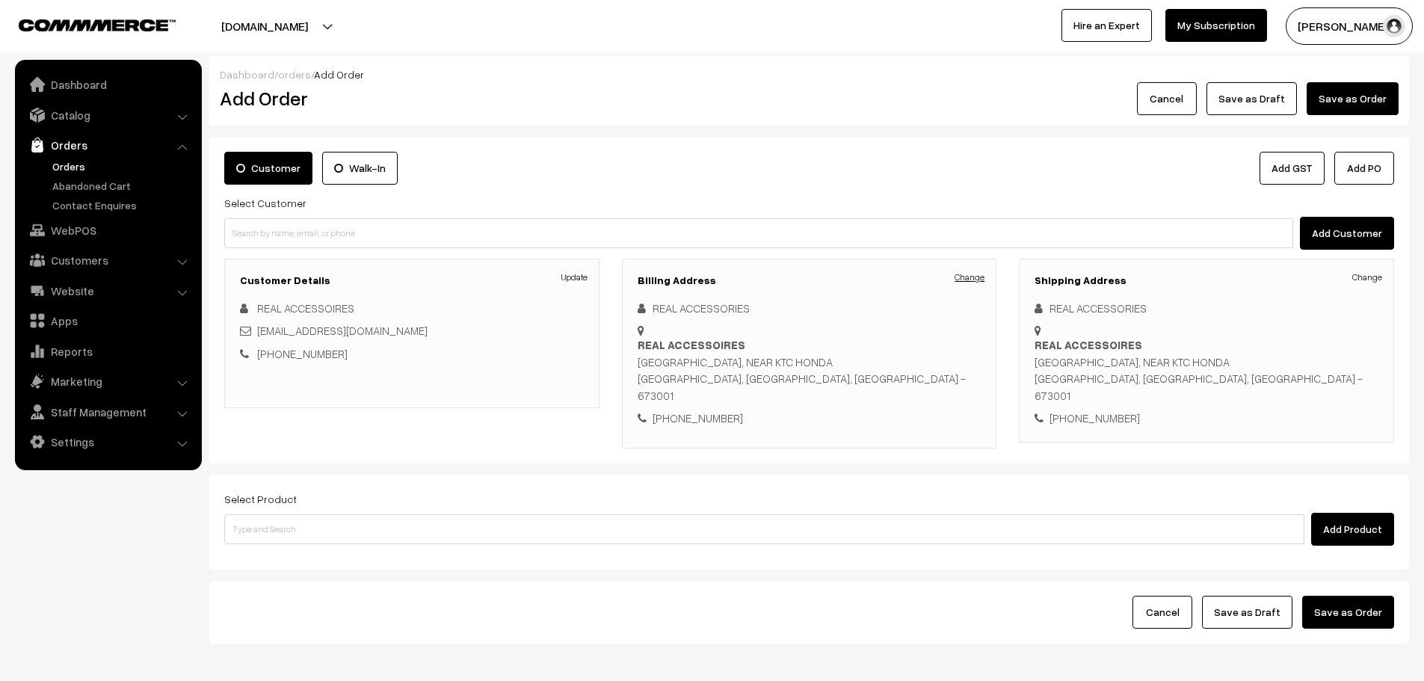
click at [978, 275] on link "Change" at bounding box center [969, 277] width 30 height 13
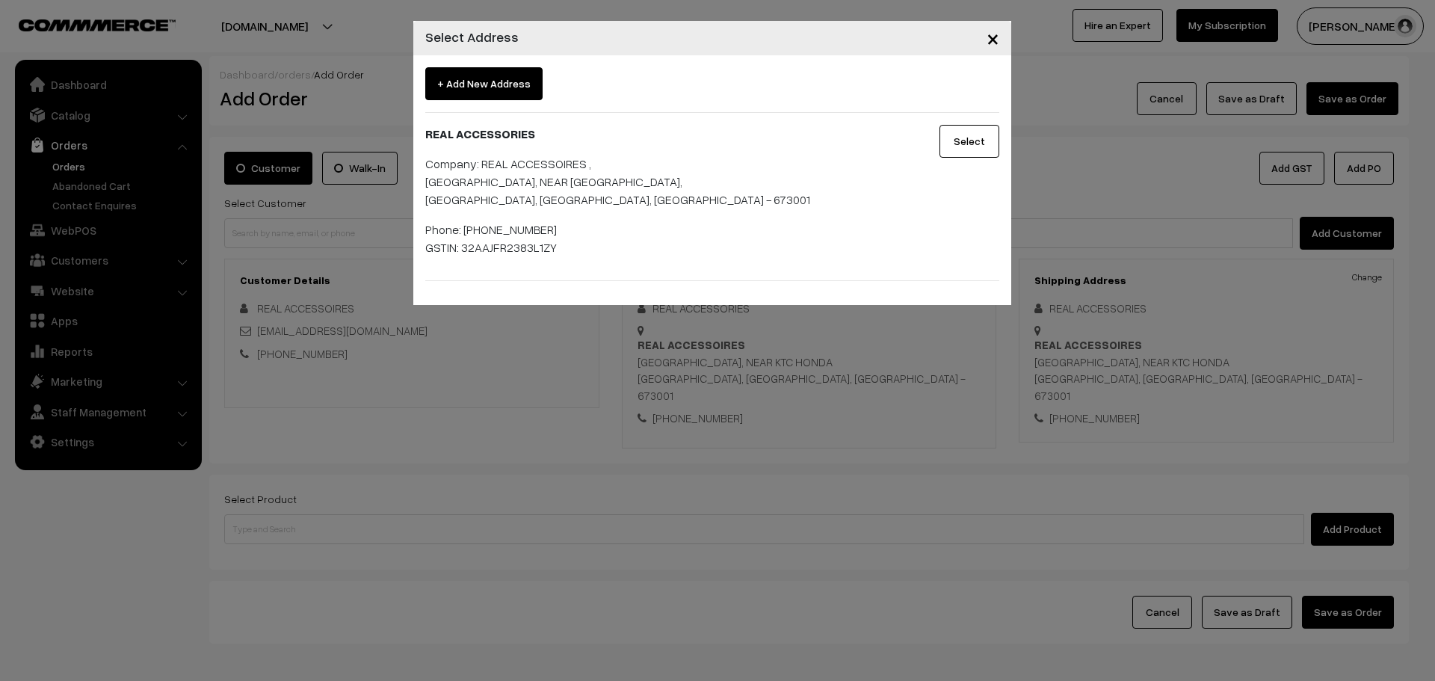
click at [954, 149] on button "Select" at bounding box center [969, 141] width 60 height 33
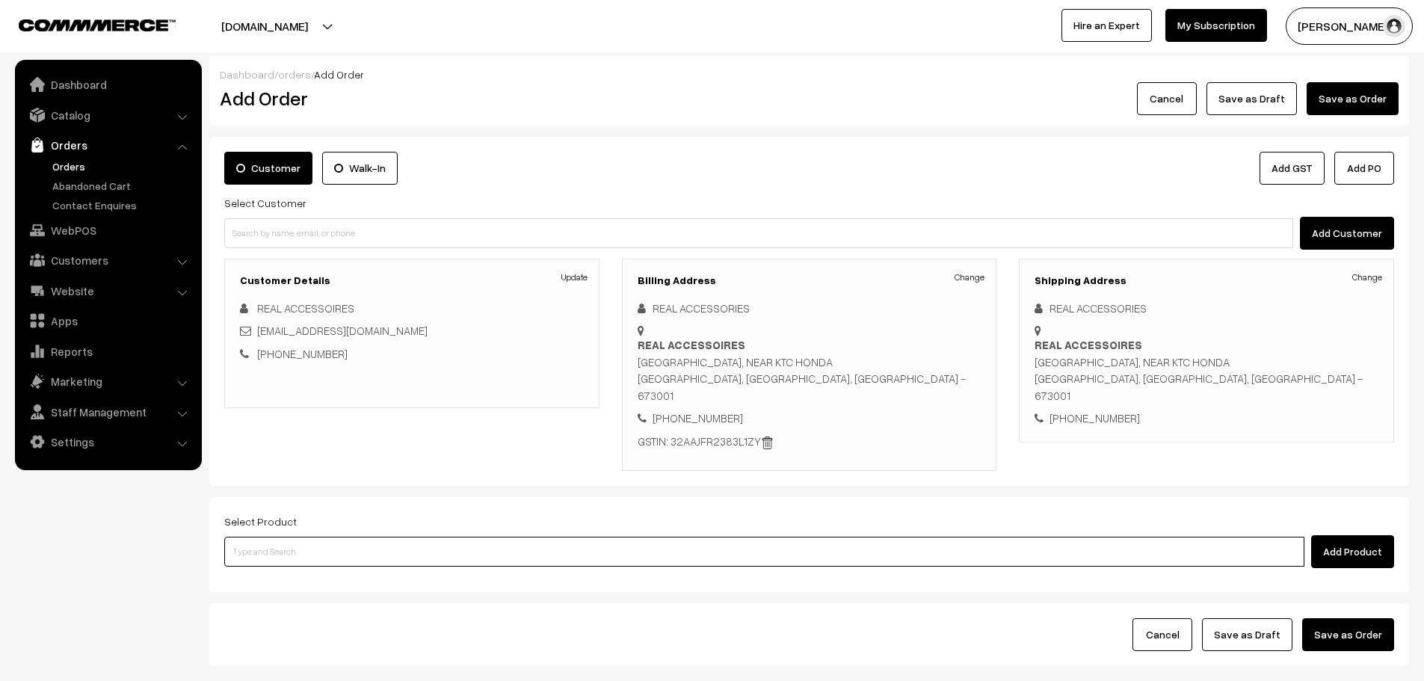
click at [404, 537] on input at bounding box center [764, 552] width 1080 height 30
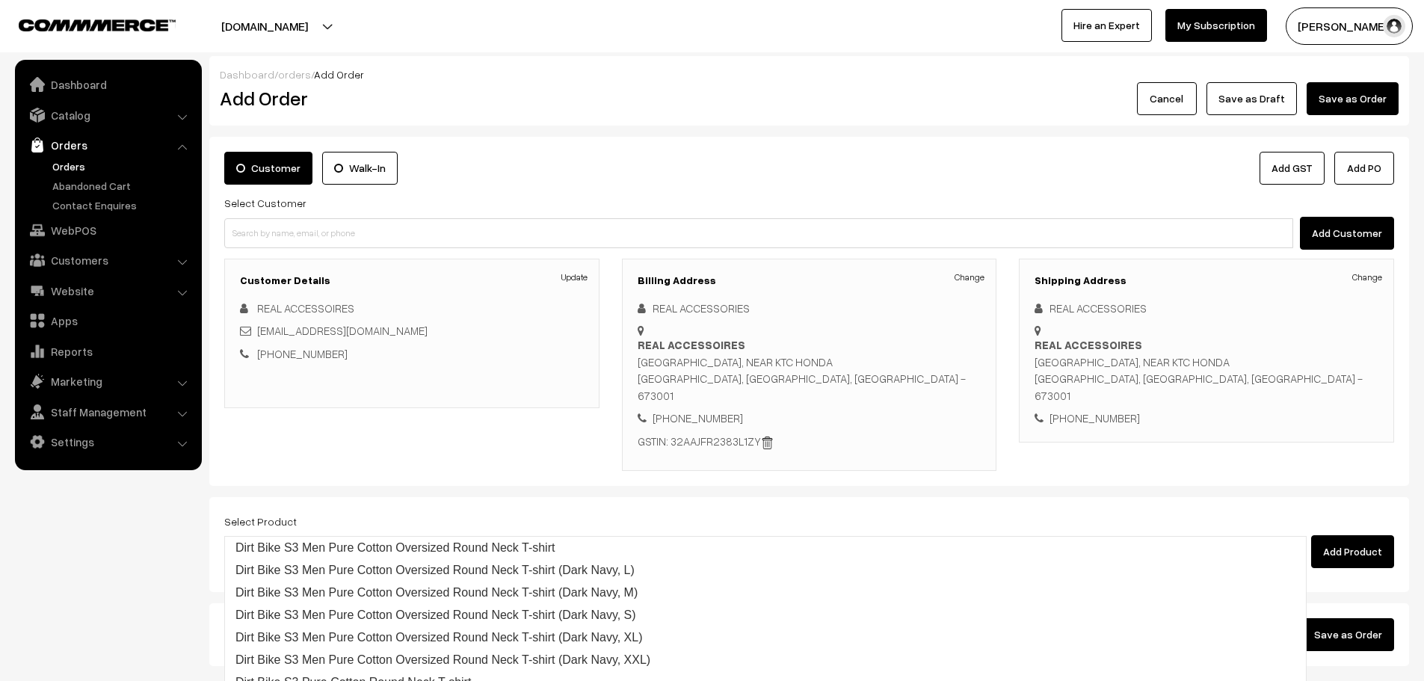
type input "S3 E"
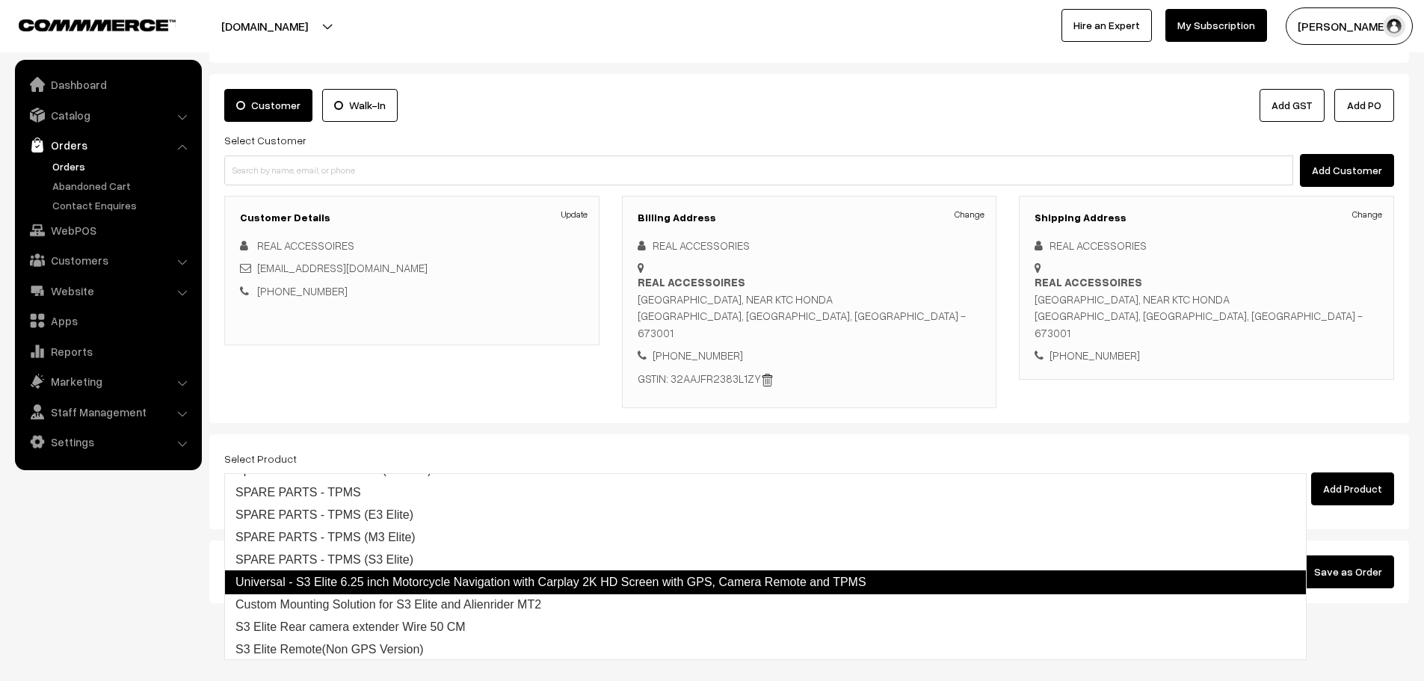
scroll to position [106, 0]
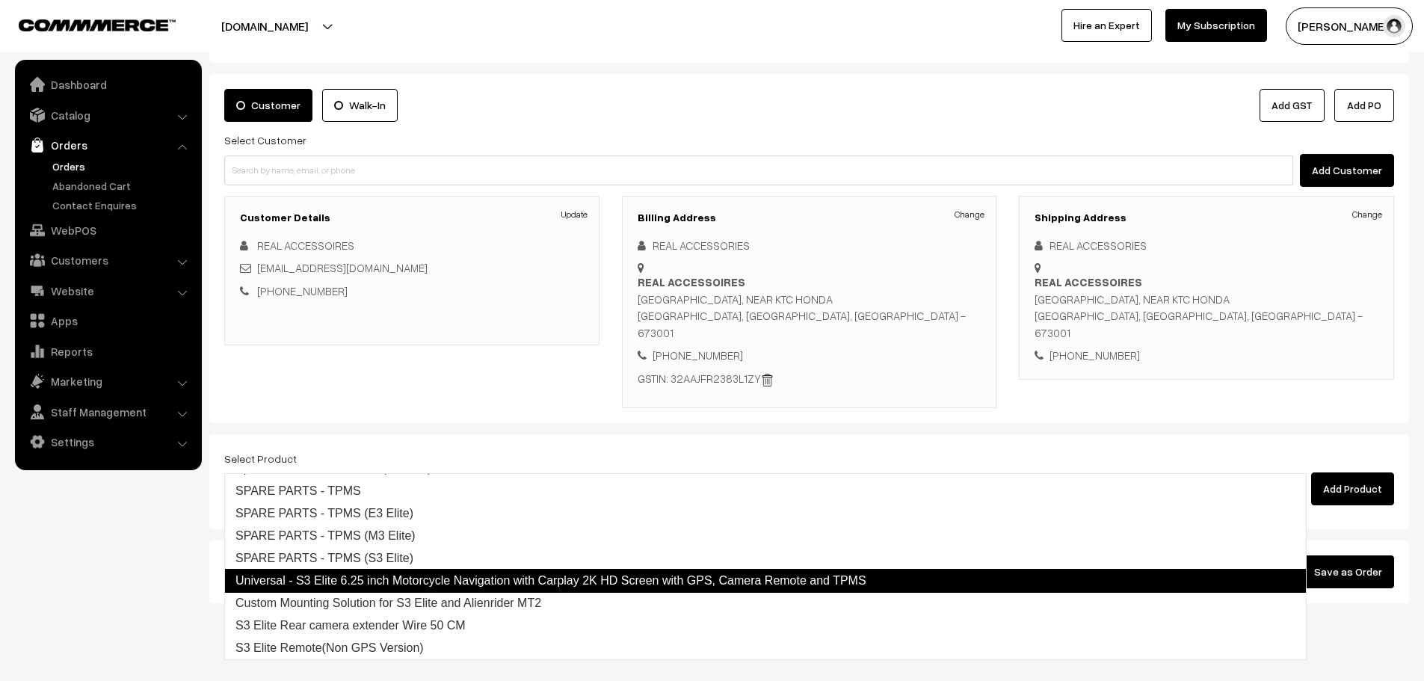
click at [511, 580] on link "Universal - S3 Elite 6.25 inch Motorcycle Navigation with Carplay 2K HD Screen …" at bounding box center [765, 581] width 1082 height 24
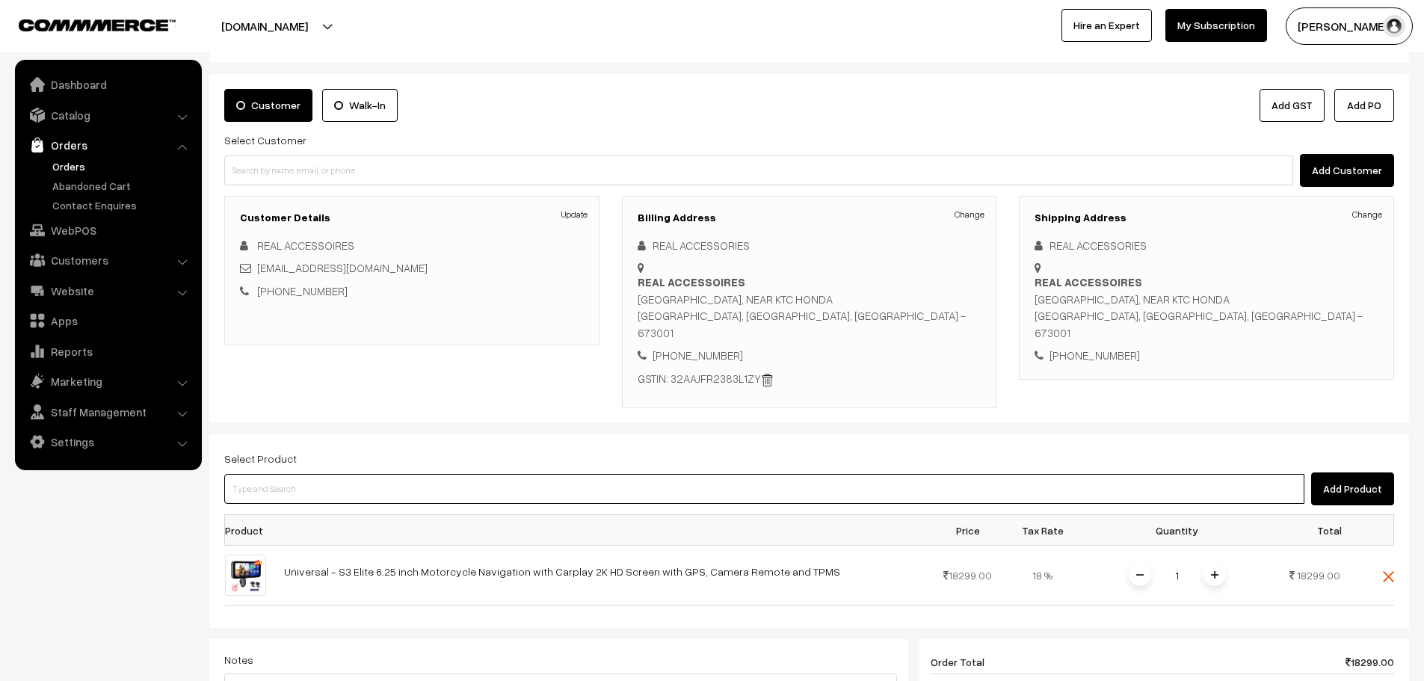
click at [429, 474] on input at bounding box center [764, 489] width 1080 height 30
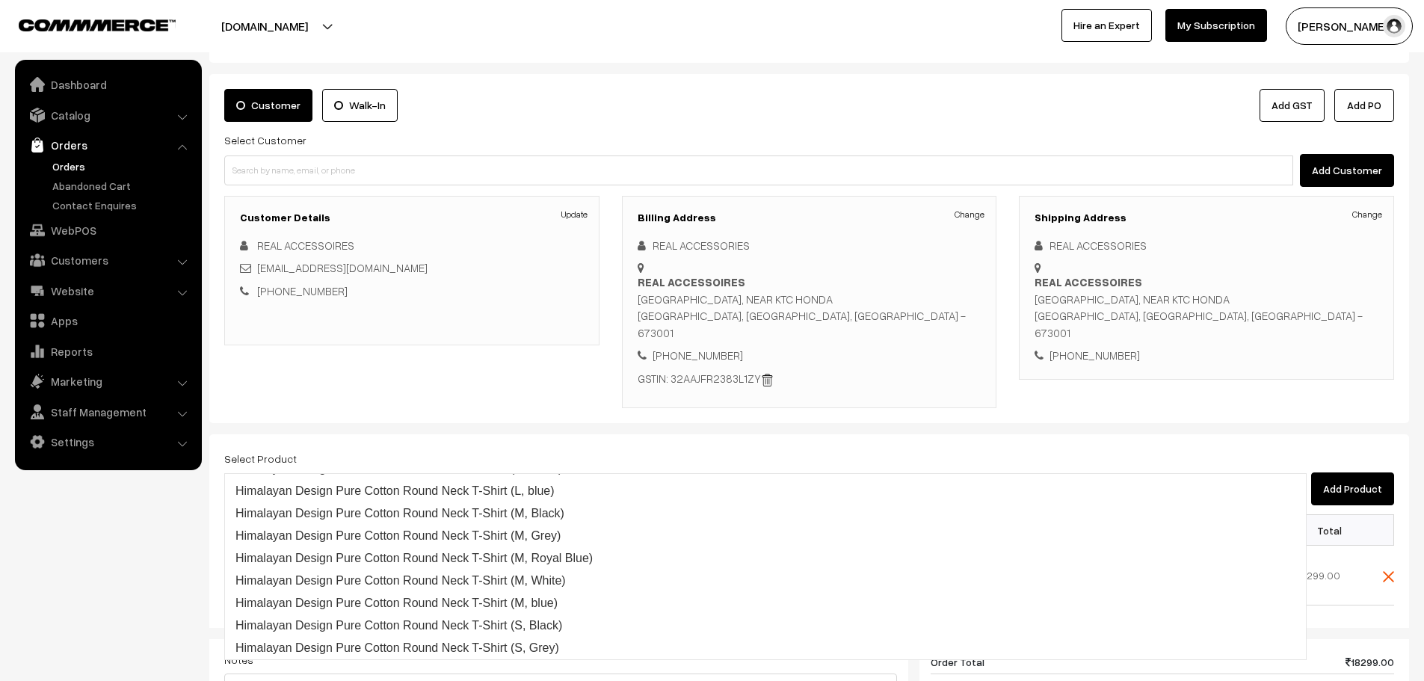
scroll to position [0, 0]
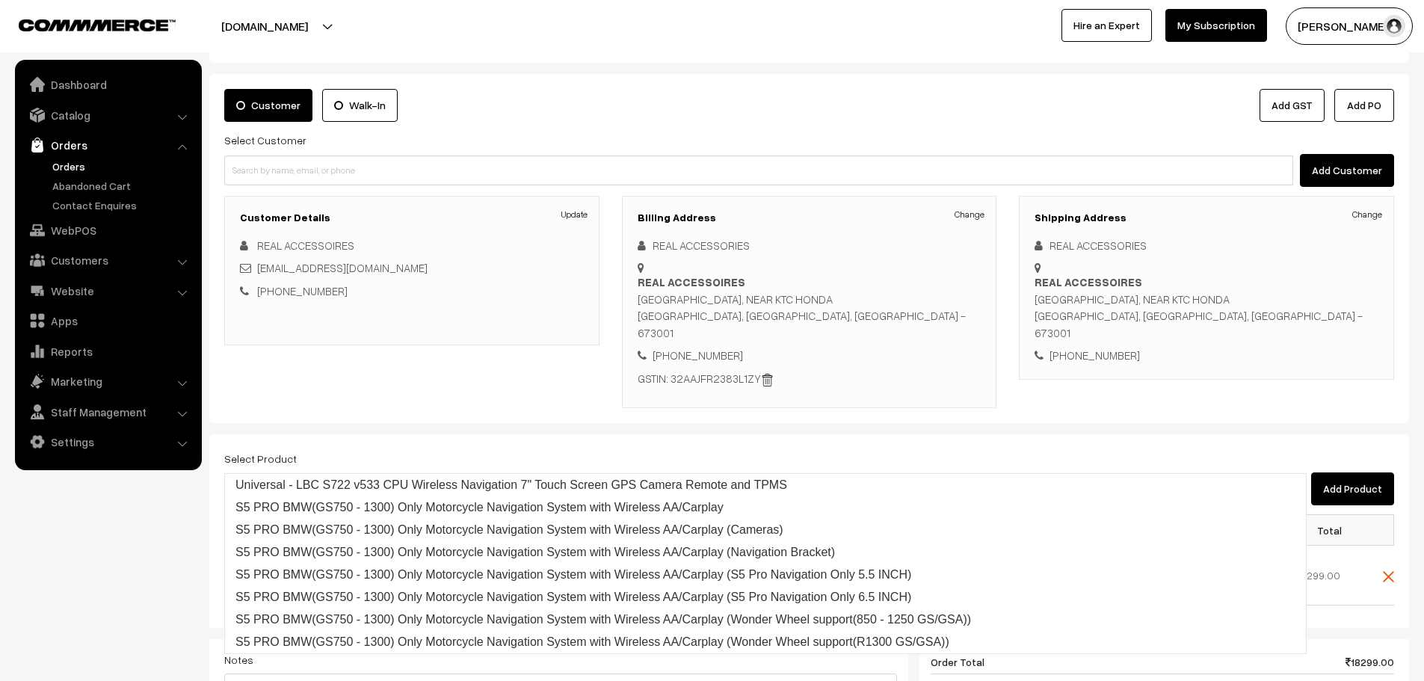
type input "S722"
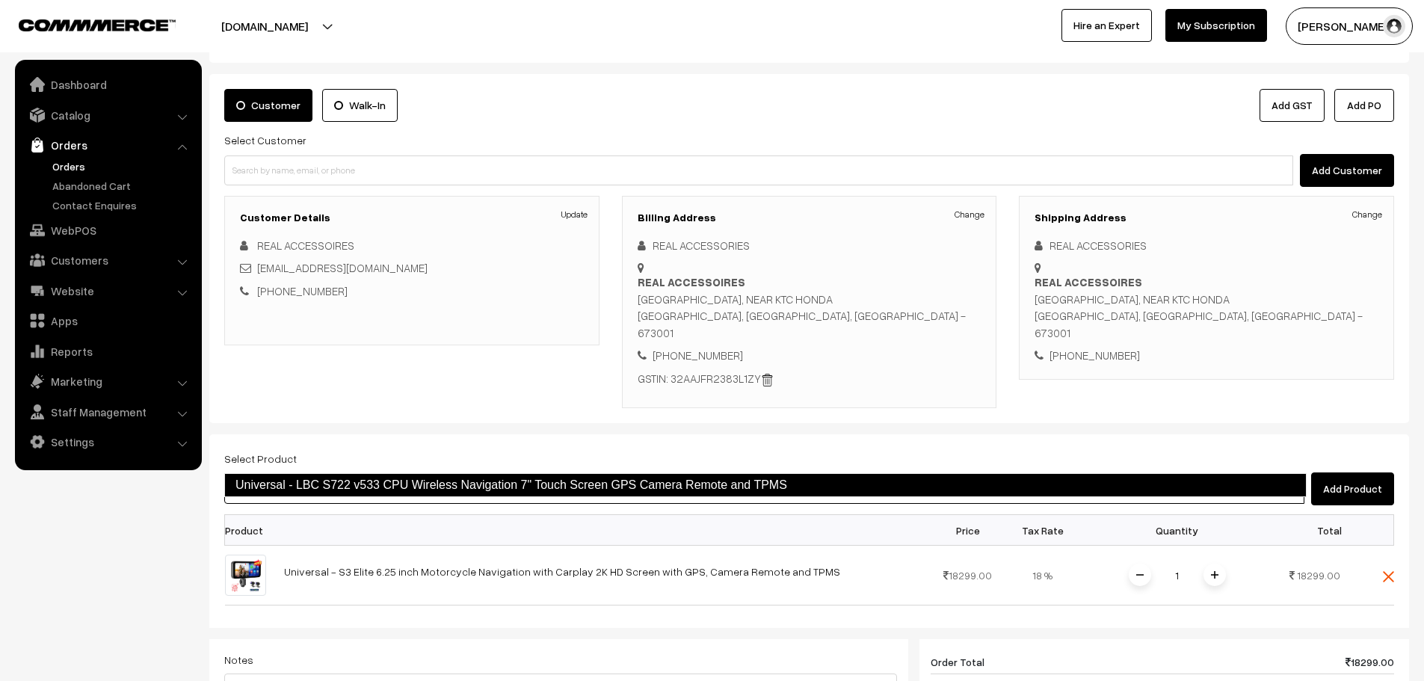
click at [448, 487] on link "Universal - LBC S722 v533 CPU Wireless Navigation 7" Touch Screen GPS Camera Re…" at bounding box center [765, 485] width 1082 height 24
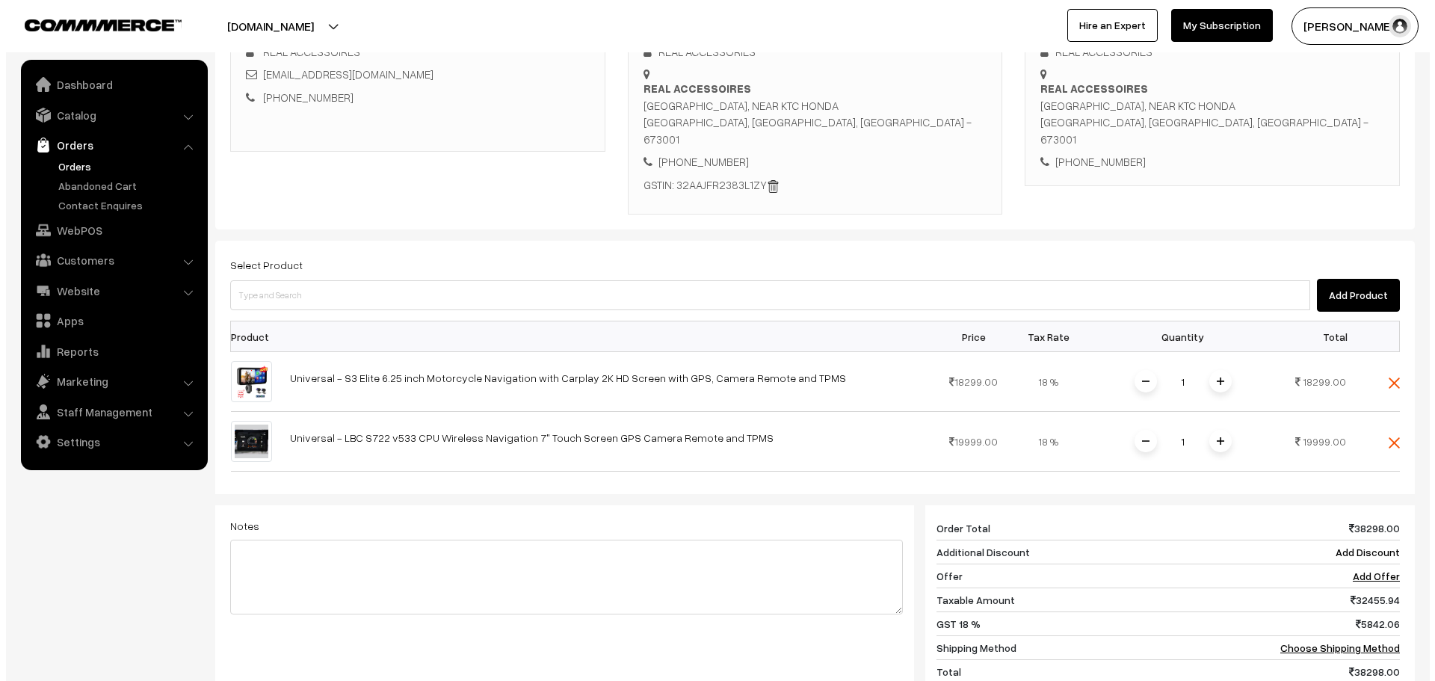
scroll to position [362, 0]
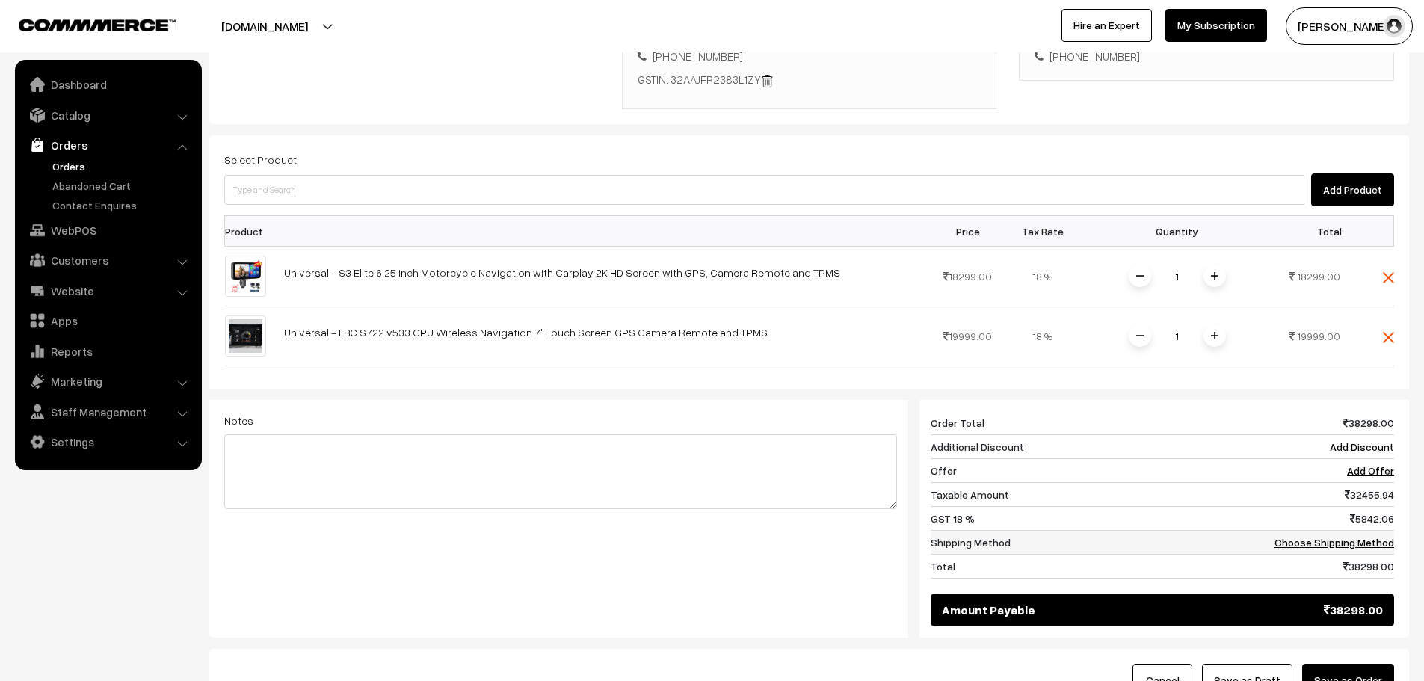
click at [1341, 531] on td "Choose Shipping Method" at bounding box center [1320, 543] width 148 height 24
click at [1341, 536] on link "Choose Shipping Method" at bounding box center [1334, 542] width 120 height 13
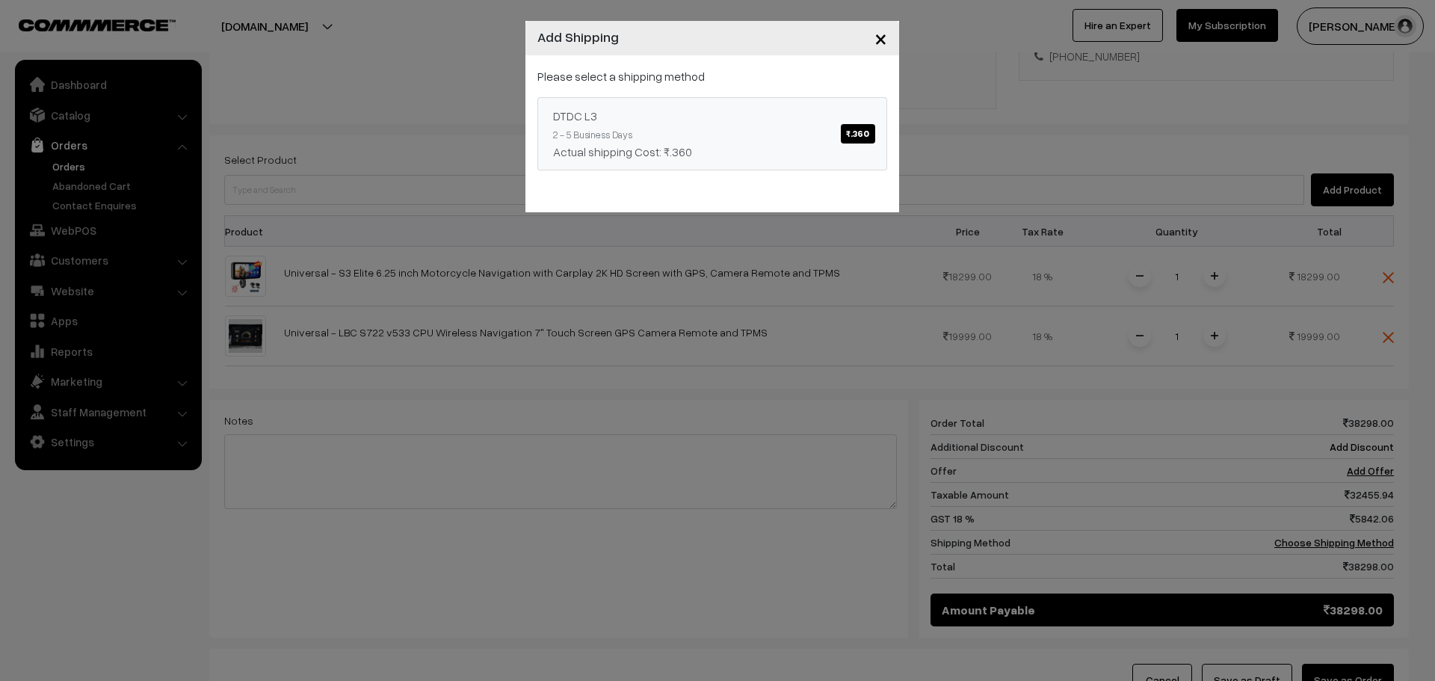
click at [848, 126] on span "₹.360" at bounding box center [858, 133] width 34 height 19
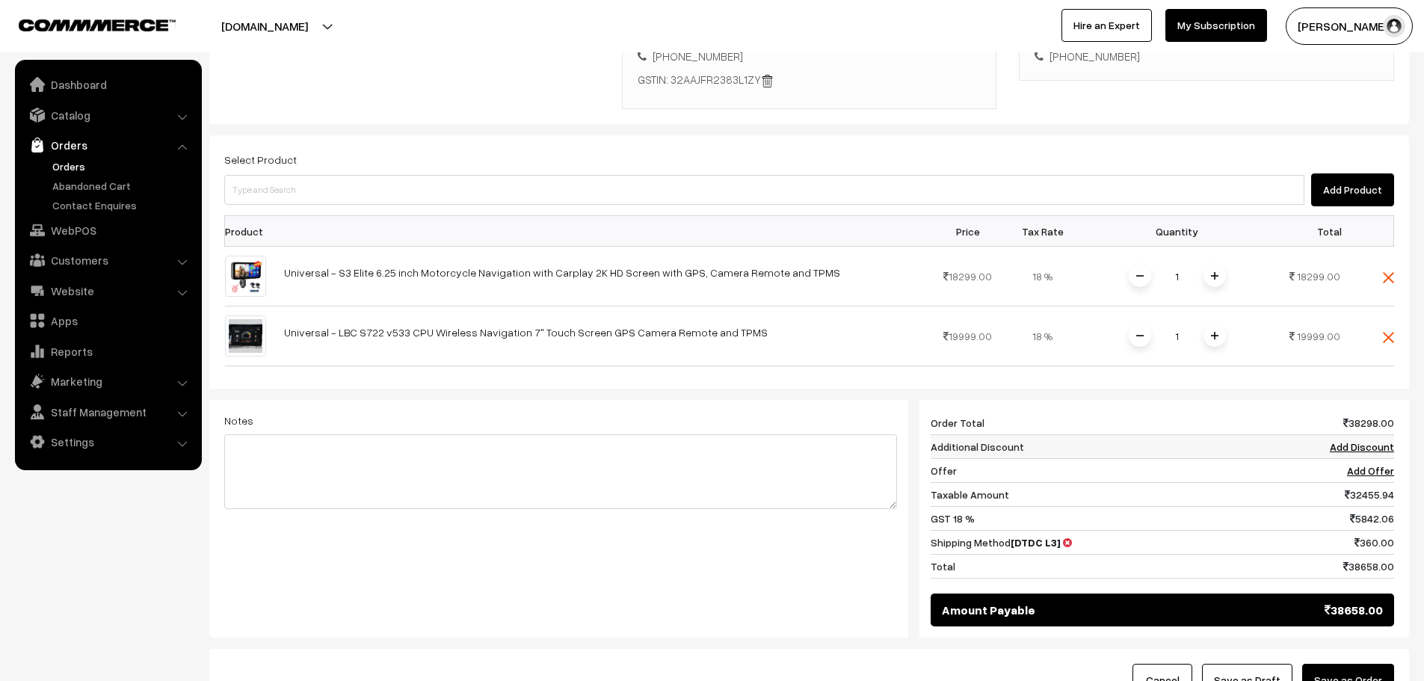
click at [1359, 440] on link "Add Discount" at bounding box center [1361, 446] width 64 height 13
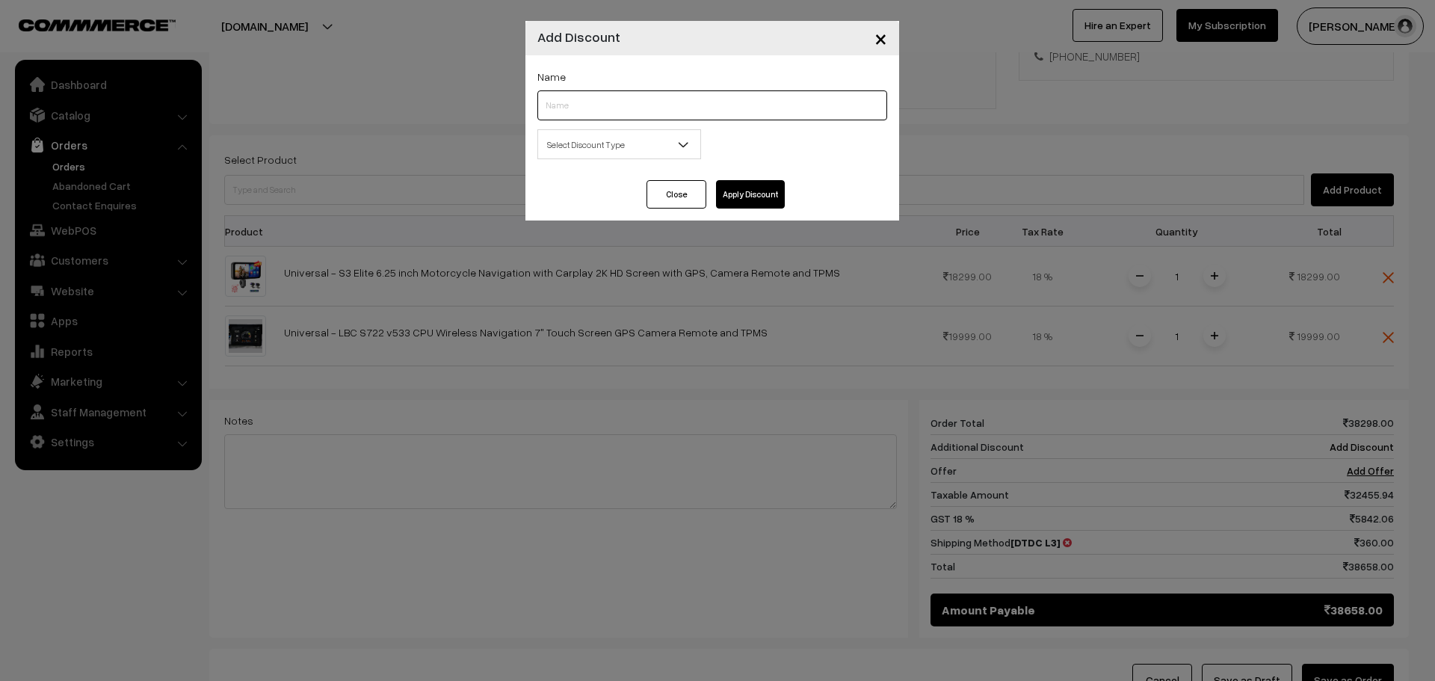
click at [595, 114] on input "text" at bounding box center [712, 105] width 350 height 30
type input "B2B"
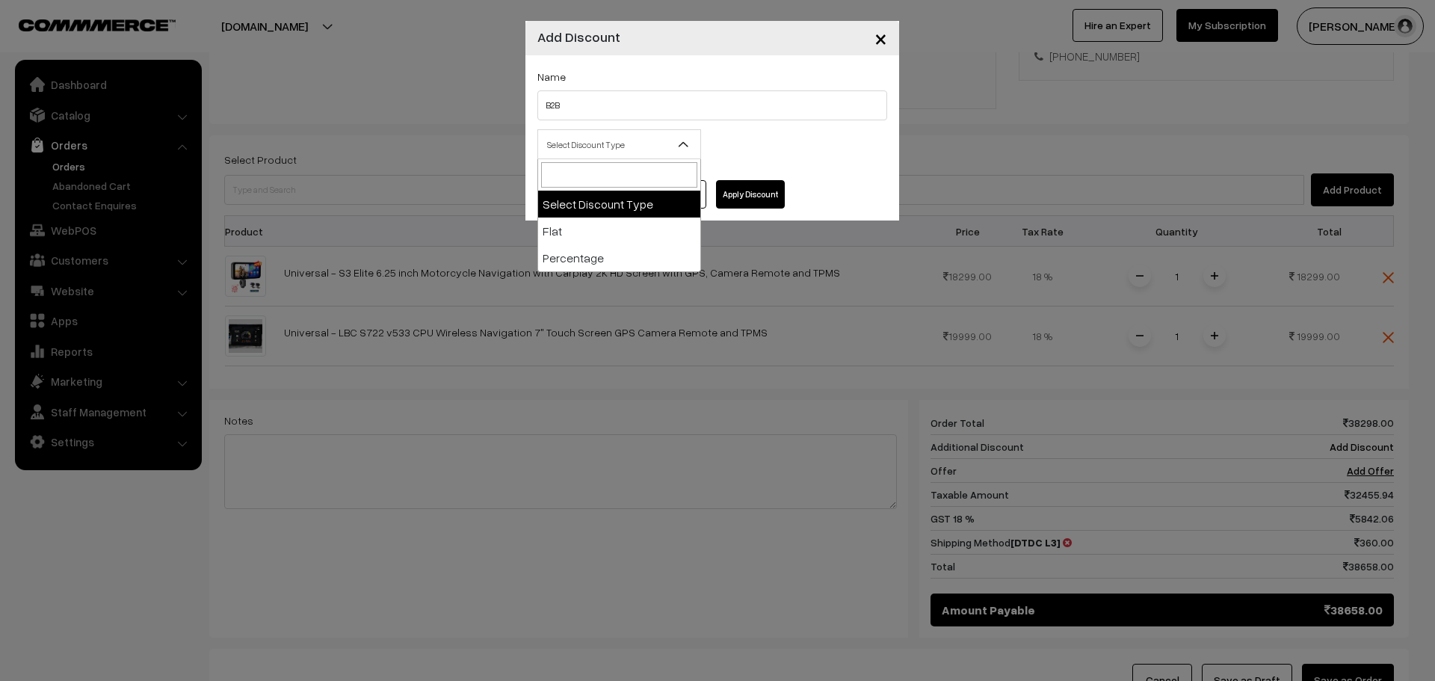
click at [605, 146] on span "Select Discount Type" at bounding box center [619, 145] width 162 height 26
select select "flat"
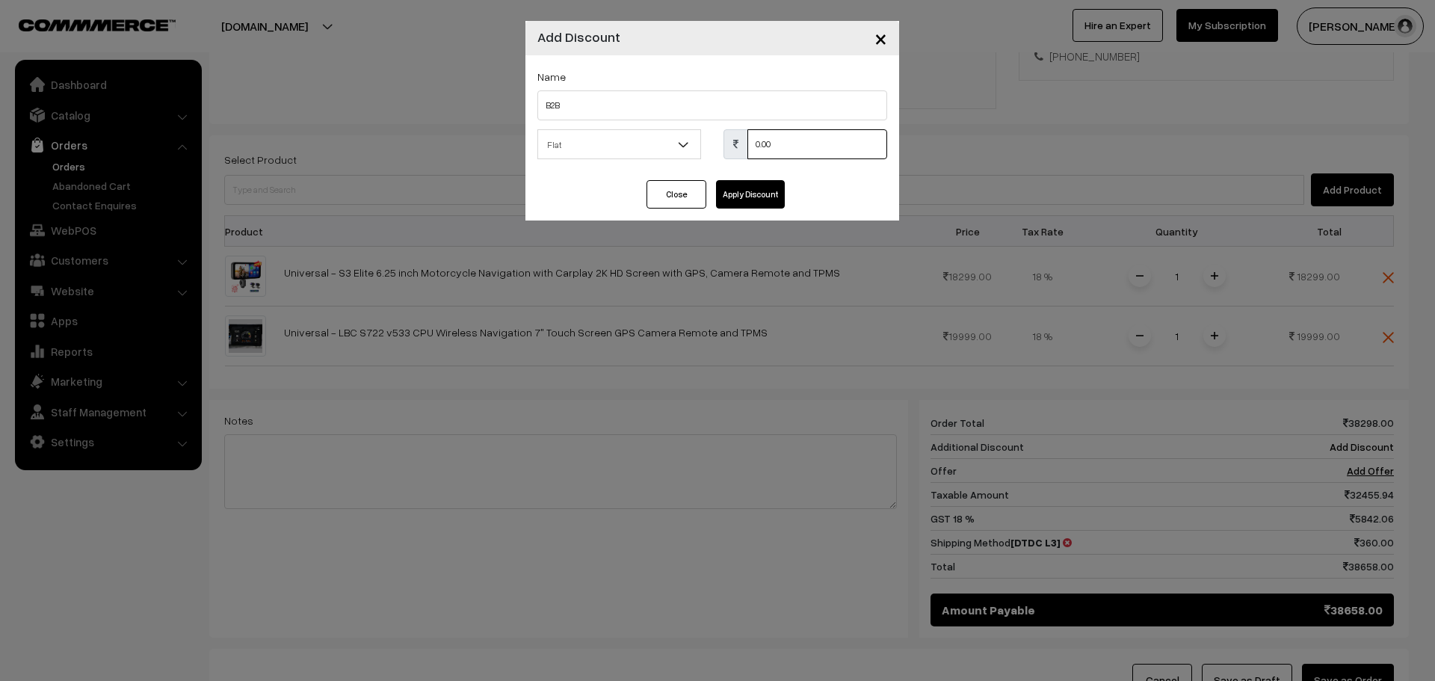
drag, startPoint x: 767, startPoint y: 142, endPoint x: 717, endPoint y: 143, distance: 49.3
click at [717, 143] on div "0.00" at bounding box center [805, 144] width 186 height 30
type input "8368"
click at [750, 192] on button "Apply Discount" at bounding box center [750, 194] width 69 height 28
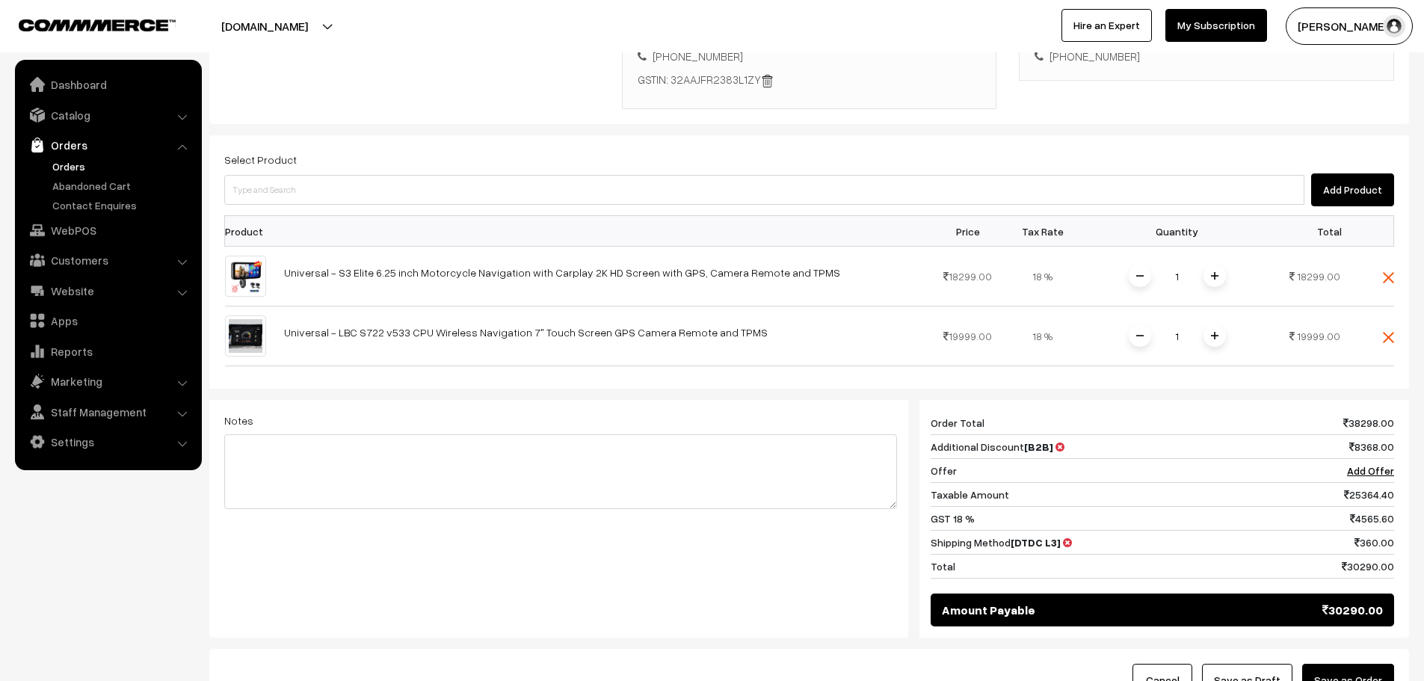
click at [1347, 664] on button "Save as Order" at bounding box center [1348, 680] width 92 height 33
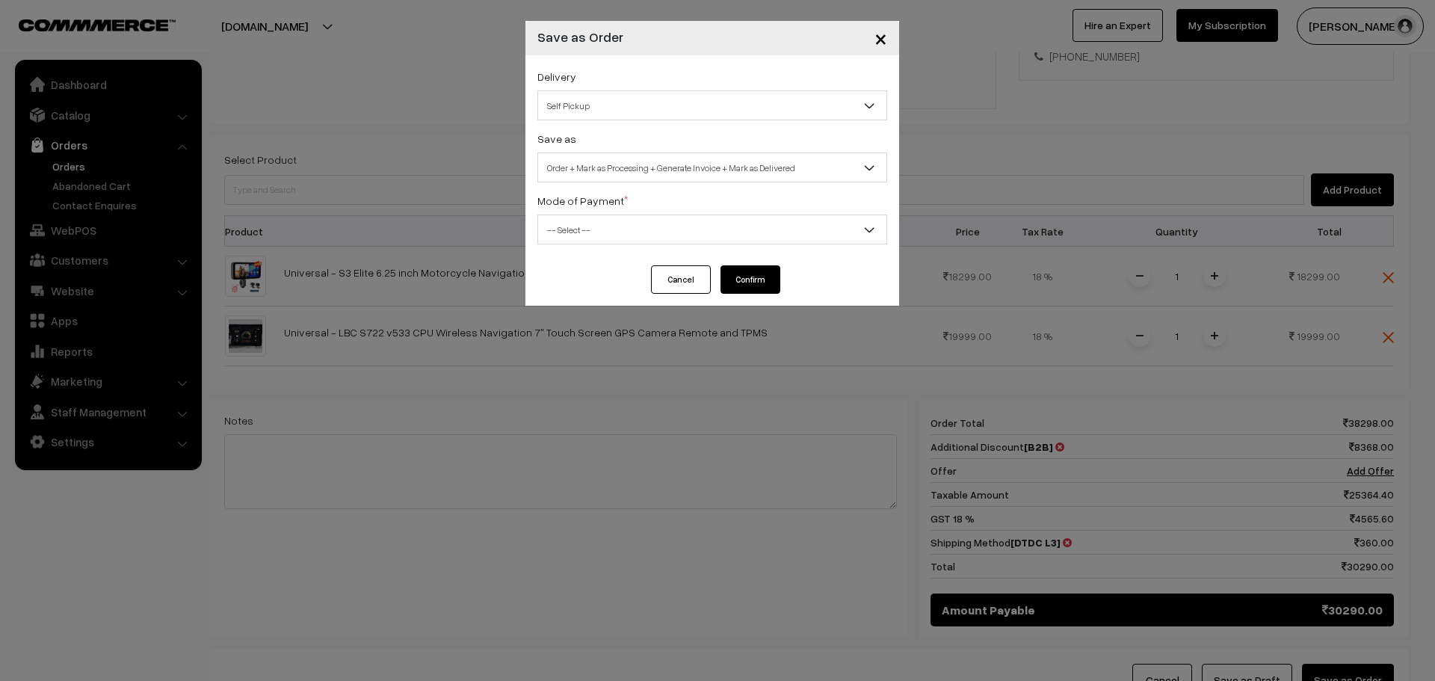
click at [686, 105] on span "Self Pickup" at bounding box center [712, 106] width 348 height 26
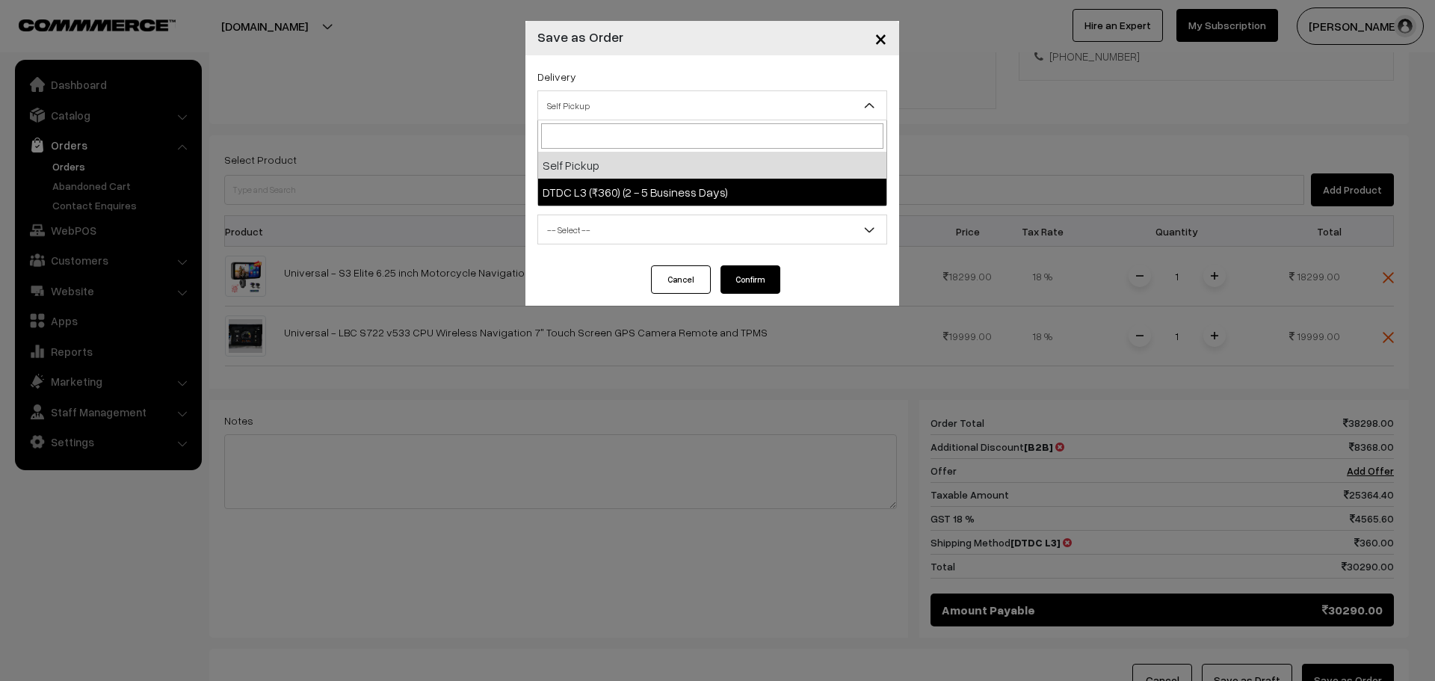
select select "DL2"
select select "3"
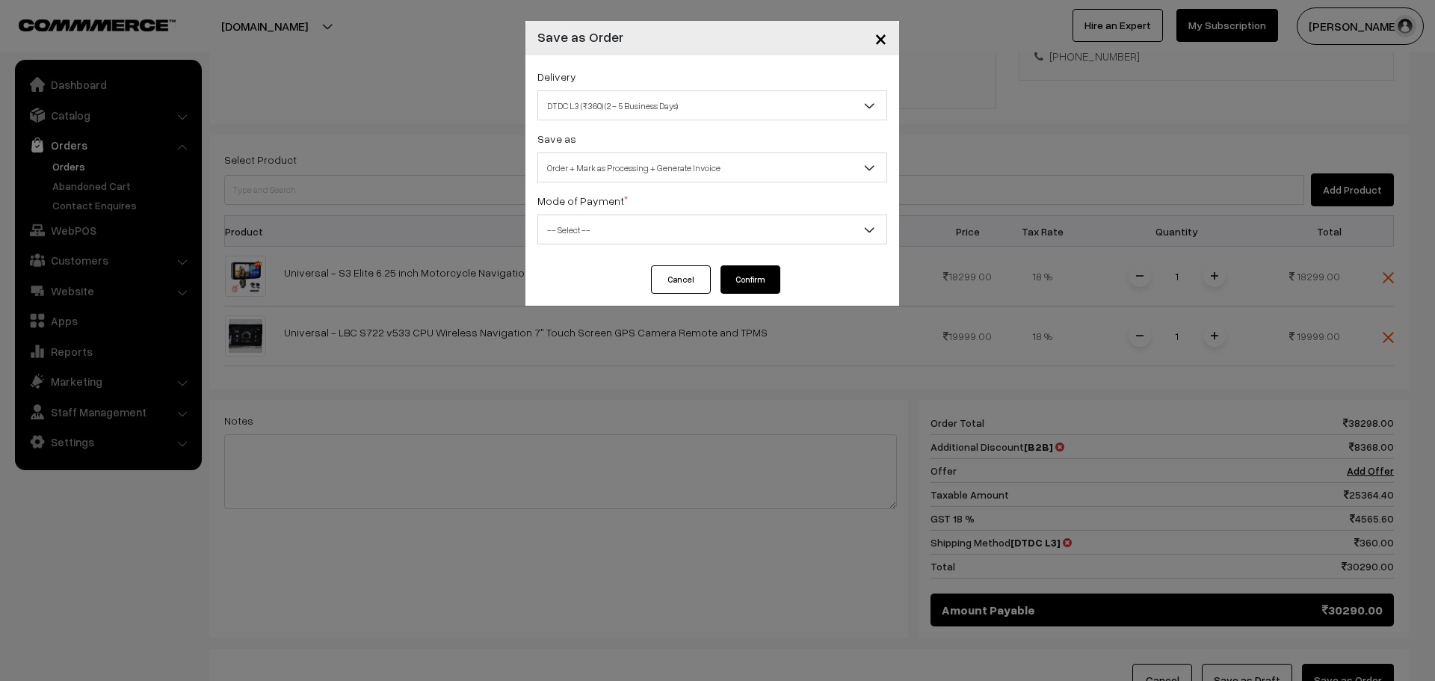
click at [661, 173] on span "Order + Mark as Processing + Generate Invoice" at bounding box center [712, 168] width 348 height 26
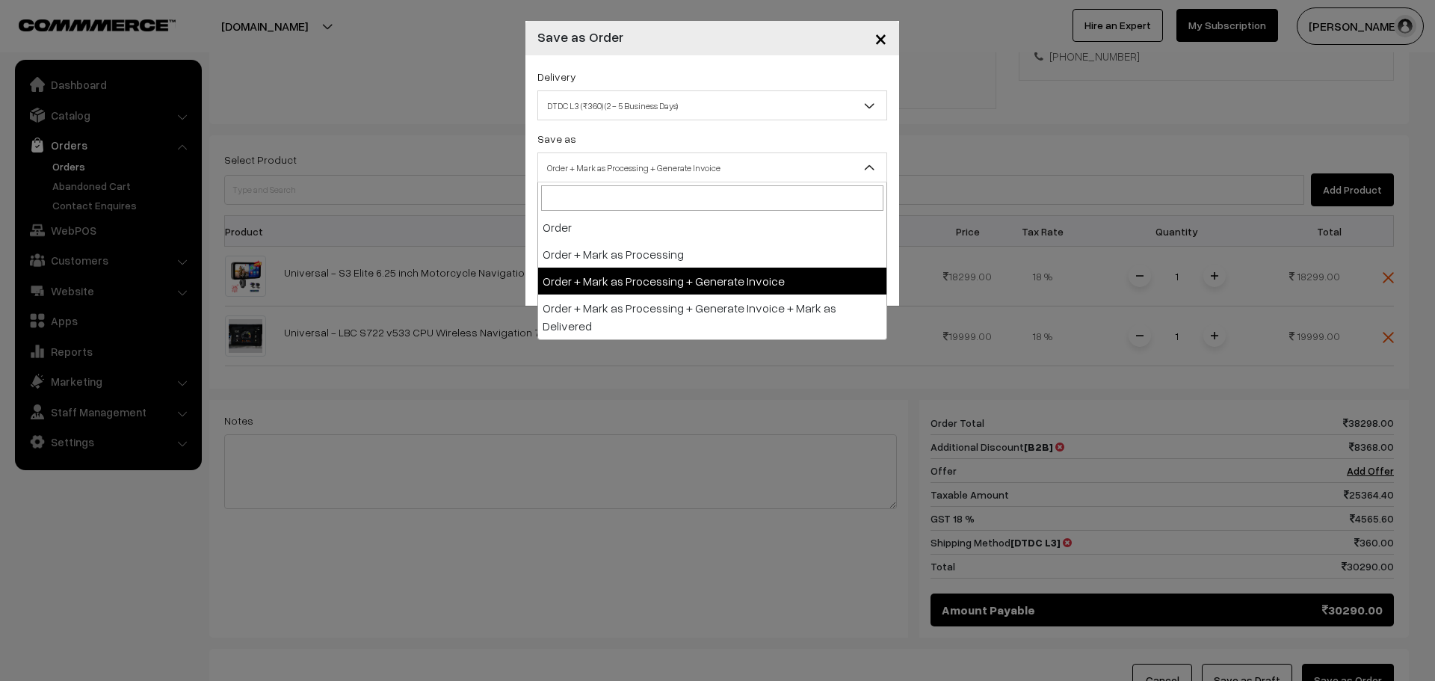
click at [661, 173] on span "Order + Mark as Processing + Generate Invoice" at bounding box center [712, 168] width 348 height 26
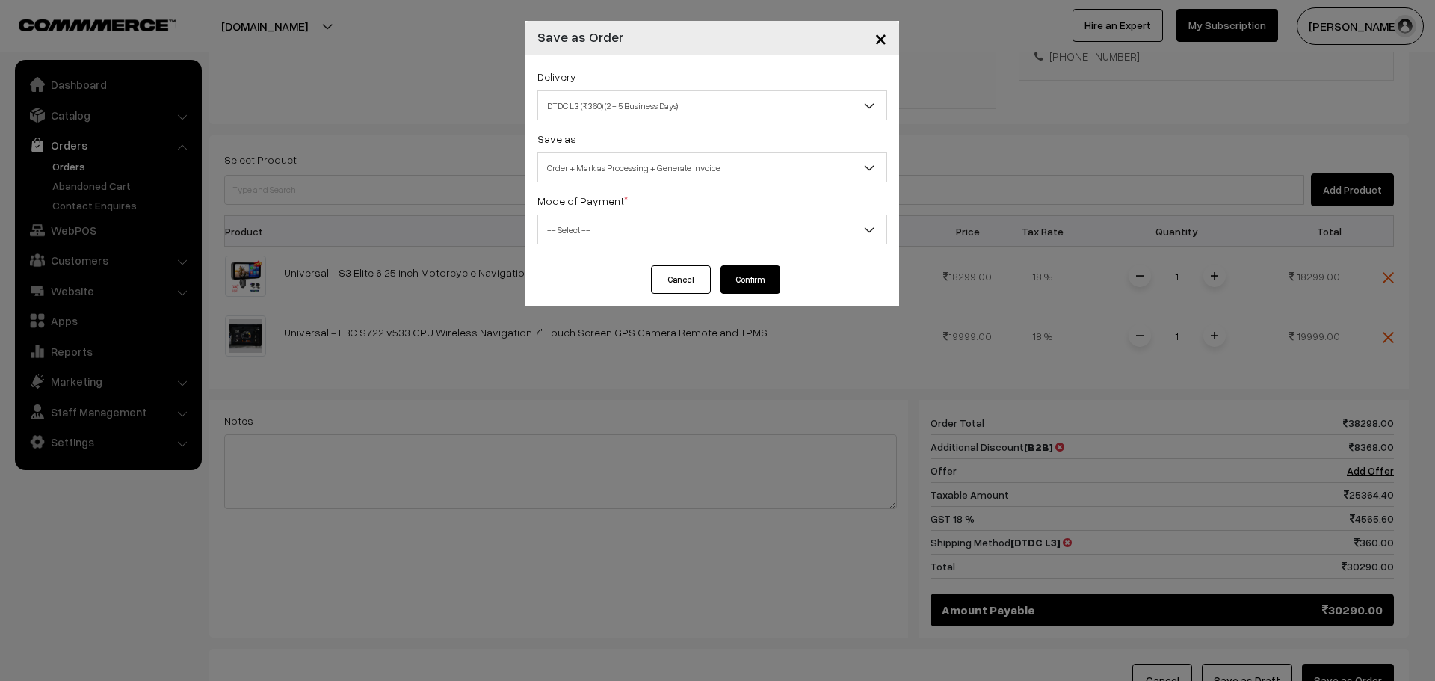
click at [665, 217] on span "-- Select --" at bounding box center [712, 230] width 348 height 26
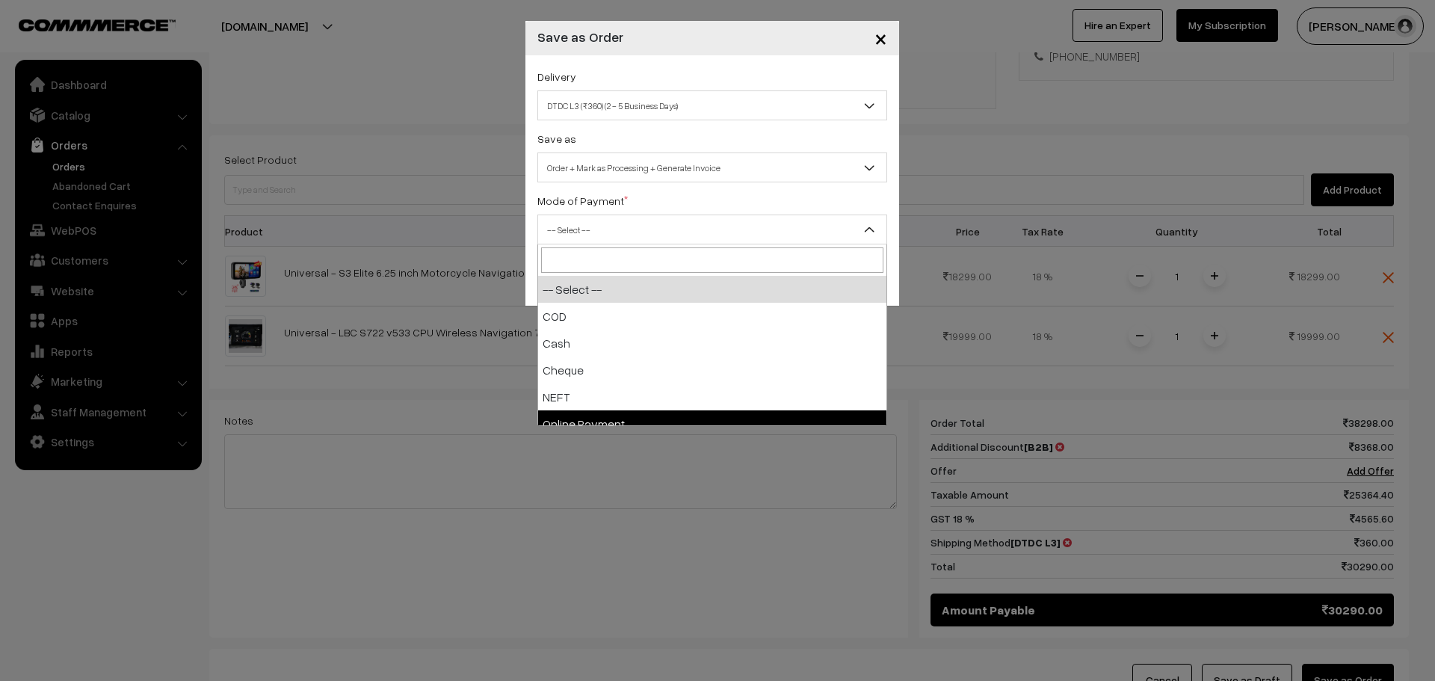
select select "5"
checkbox input "true"
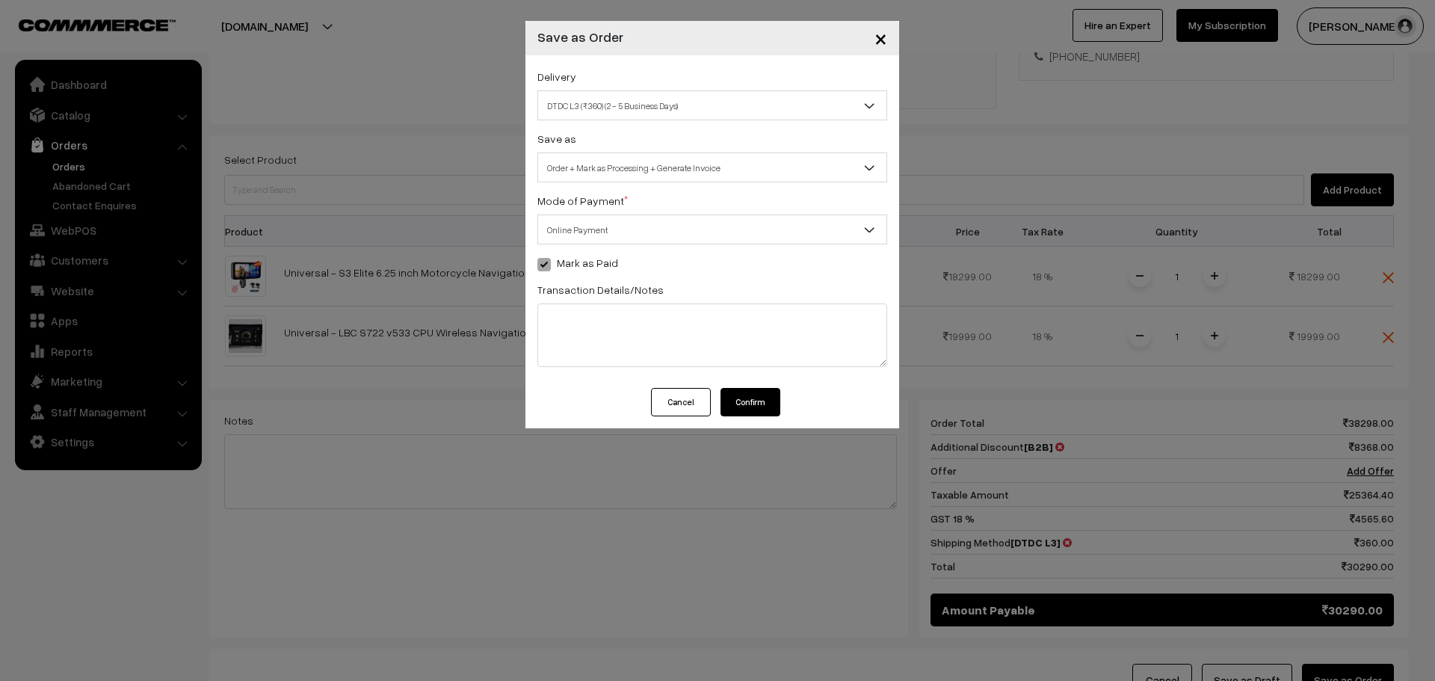
click at [762, 412] on button "Confirm" at bounding box center [750, 402] width 60 height 28
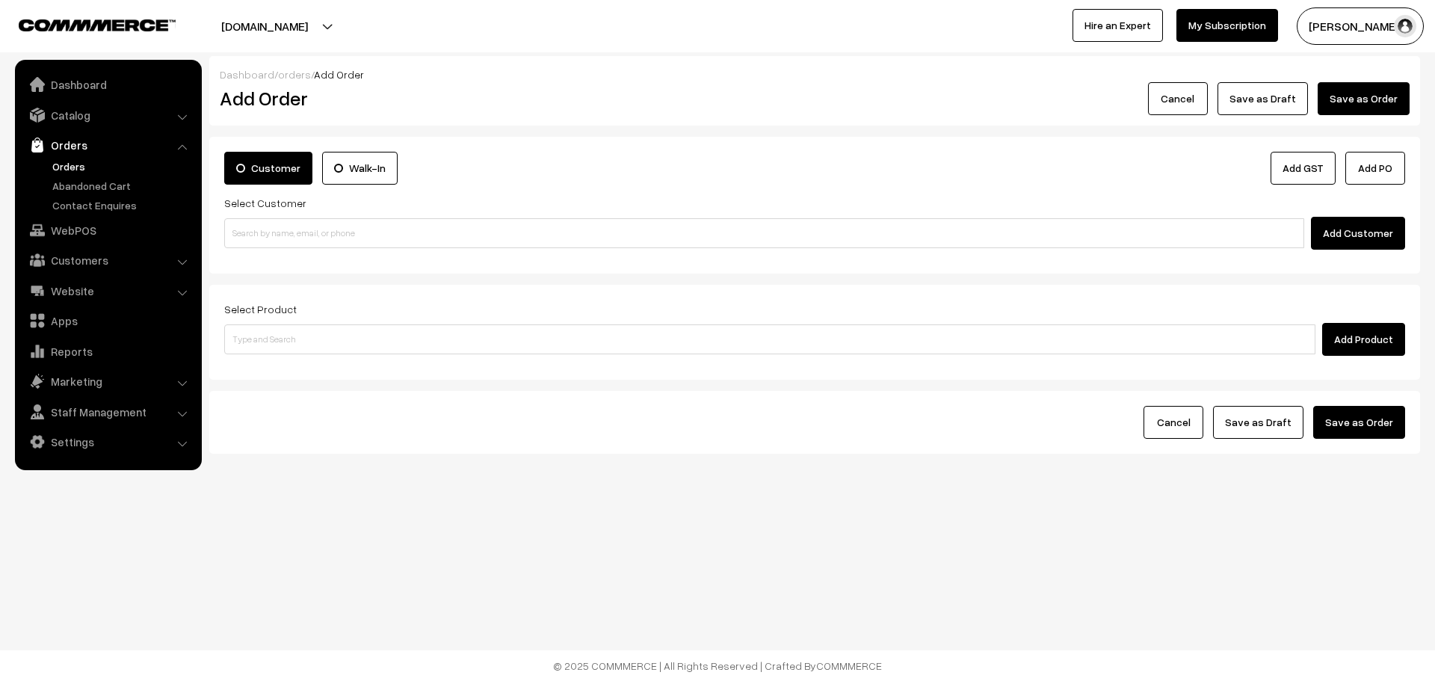
click at [64, 164] on link "Orders" at bounding box center [123, 166] width 148 height 16
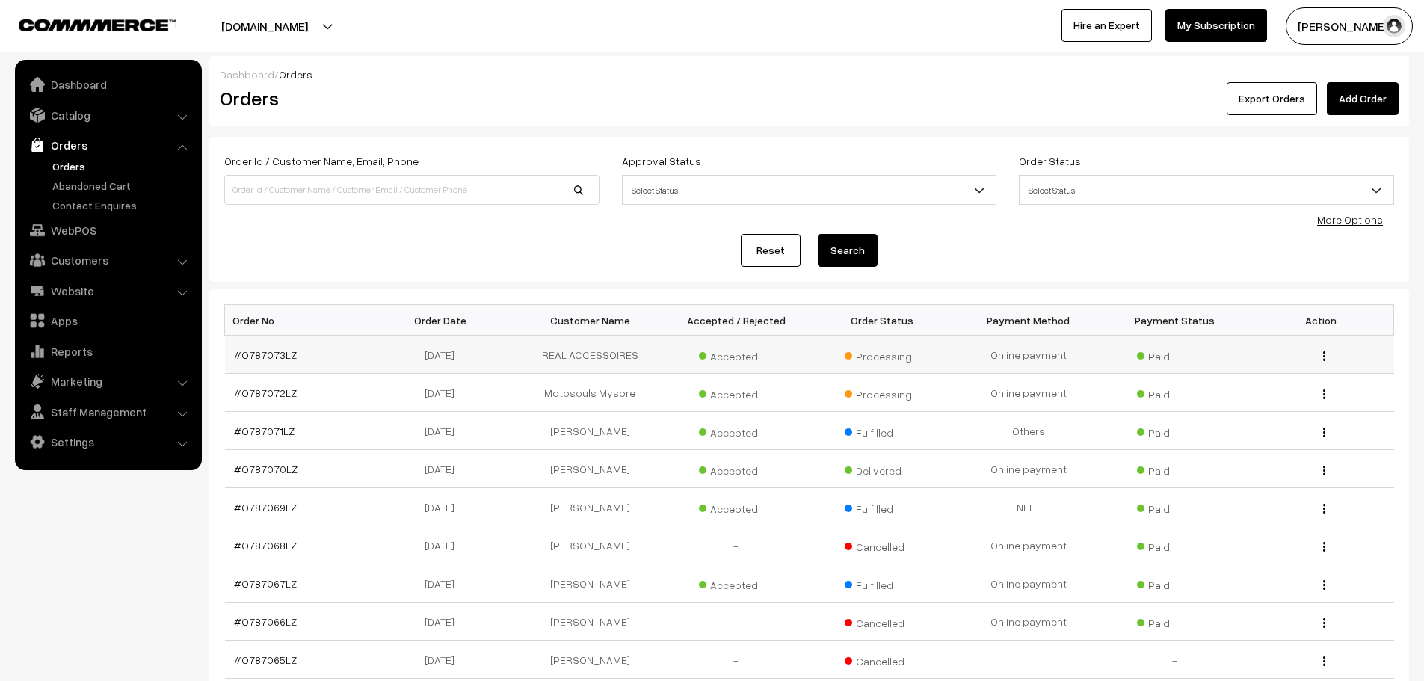
click at [268, 354] on link "#O787073LZ" at bounding box center [265, 354] width 63 height 13
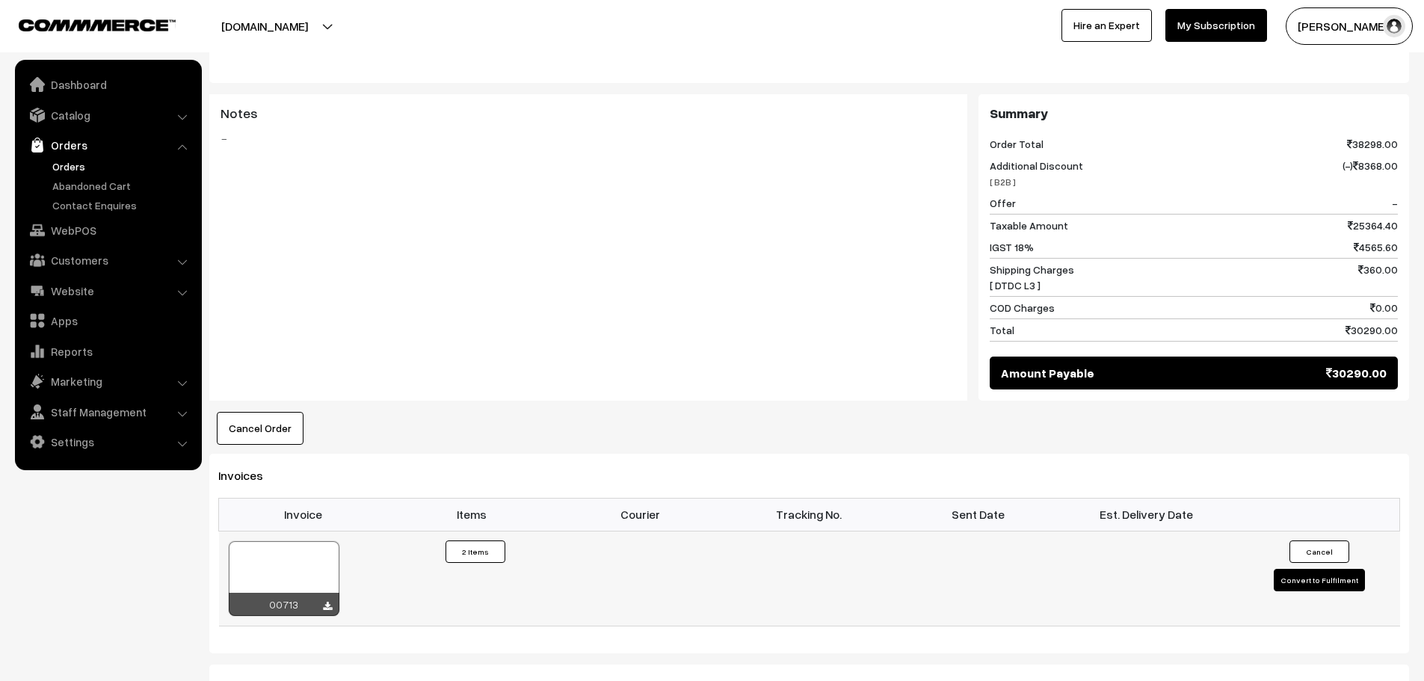
scroll to position [822, 0]
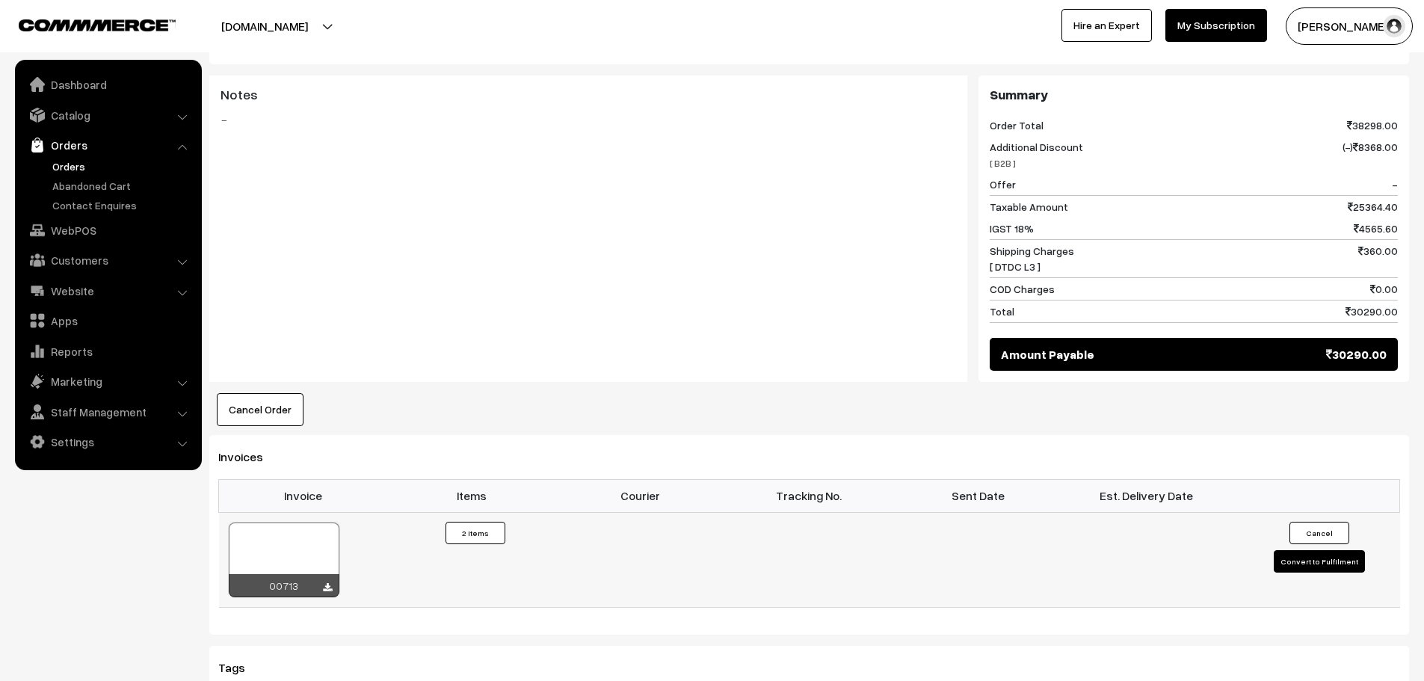
click at [320, 574] on div "00713" at bounding box center [284, 585] width 111 height 23
click at [324, 583] on icon at bounding box center [327, 588] width 9 height 10
